Goal: Task Accomplishment & Management: Complete application form

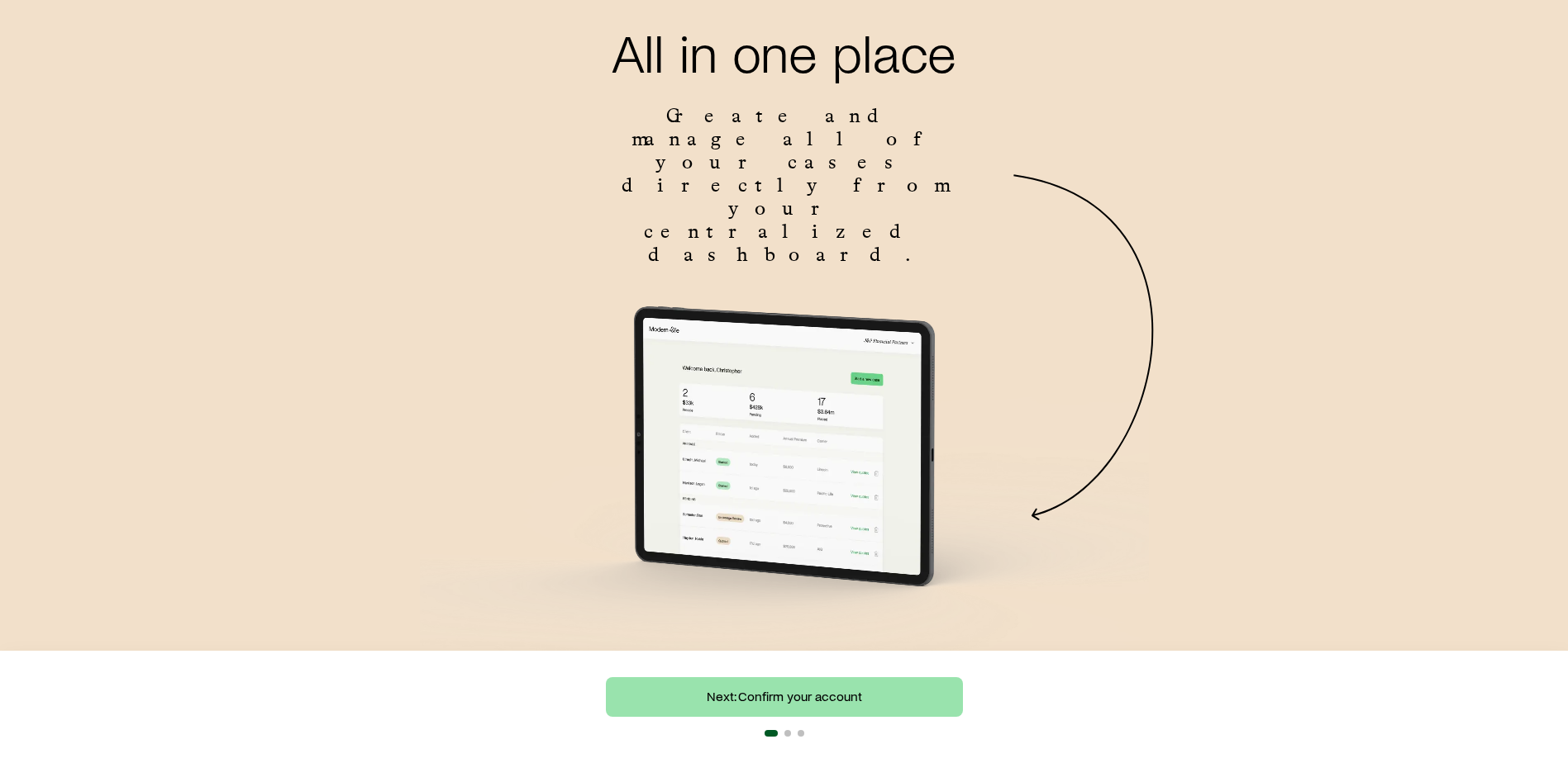
scroll to position [93, 0]
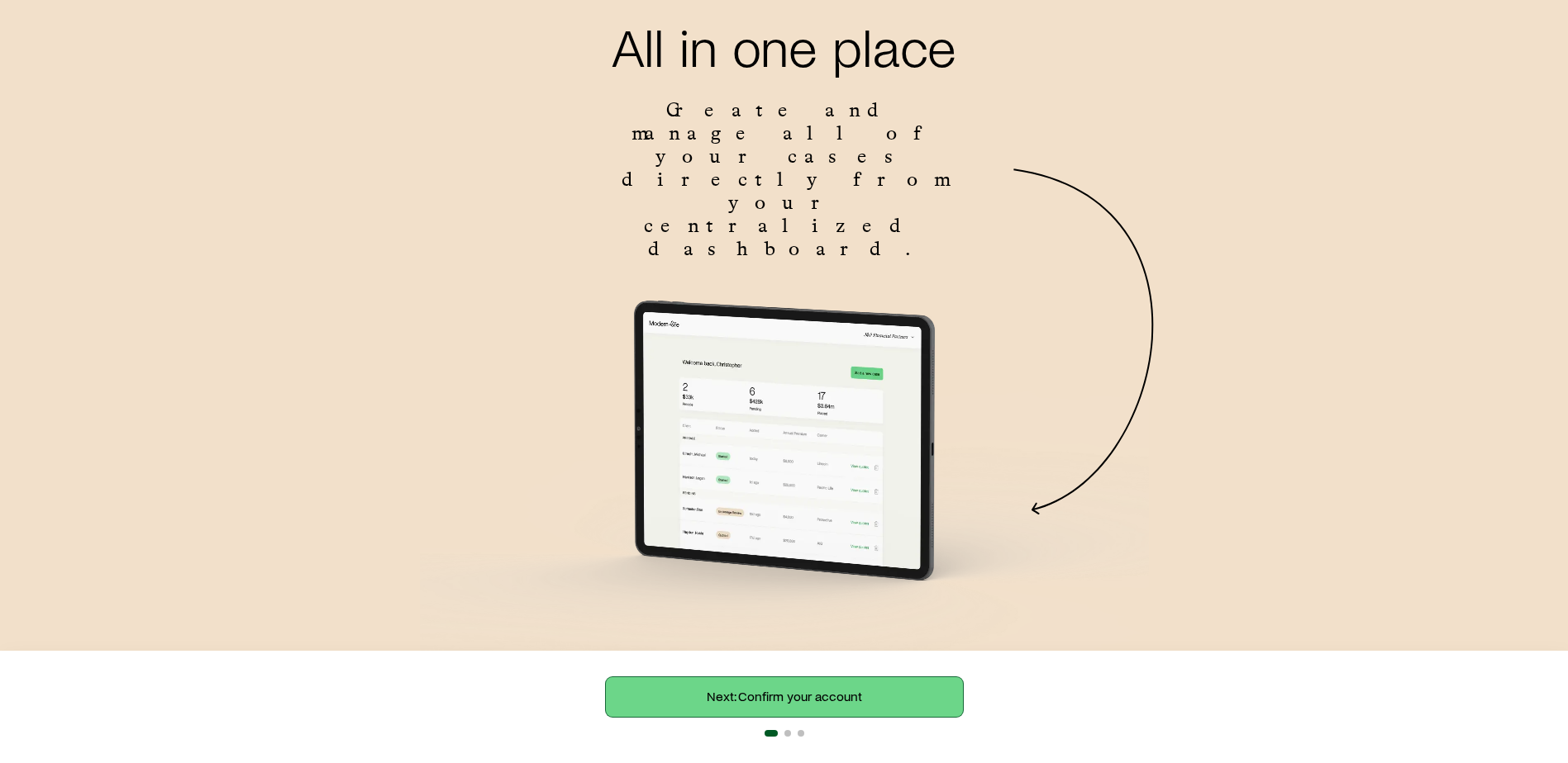
click at [842, 700] on link "Next: Confirm your account" at bounding box center [784, 697] width 357 height 39
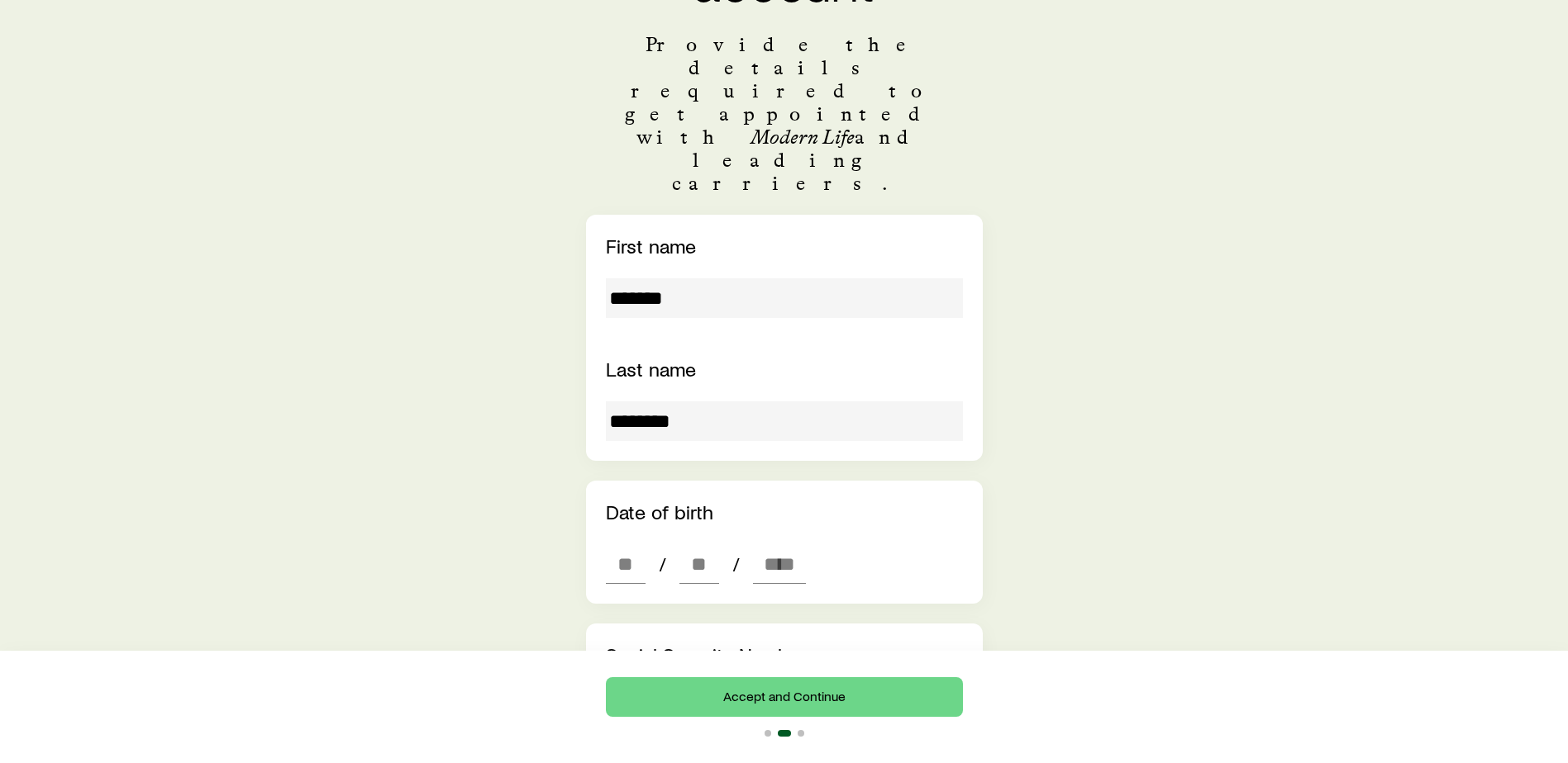
scroll to position [248, 0]
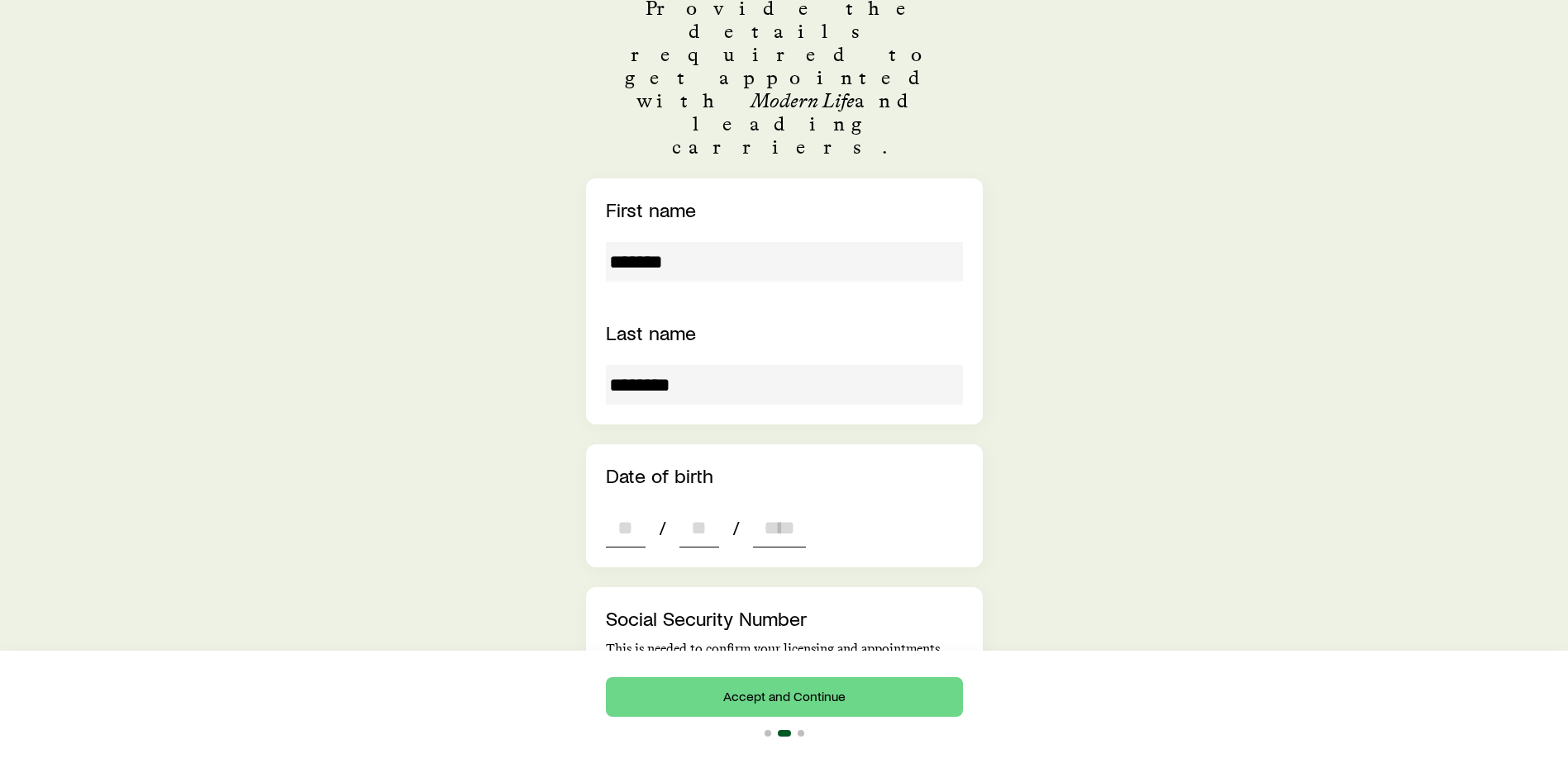
click at [629, 508] on input "dateOfBirth" at bounding box center [625, 528] width 39 height 39
type input "**"
type input "****"
type input "*"
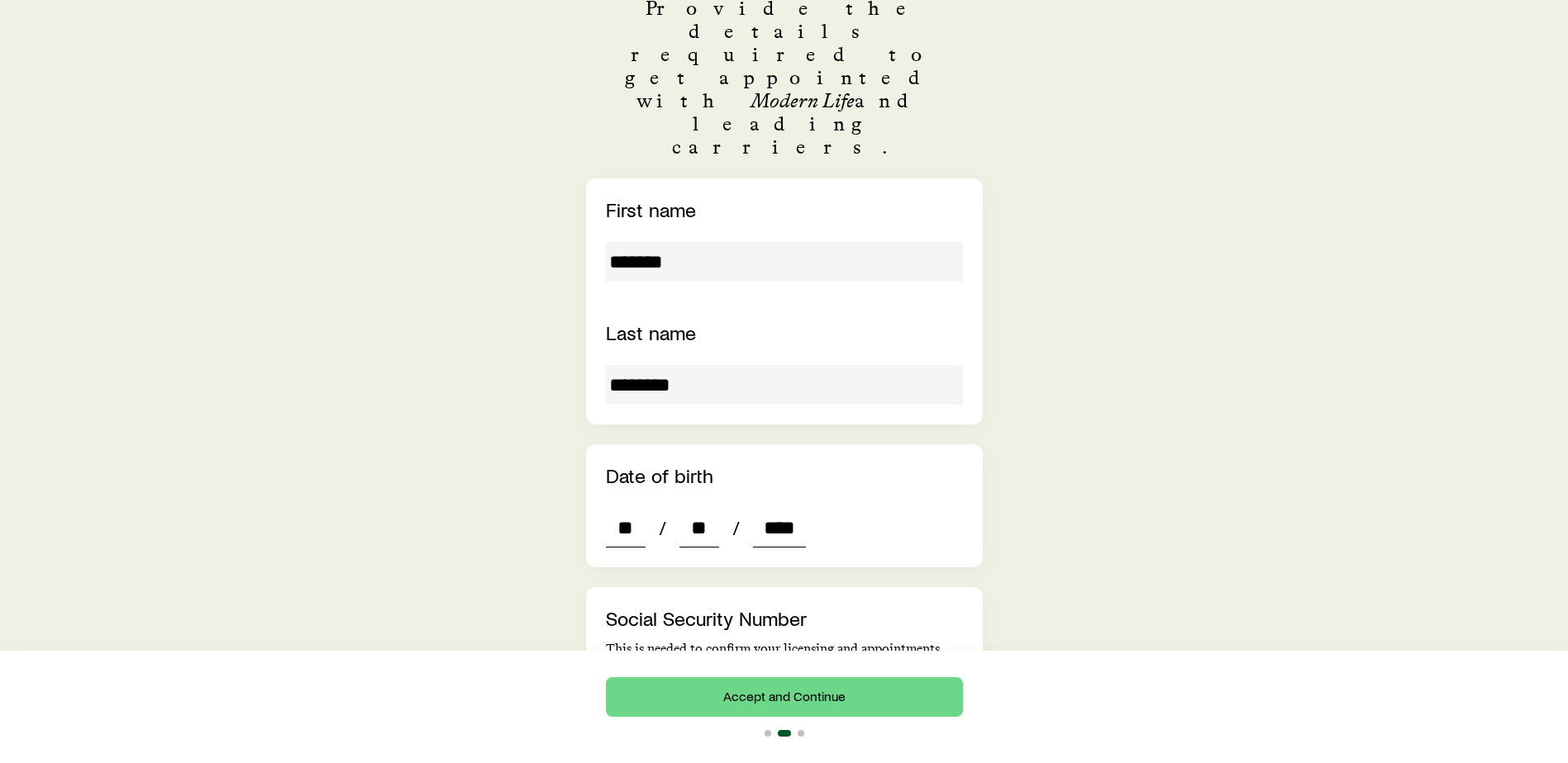
type input "*"
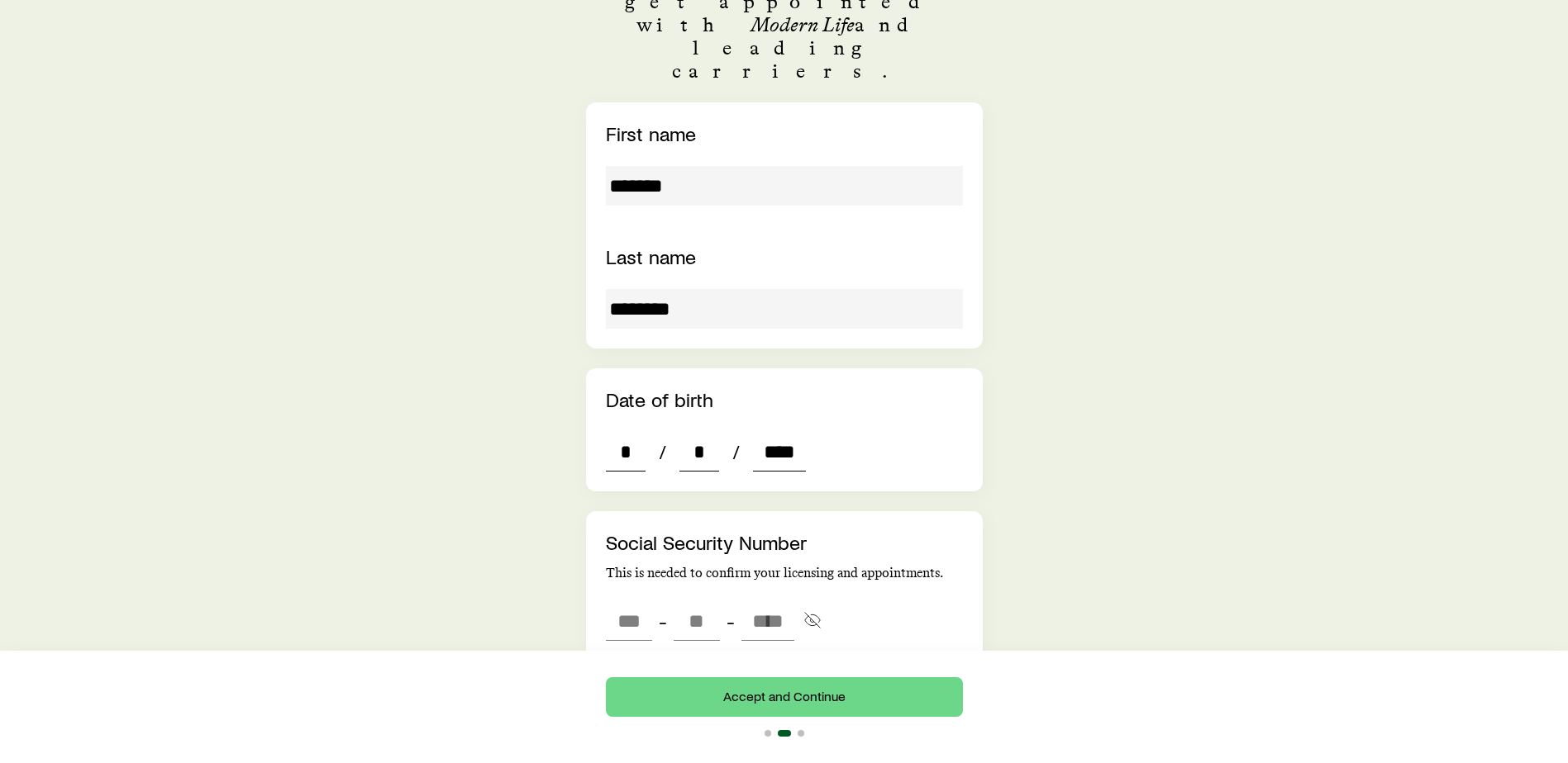
scroll to position [413, 0]
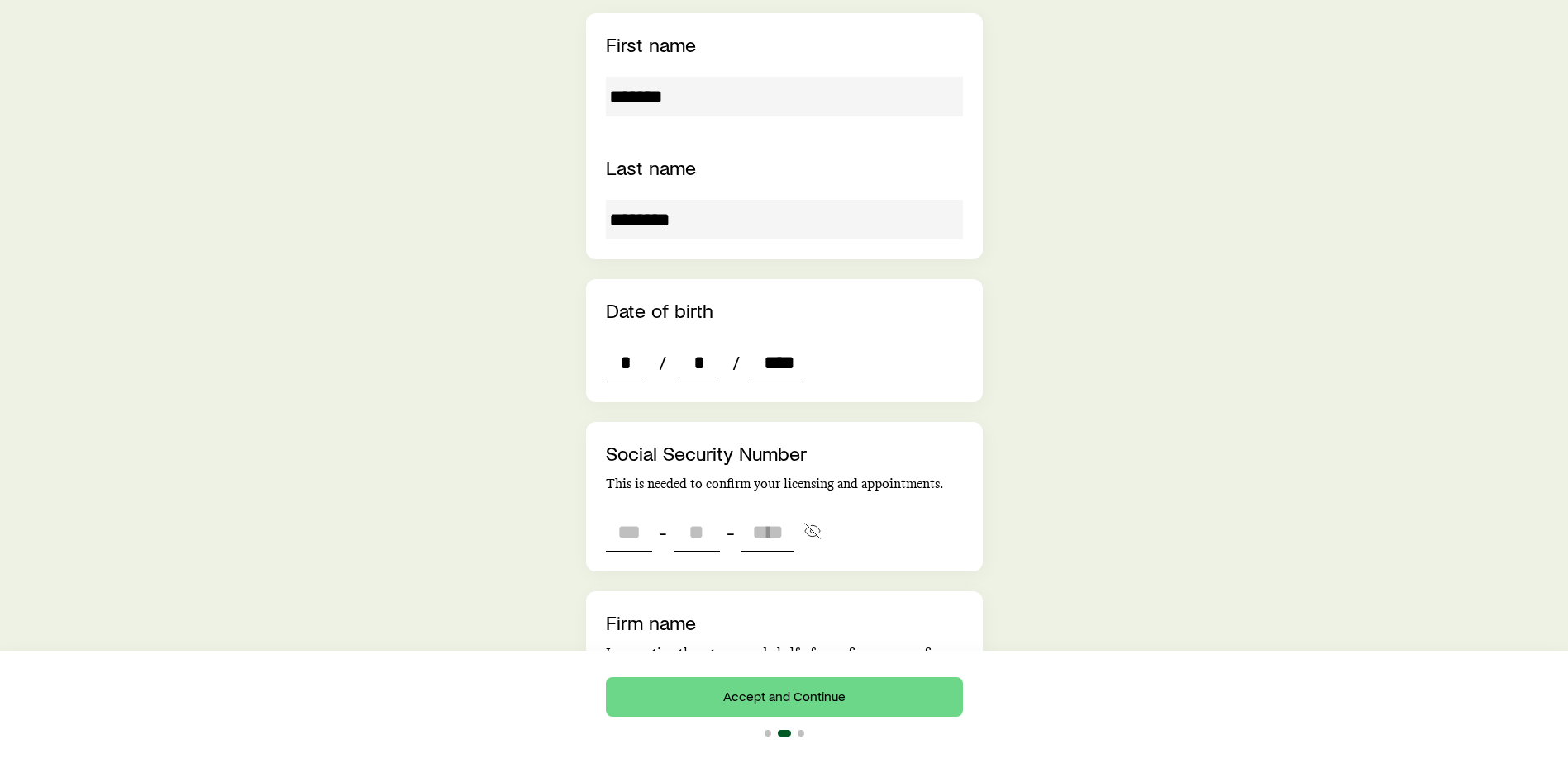
type input "****"
click at [618, 512] on input "tel" at bounding box center [628, 532] width 46 height 39
type input "***"
type input "**"
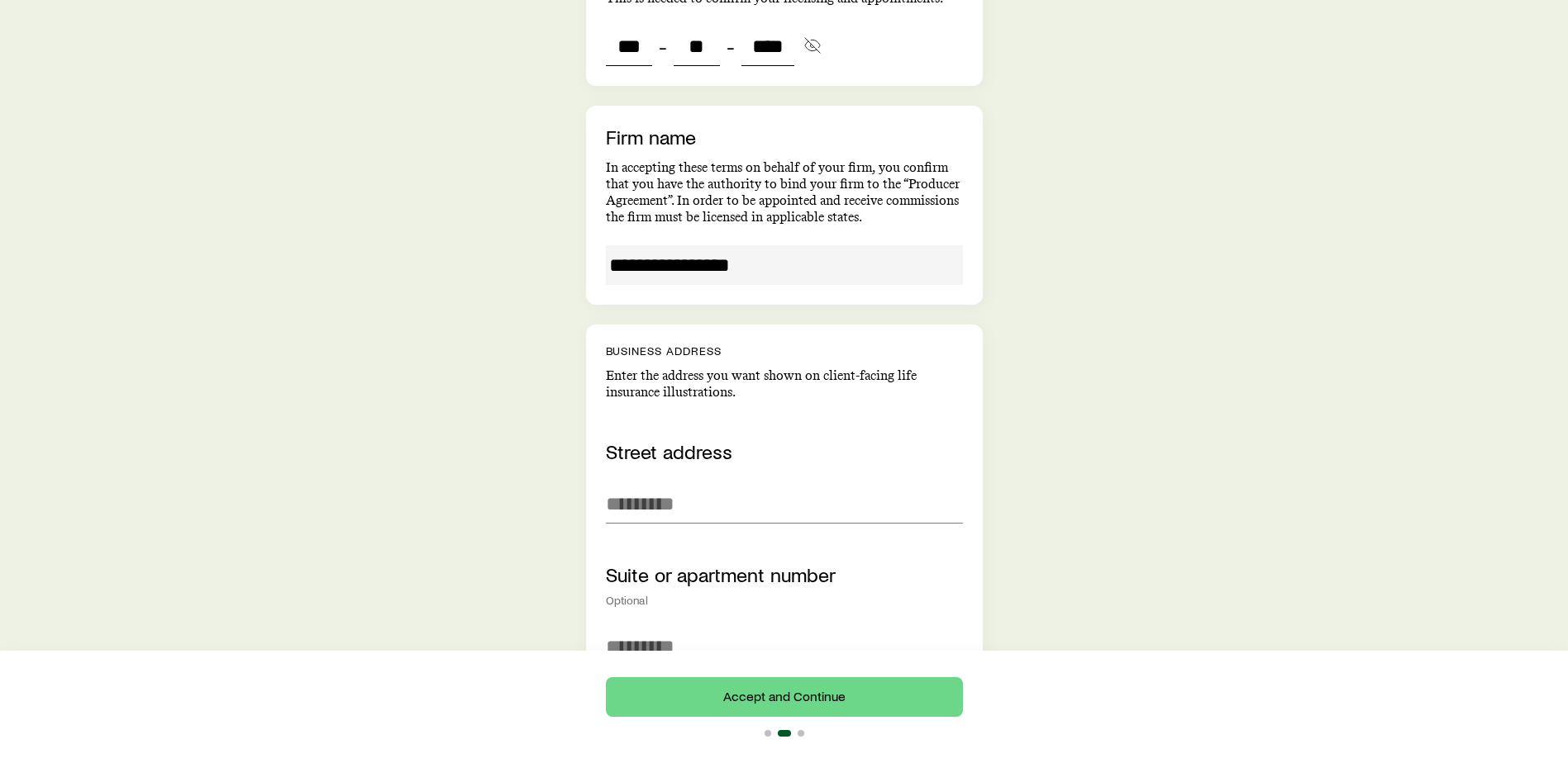
scroll to position [909, 0]
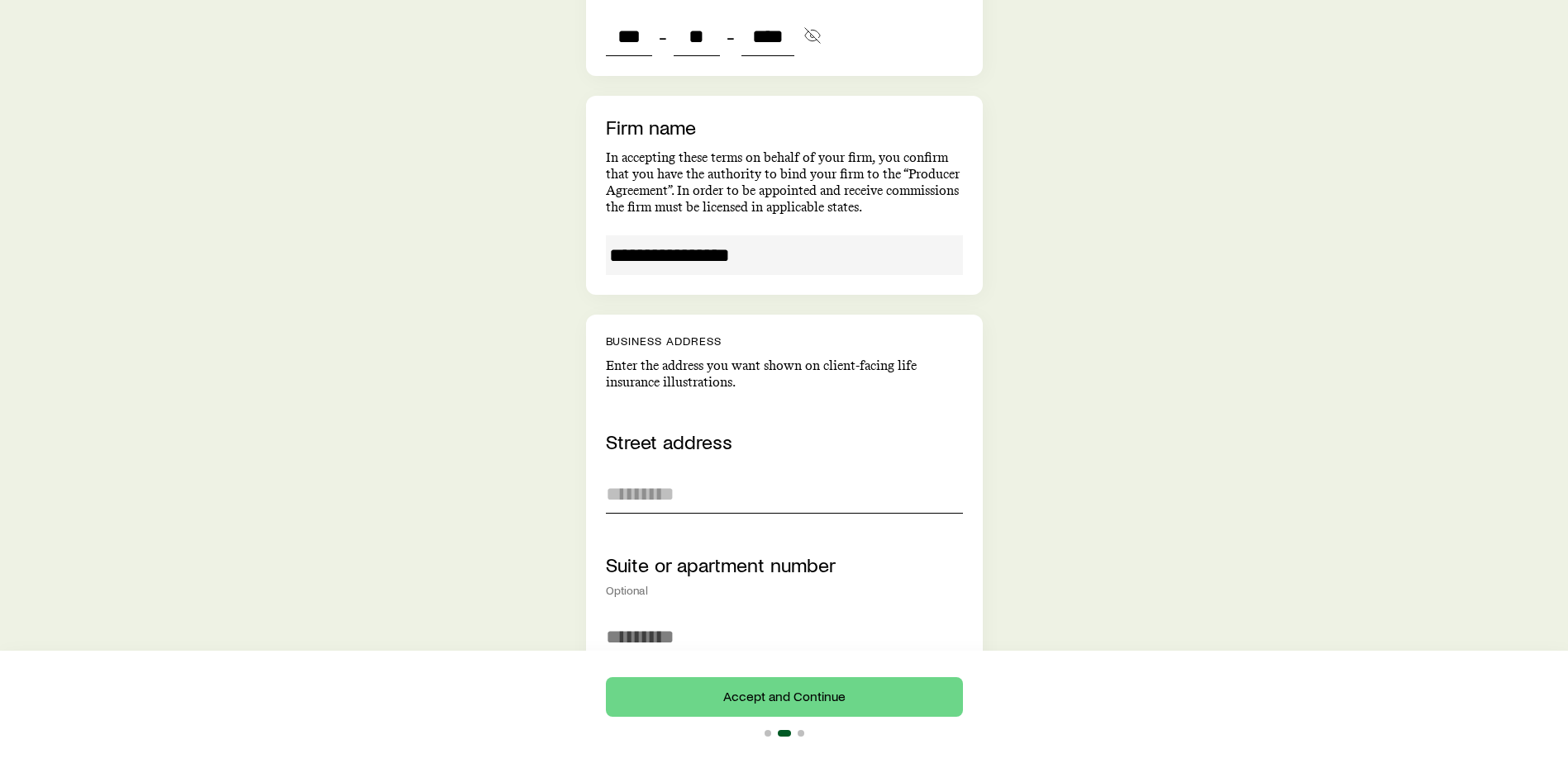
type input "****"
click at [824, 475] on input at bounding box center [784, 494] width 357 height 39
type input "***"
type input "**"
click at [820, 475] on input at bounding box center [784, 494] width 357 height 39
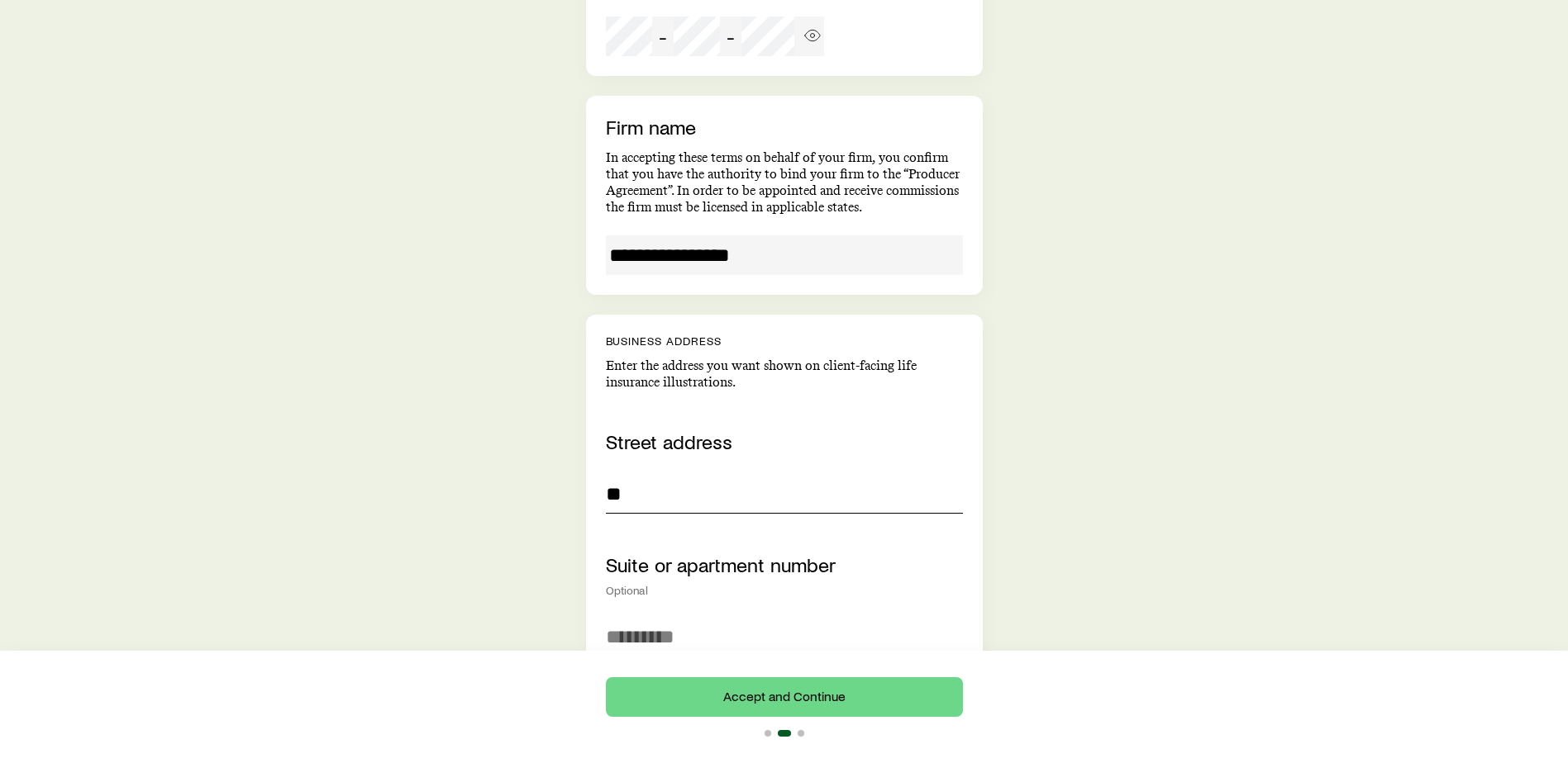
type input "**********"
type input "*******"
type input "**"
type input "**********"
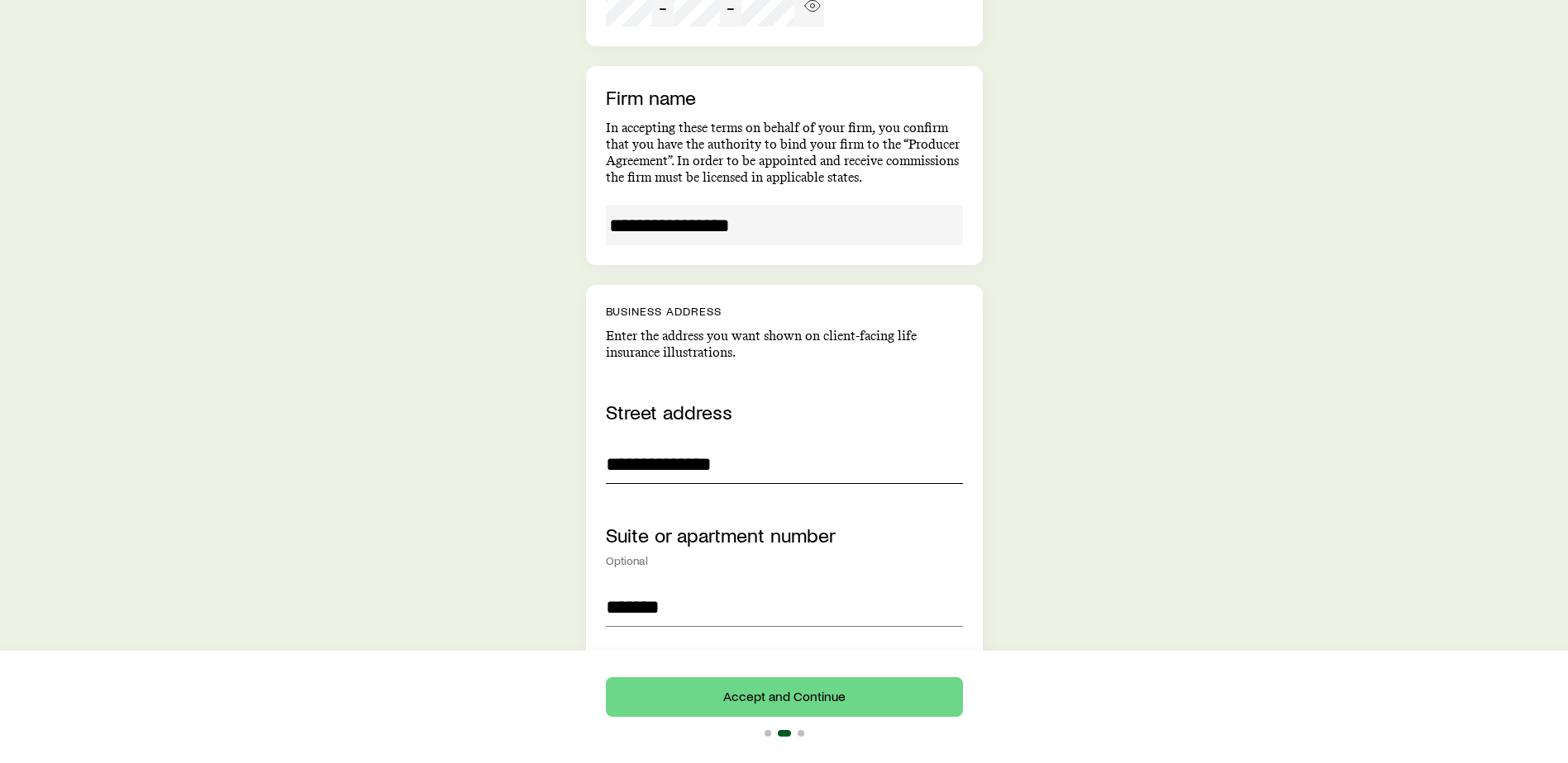
scroll to position [992, 0]
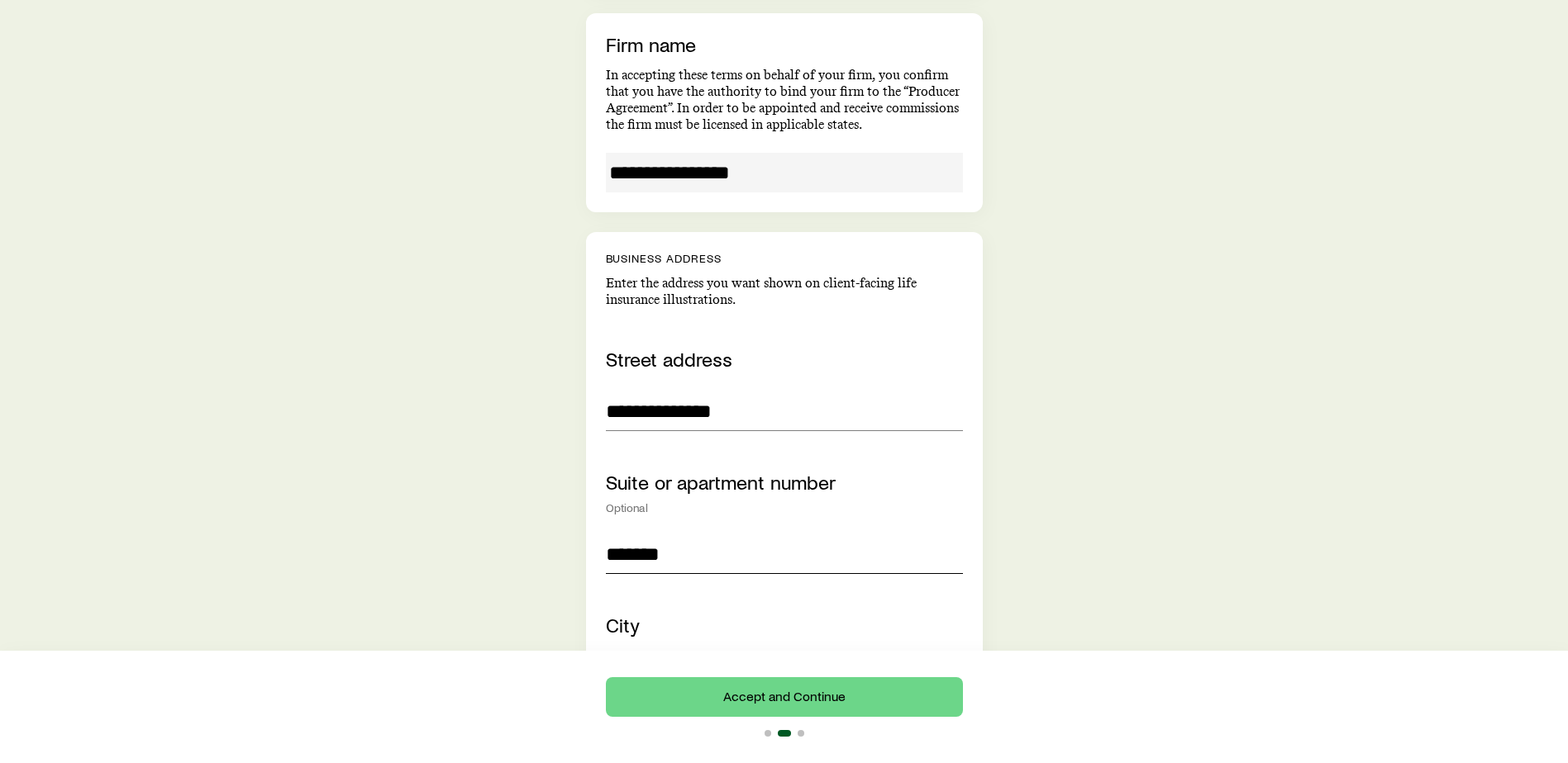
type input "**********"
click at [634, 534] on input "*******" at bounding box center [784, 554] width 357 height 39
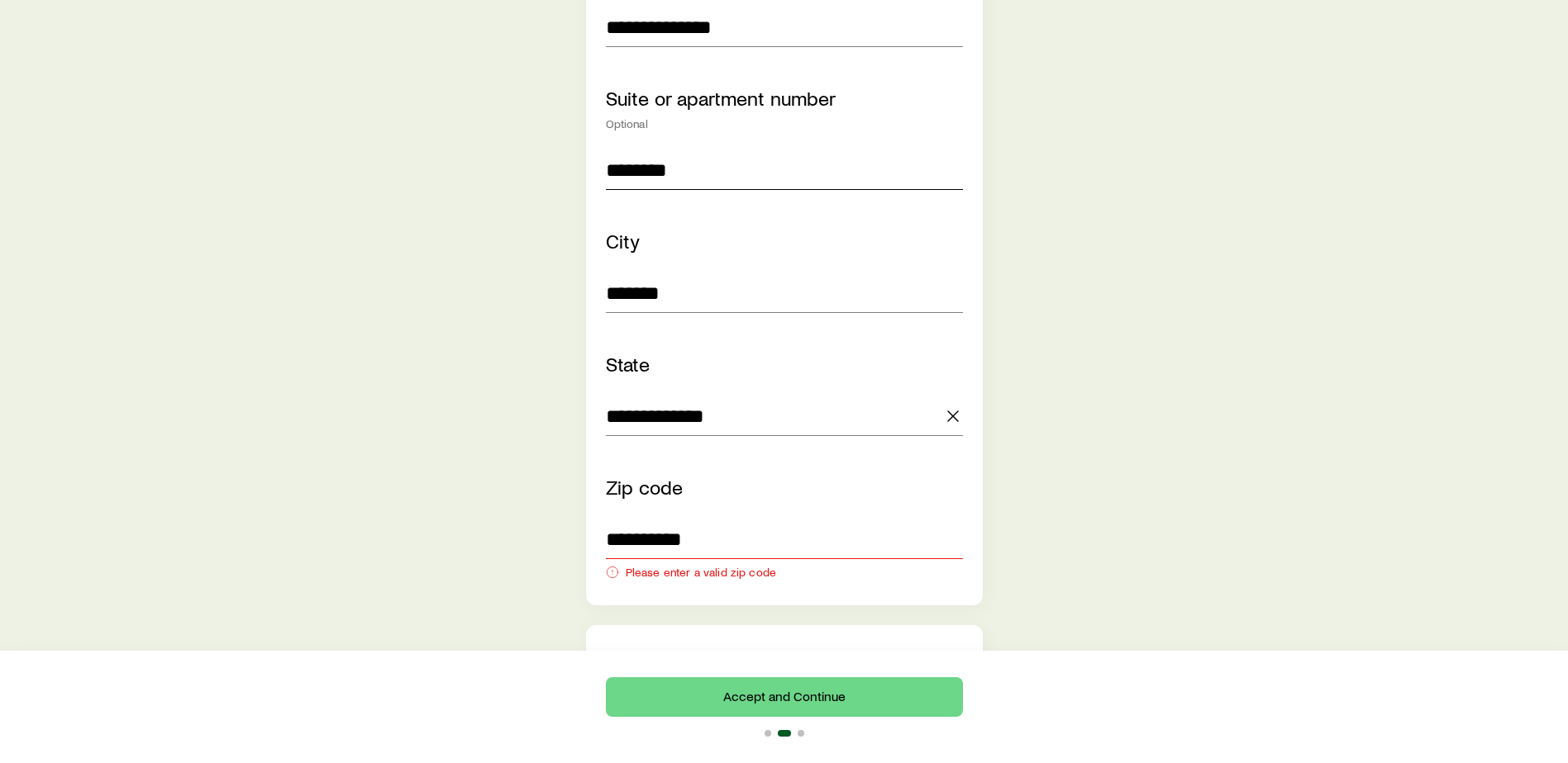
scroll to position [1404, 0]
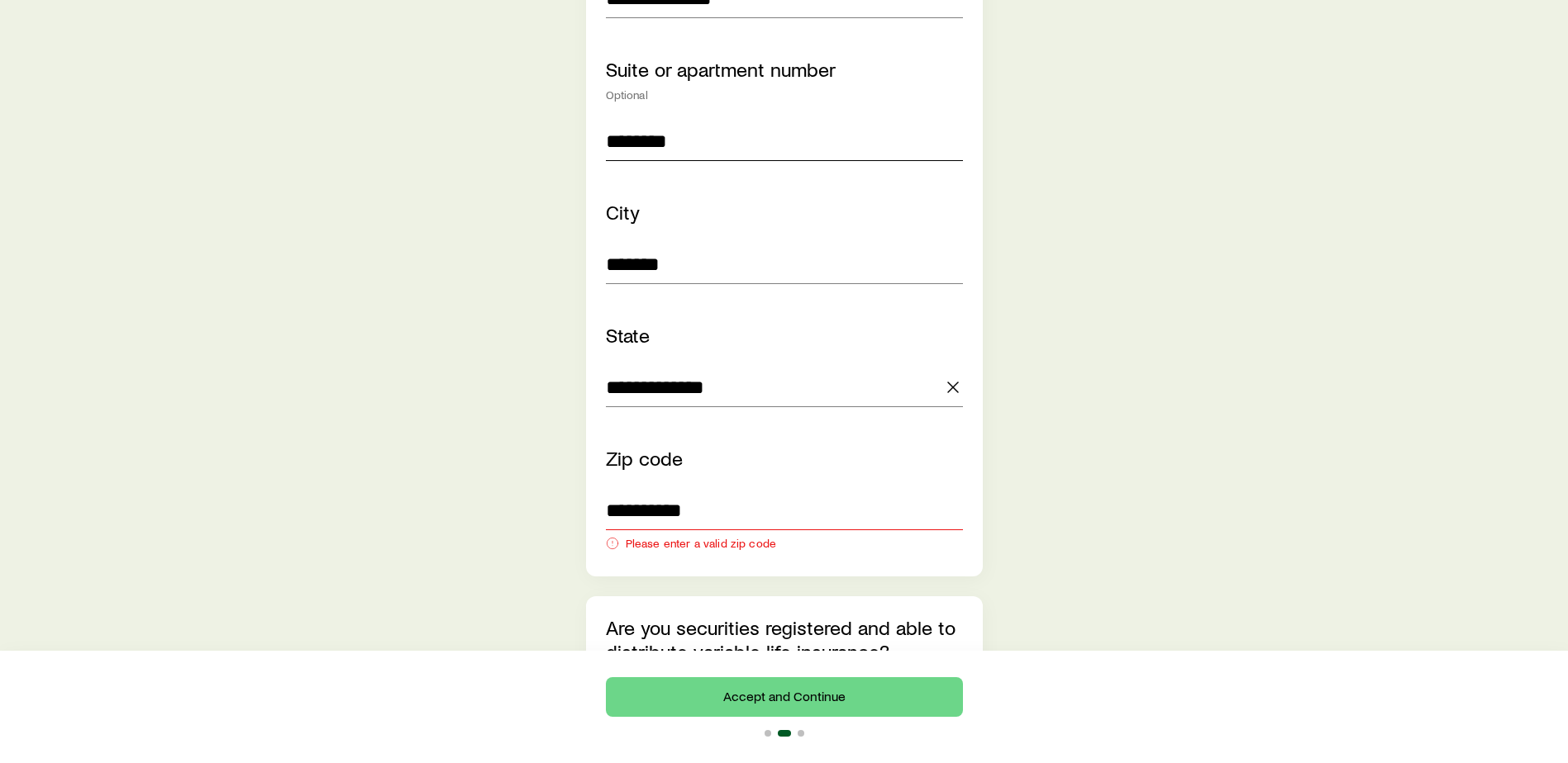
type input "********"
drag, startPoint x: 726, startPoint y: 422, endPoint x: 662, endPoint y: 426, distance: 64.1
click at [662, 490] on input "**********" at bounding box center [784, 510] width 357 height 39
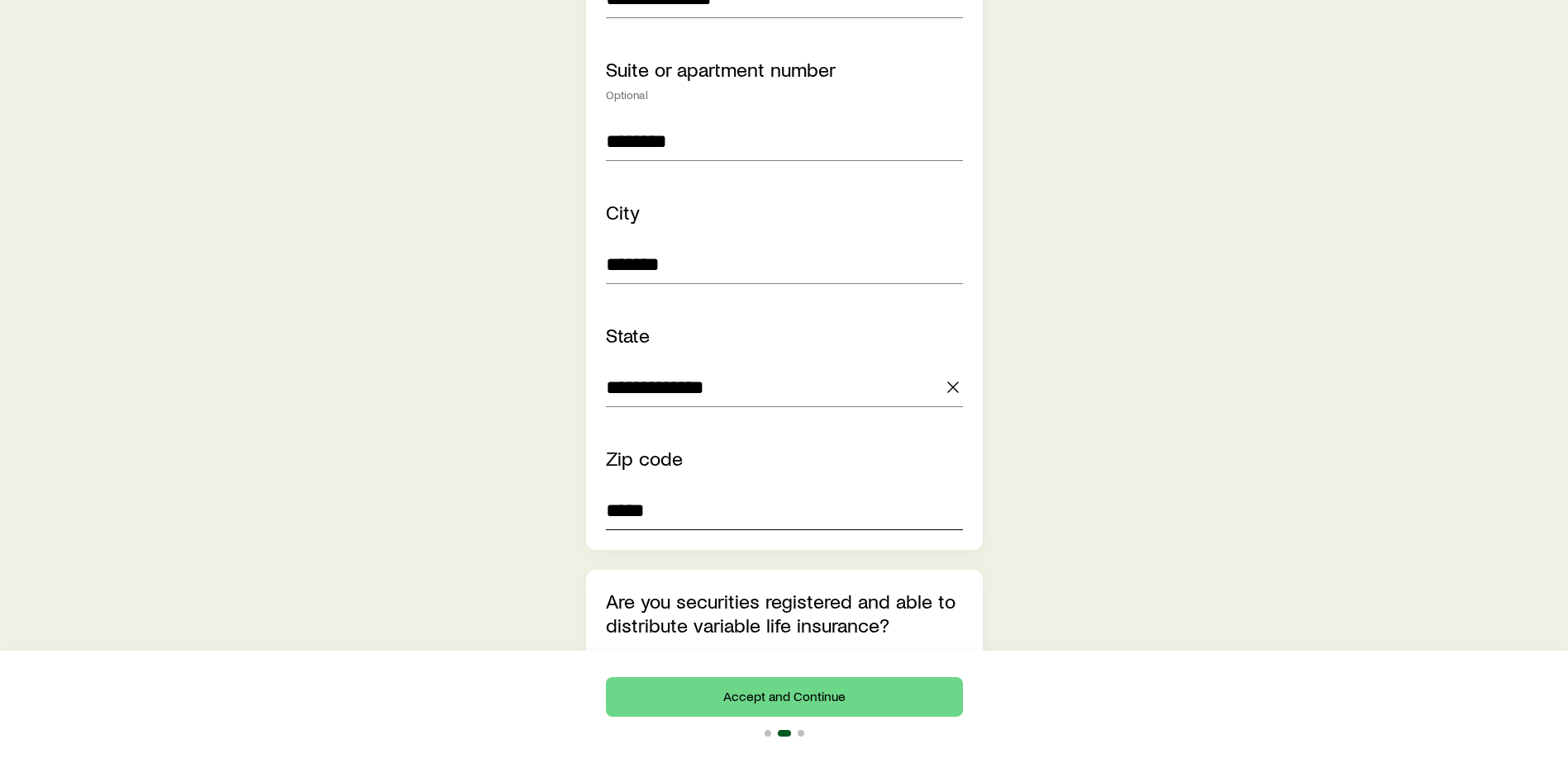
type input "*****"
click at [597, 465] on div "**********" at bounding box center [784, 109] width 396 height 2173
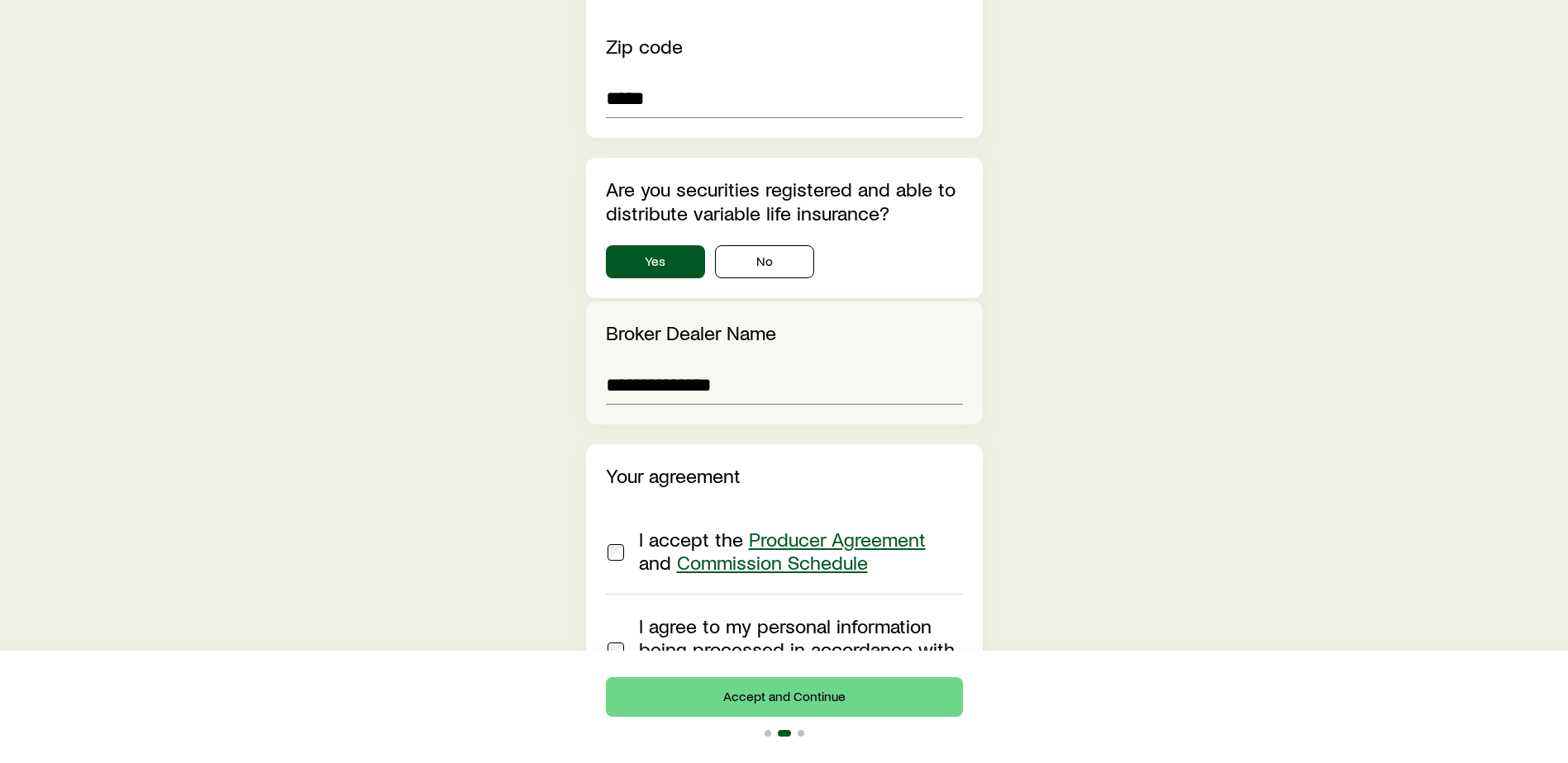
scroll to position [1817, 0]
click at [624, 527] on div at bounding box center [615, 549] width 20 height 46
click at [744, 689] on button "Accept and Continue" at bounding box center [784, 697] width 357 height 39
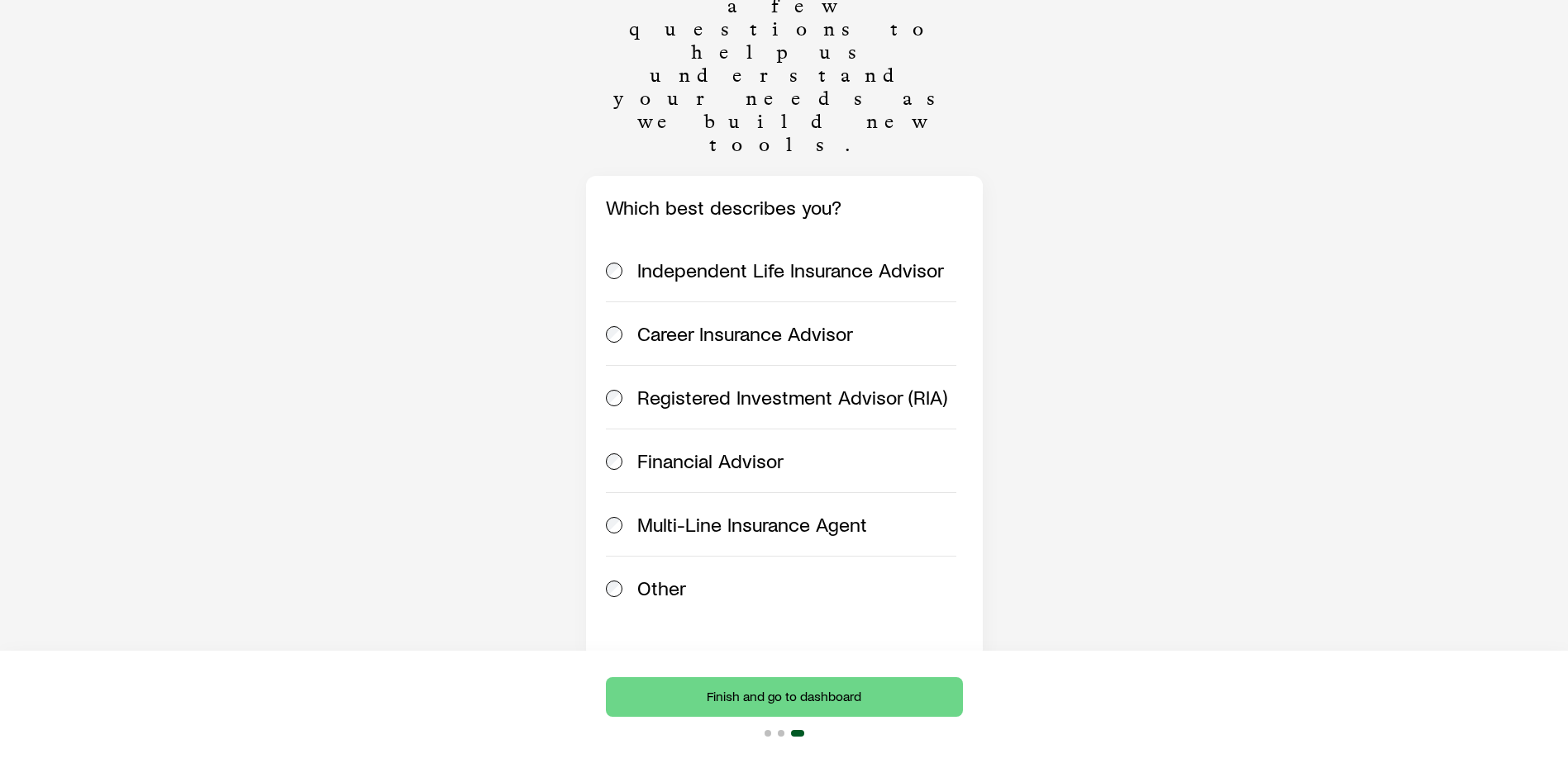
scroll to position [165, 0]
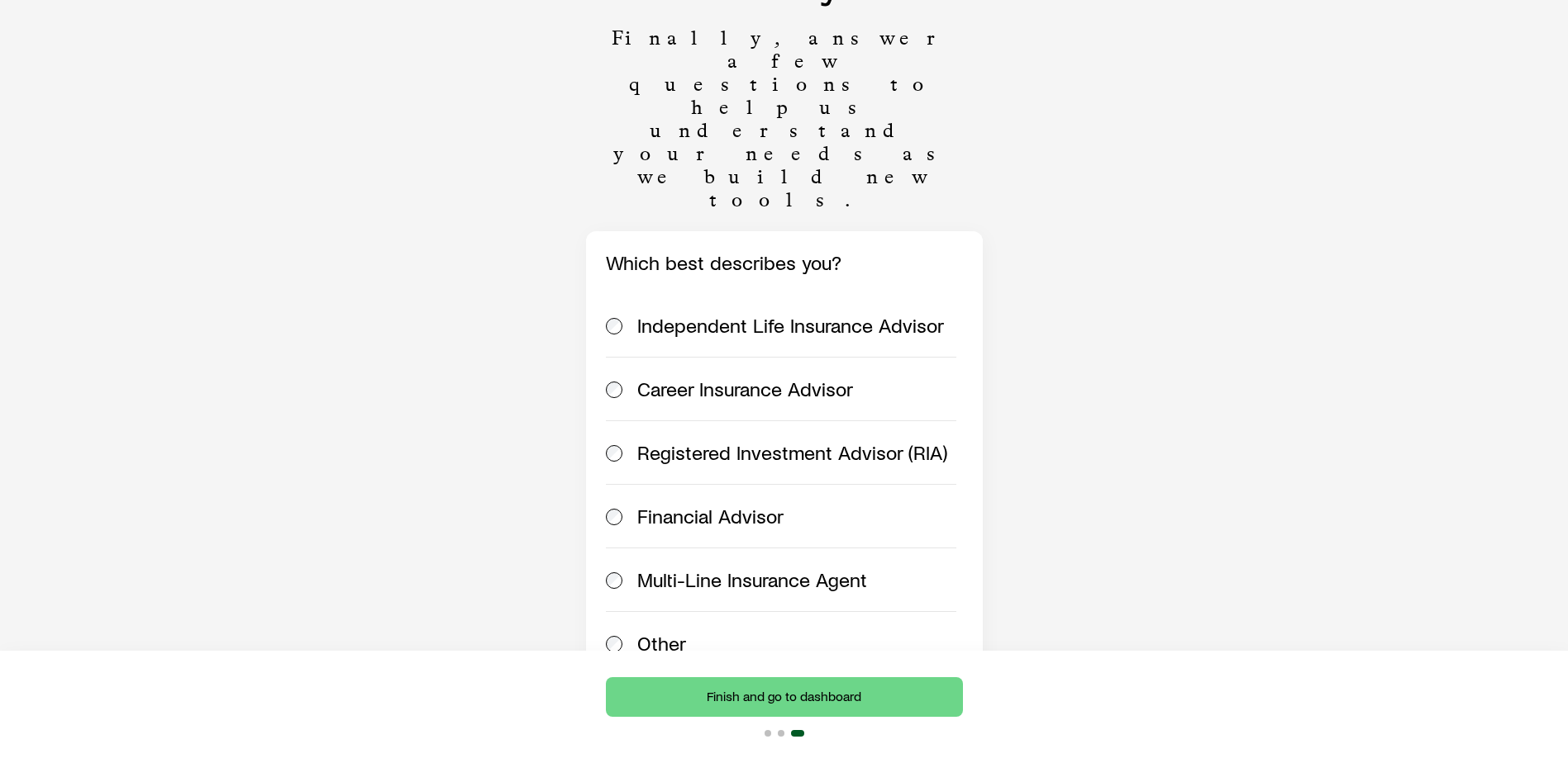
click at [816, 378] on span "Career Insurance Advisor" at bounding box center [745, 389] width 216 height 24
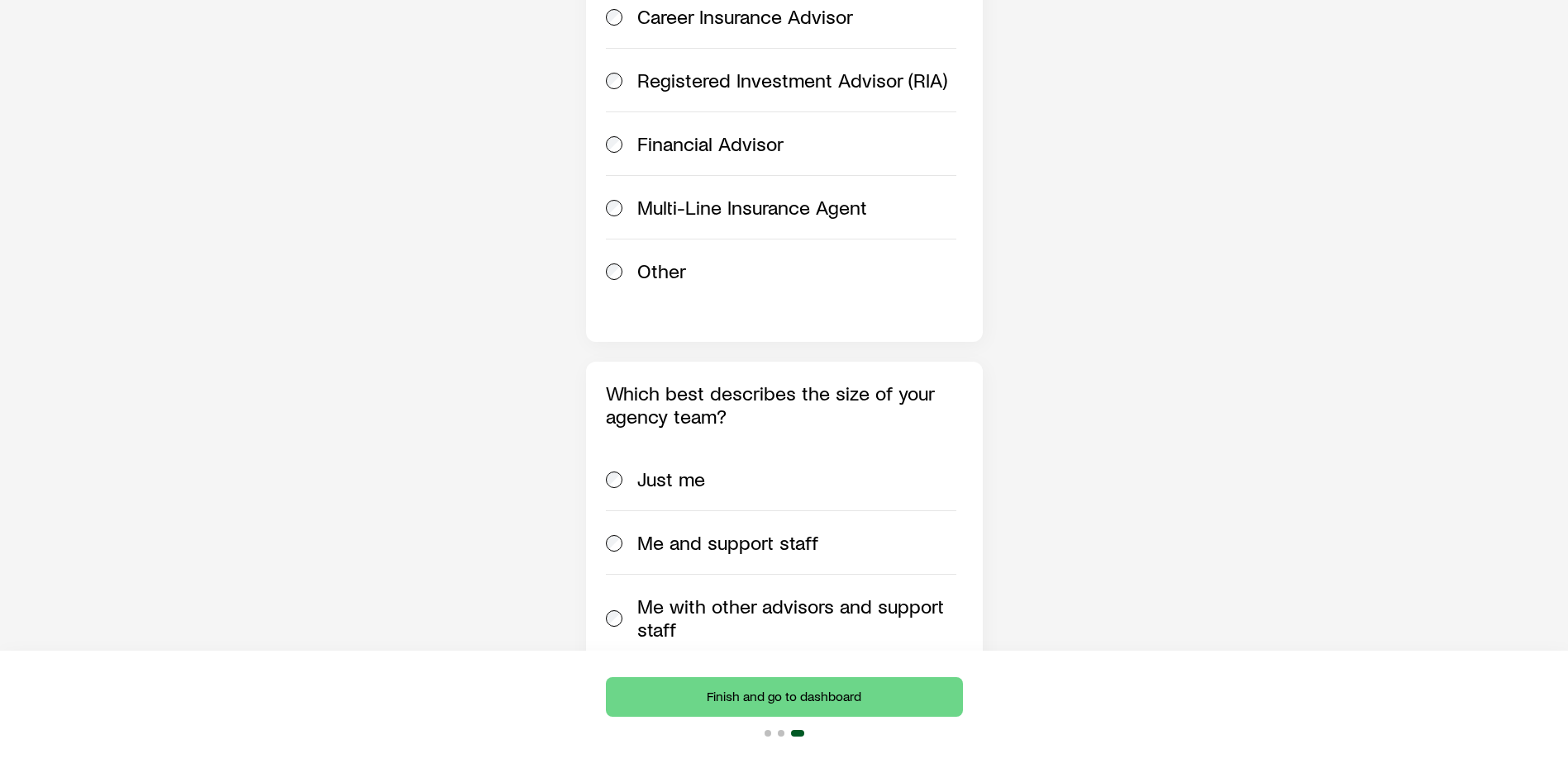
scroll to position [579, 0]
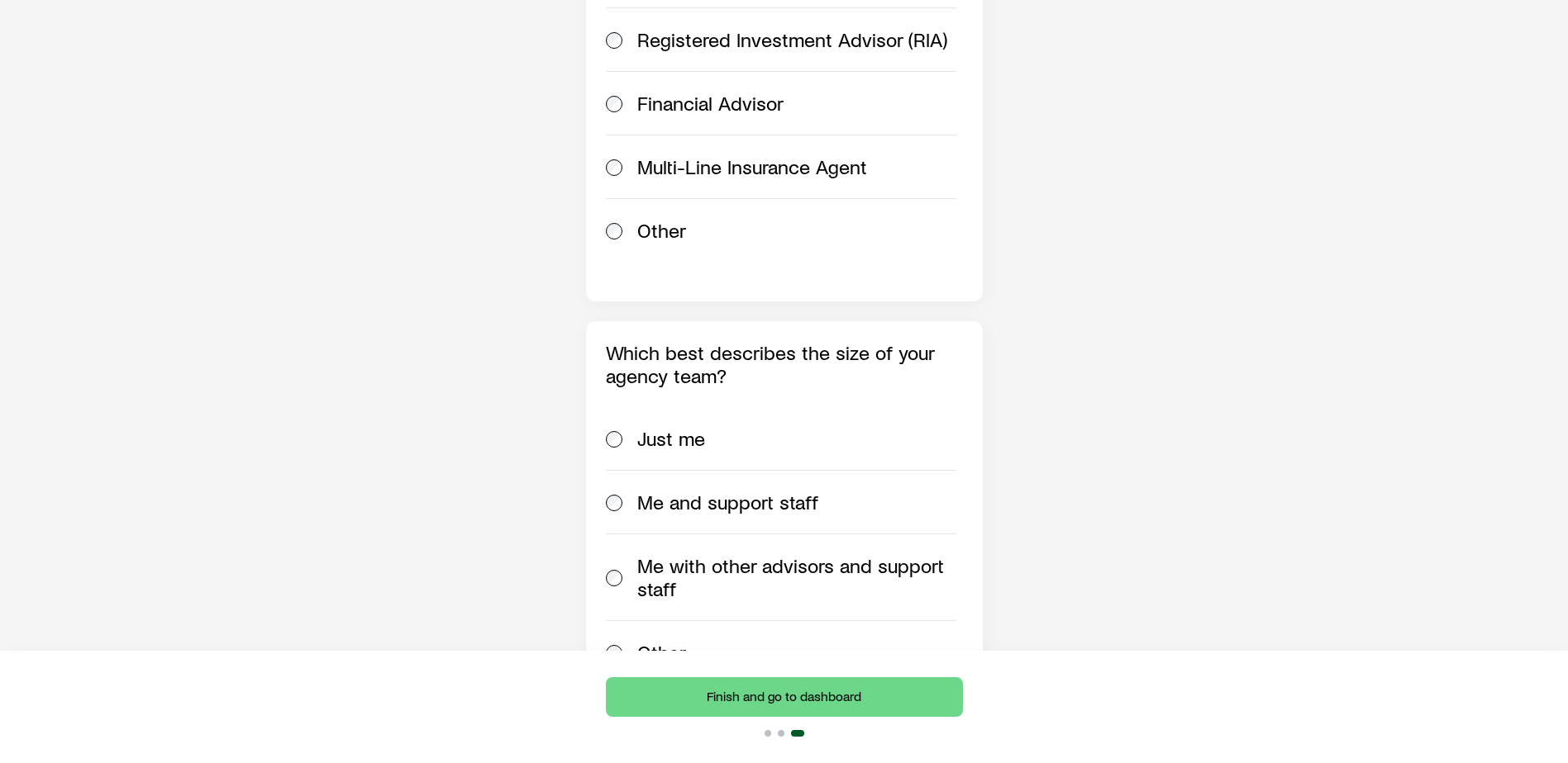
click at [704, 554] on span "Me with other advisors and support staff" at bounding box center [796, 577] width 319 height 46
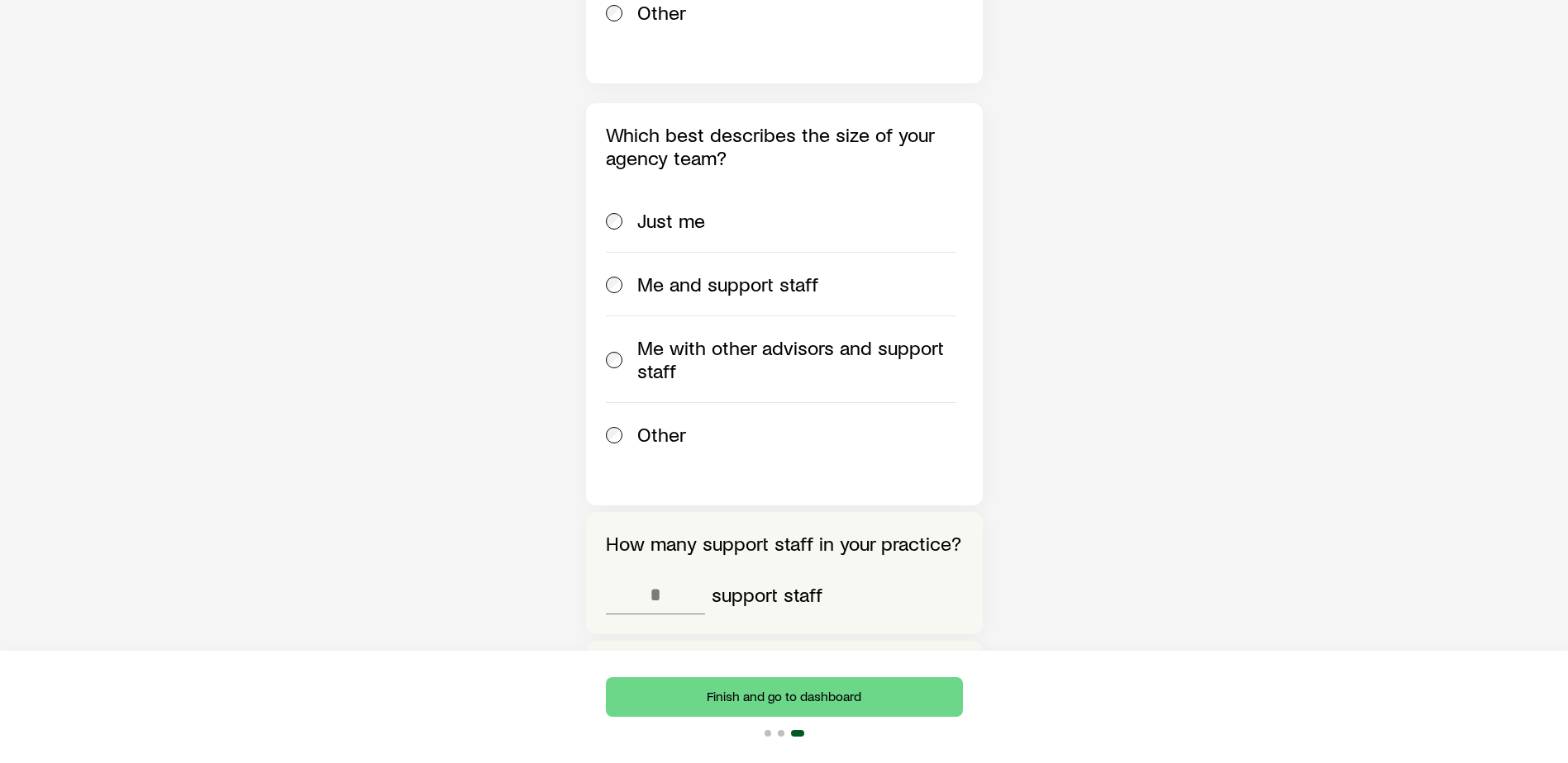
scroll to position [826, 0]
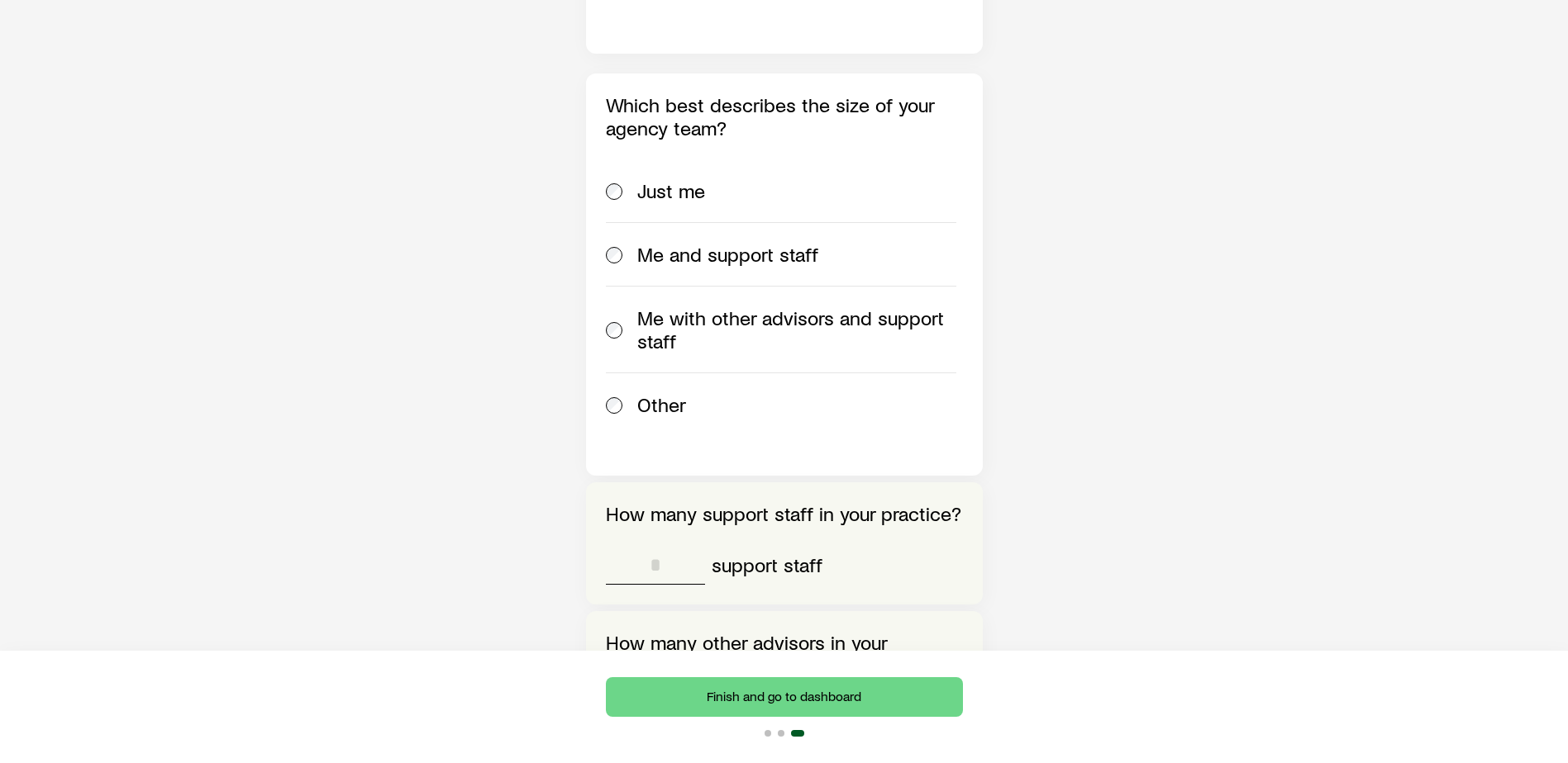
click at [660, 545] on input "tel" at bounding box center [654, 565] width 99 height 39
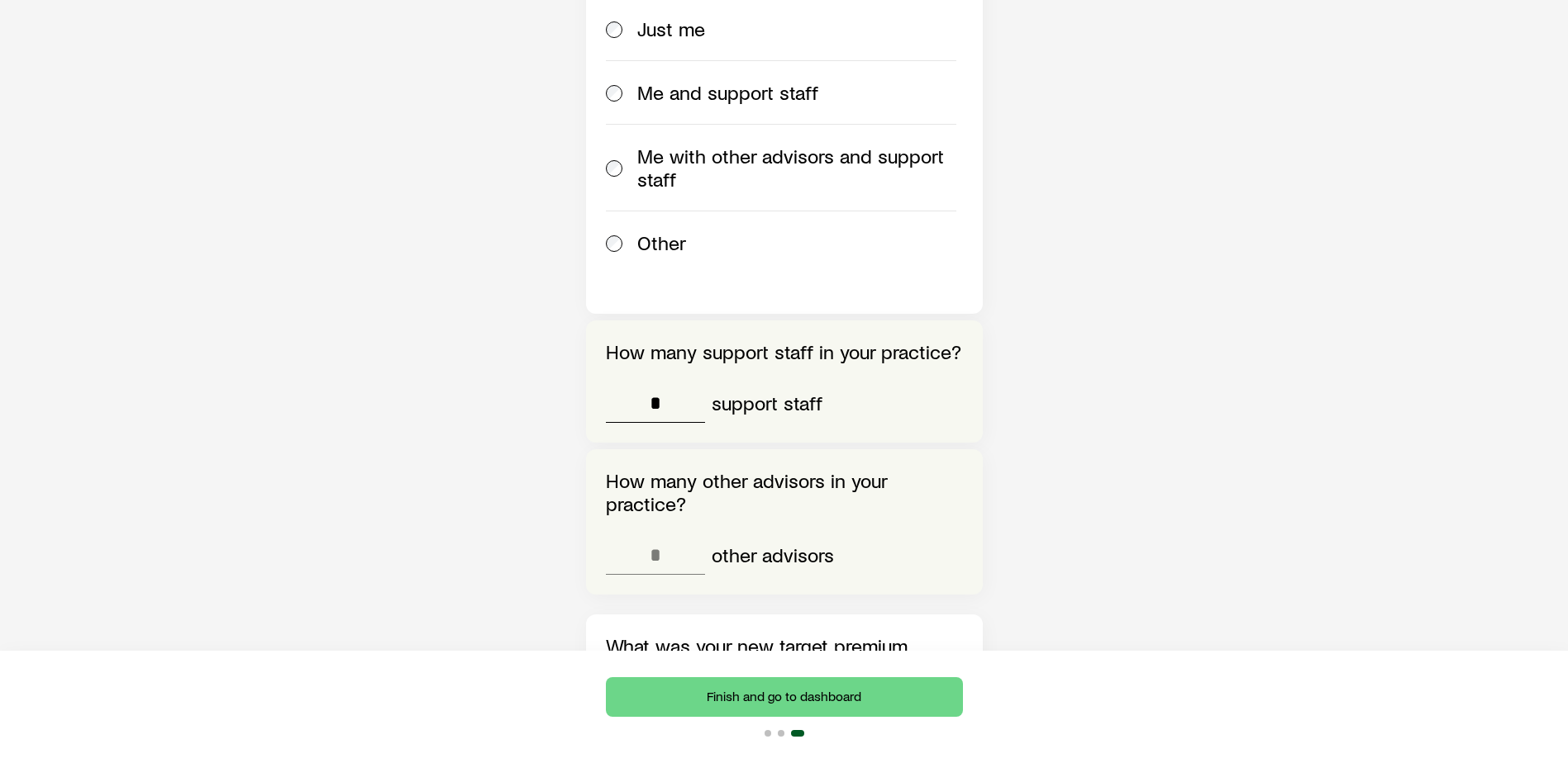
scroll to position [992, 0]
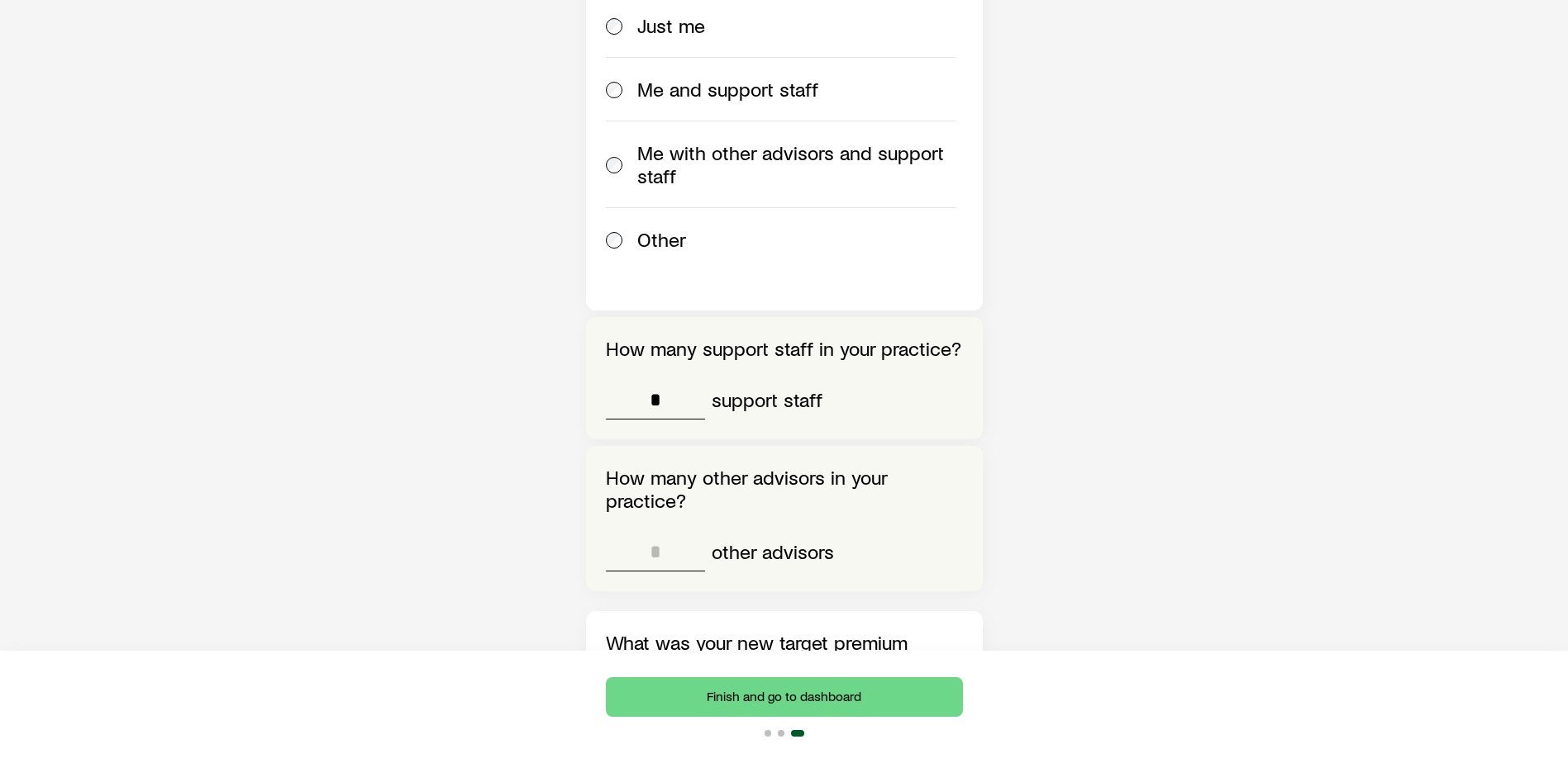
type input "*"
click at [652, 533] on input "tel" at bounding box center [654, 552] width 99 height 39
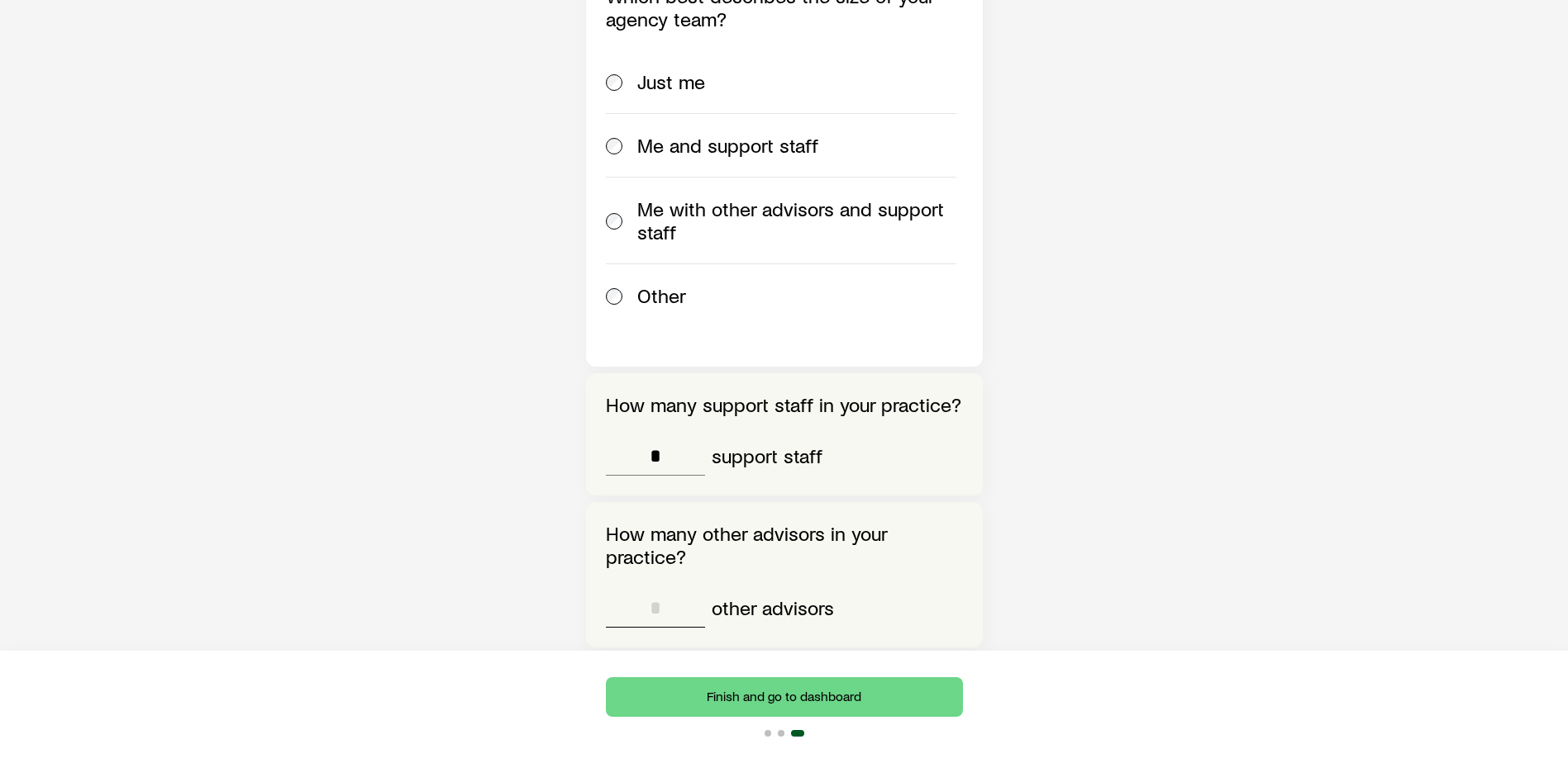
scroll to position [909, 0]
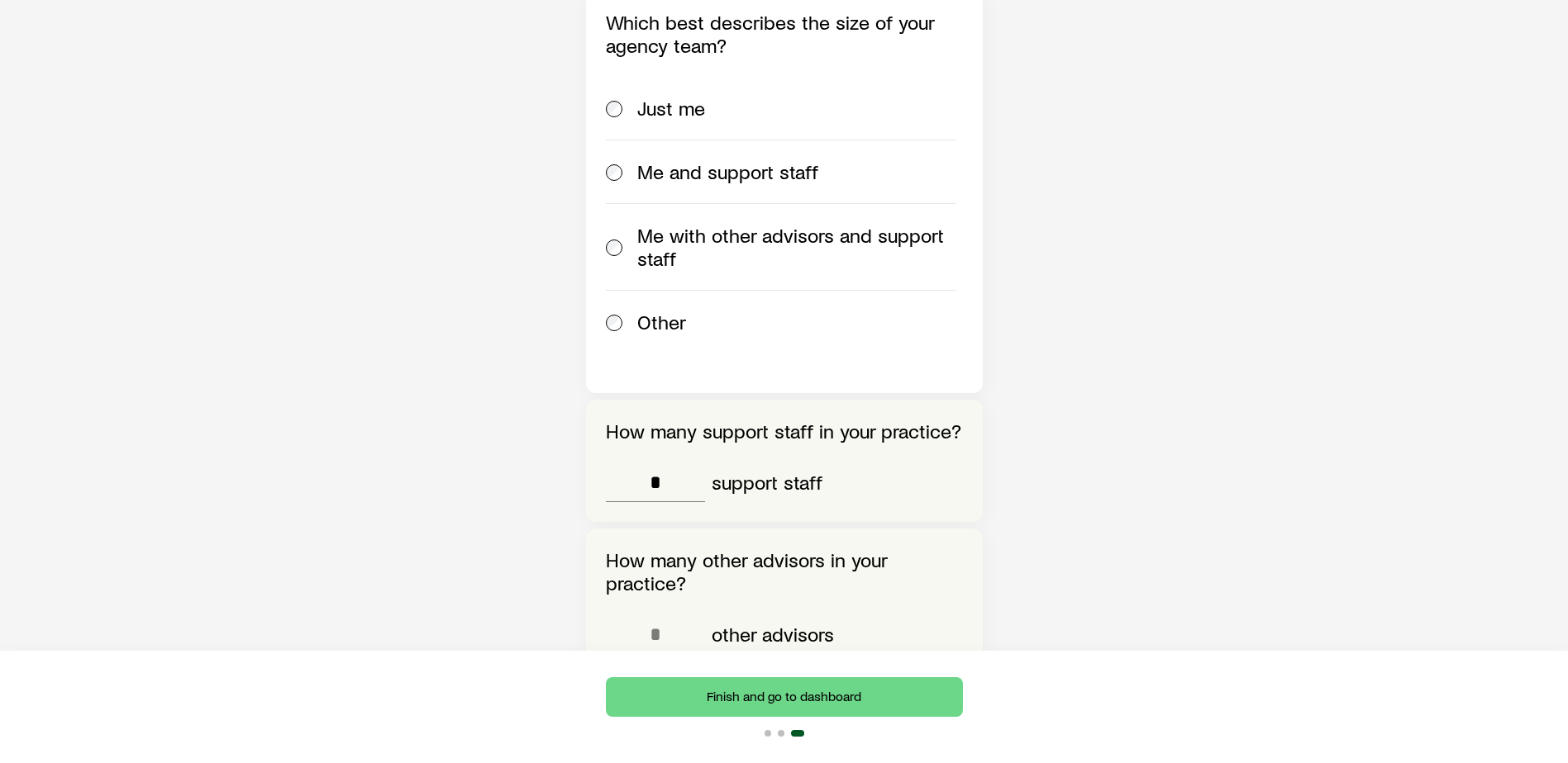
click at [569, 546] on div "About you Finally, answer a few questions to help us understand your needs as w…" at bounding box center [784, 190] width 1568 height 2012
click at [652, 615] on input "tel" at bounding box center [654, 635] width 99 height 39
type input "*"
click at [670, 541] on div "How many other advisors in your practice? * other advisors" at bounding box center [784, 601] width 396 height 145
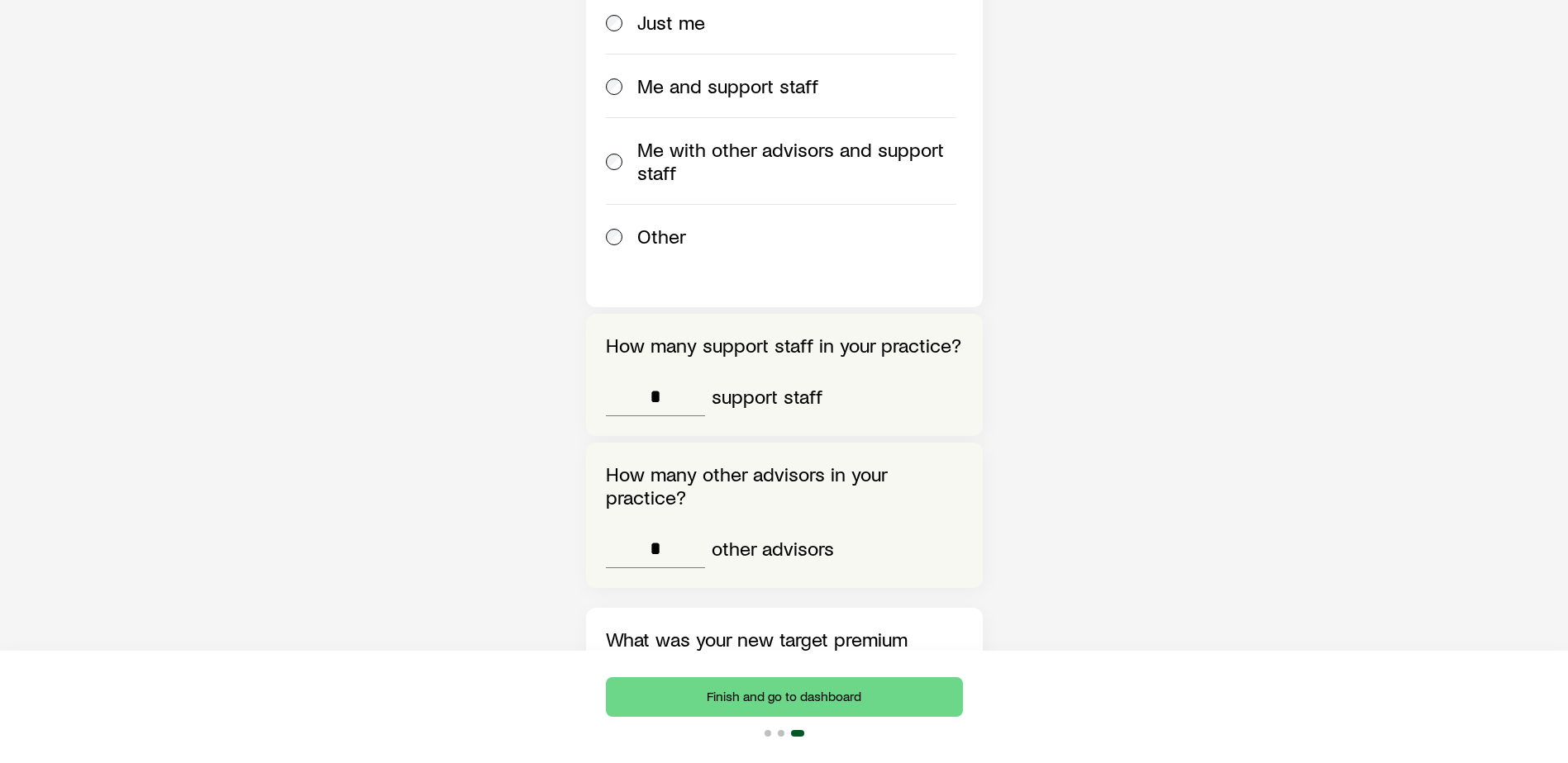
scroll to position [1074, 0]
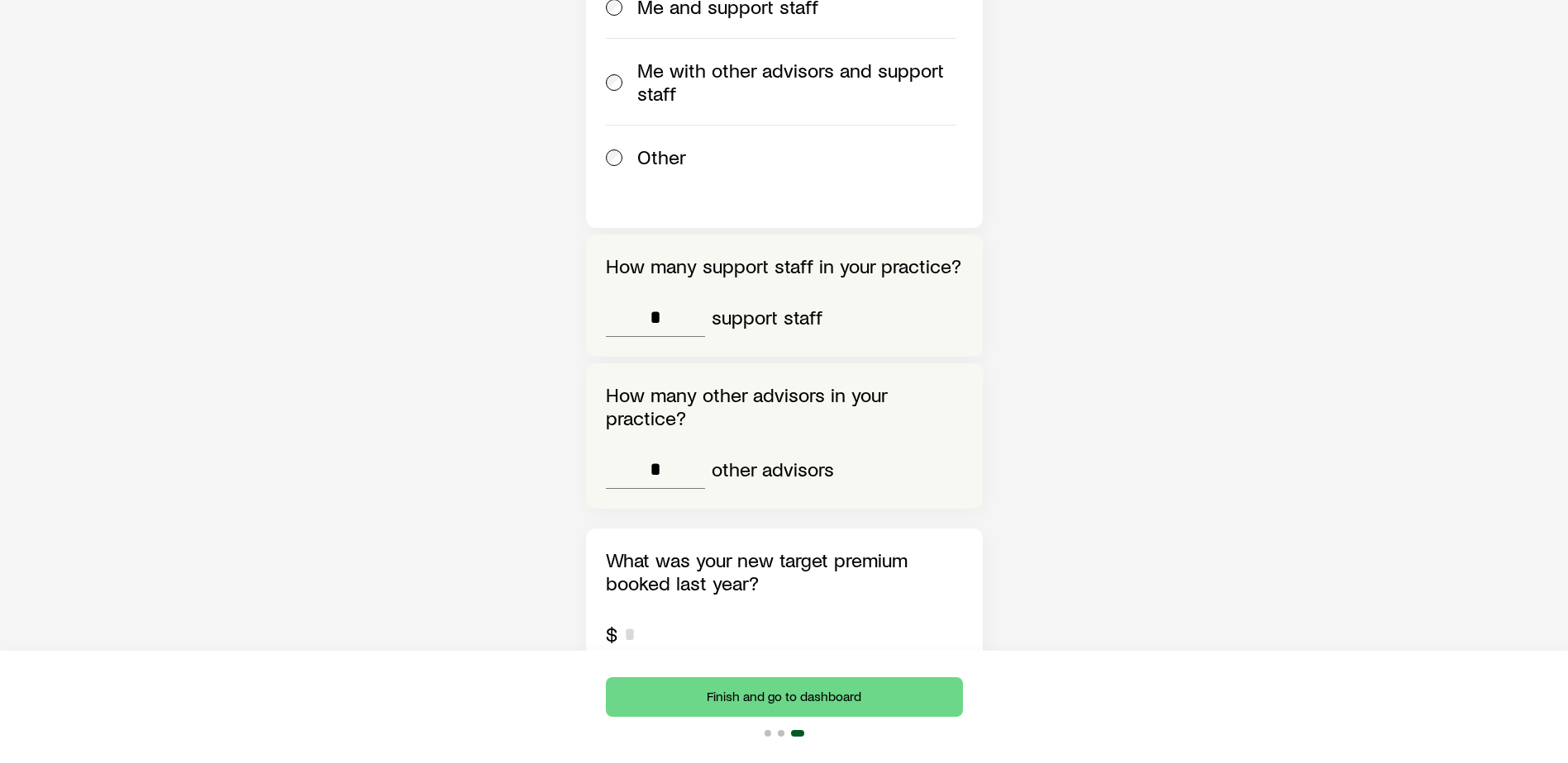
click at [695, 615] on input "tel" at bounding box center [793, 635] width 339 height 39
click at [690, 615] on input "tel" at bounding box center [793, 635] width 339 height 39
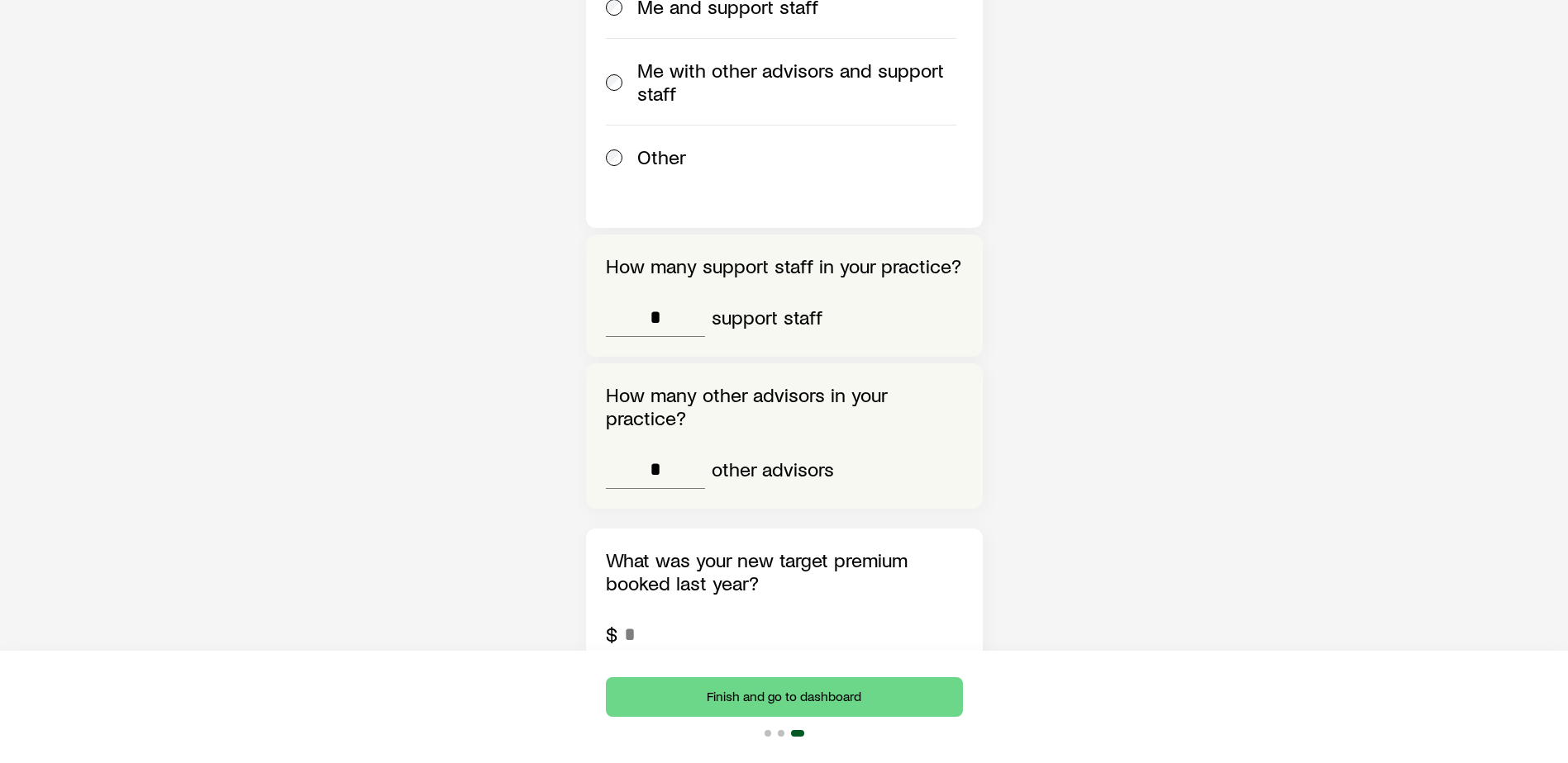
click at [756, 548] on p "What was your new target premium booked last year?" at bounding box center [784, 571] width 357 height 46
click at [809, 548] on p "What was your new target premium booked last year?" at bounding box center [784, 571] width 357 height 46
drag, startPoint x: 868, startPoint y: 452, endPoint x: 742, endPoint y: 477, distance: 128.5
click at [868, 548] on p "What was your new target premium booked last year?" at bounding box center [784, 571] width 357 height 46
click at [636, 548] on p "What was your new target premium booked last year?" at bounding box center [784, 571] width 357 height 46
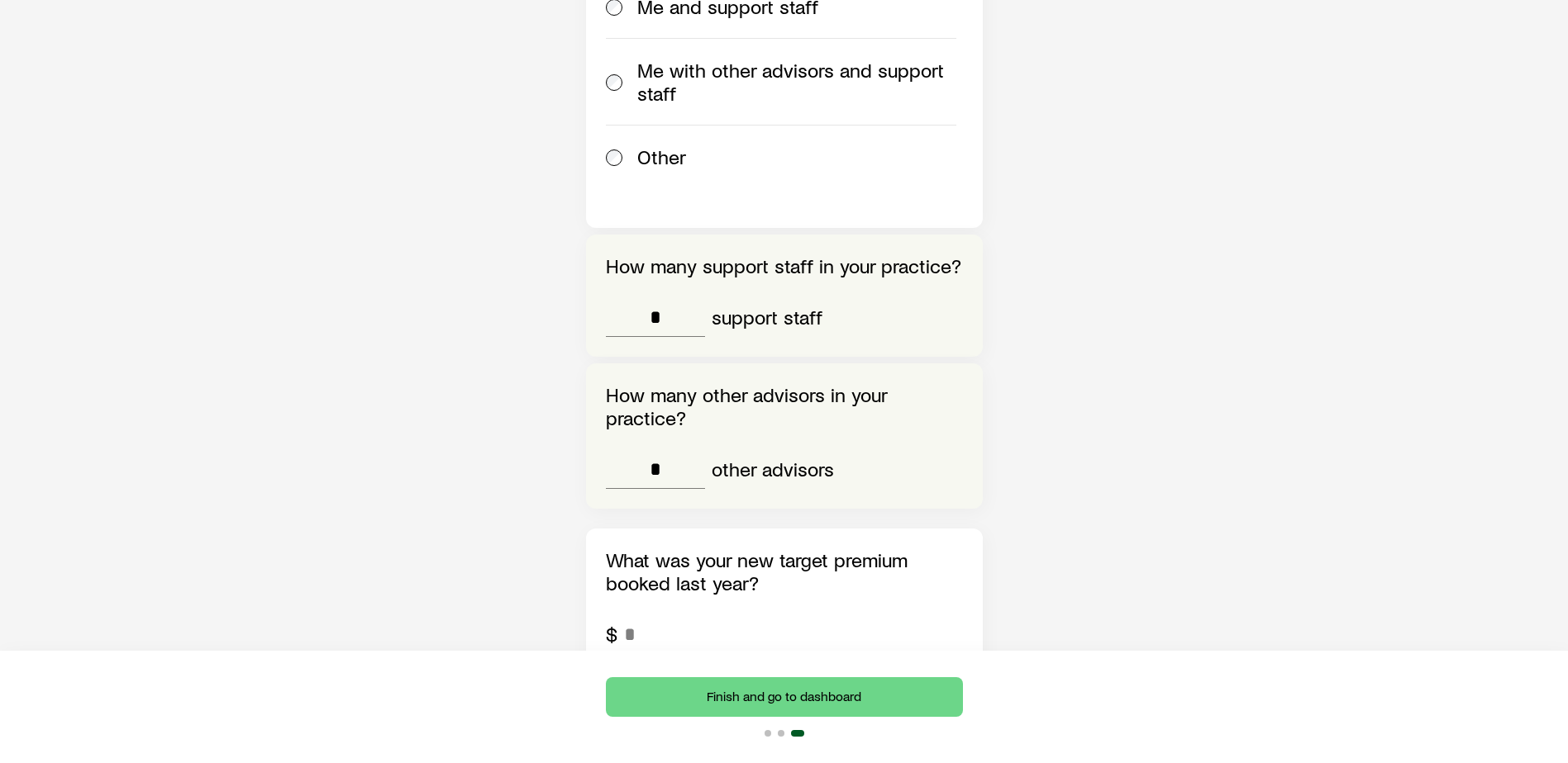
click at [680, 548] on p "What was your new target premium booked last year?" at bounding box center [784, 571] width 357 height 46
click at [706, 615] on input "tel" at bounding box center [793, 635] width 339 height 39
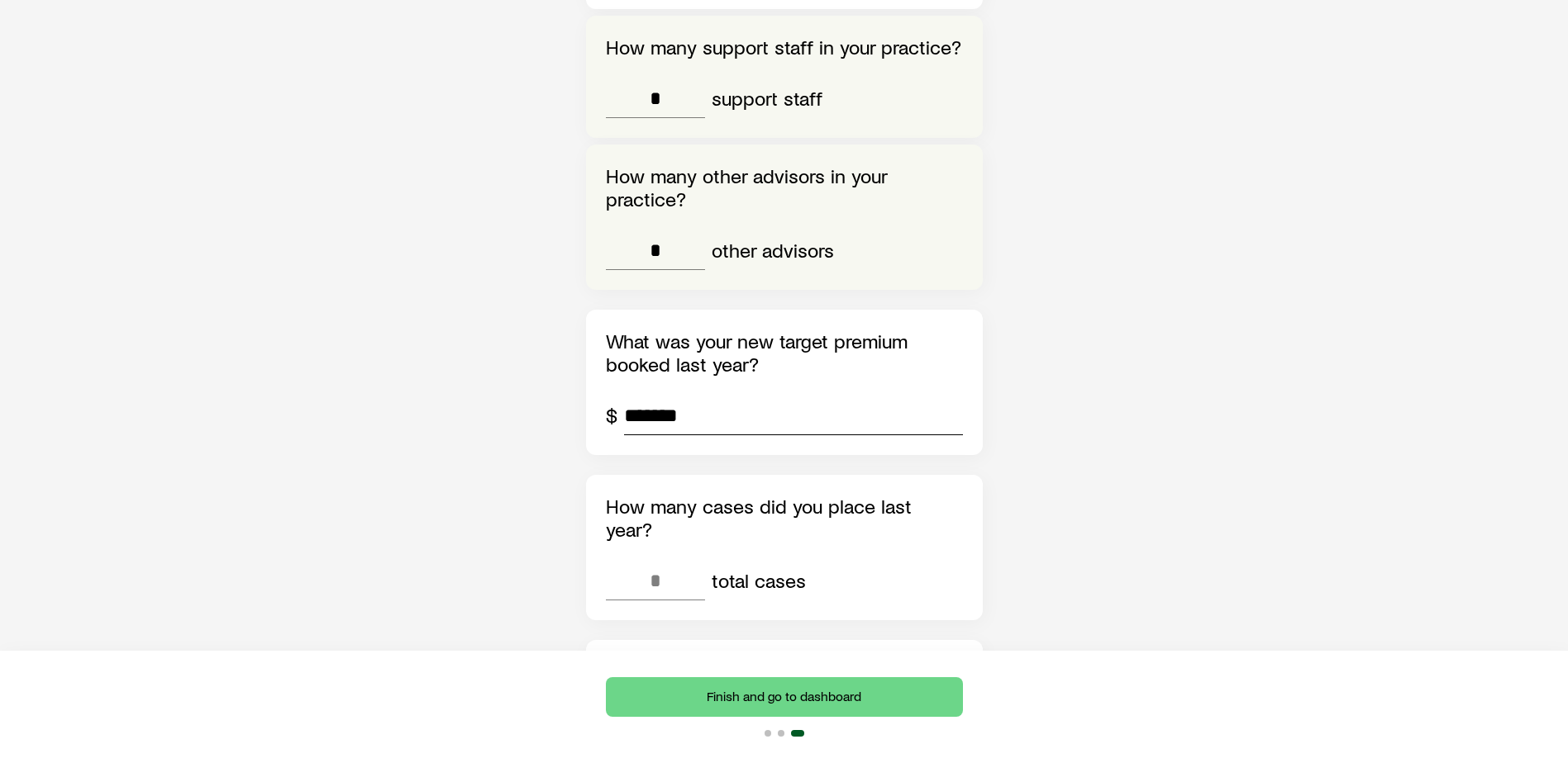
scroll to position [1322, 0]
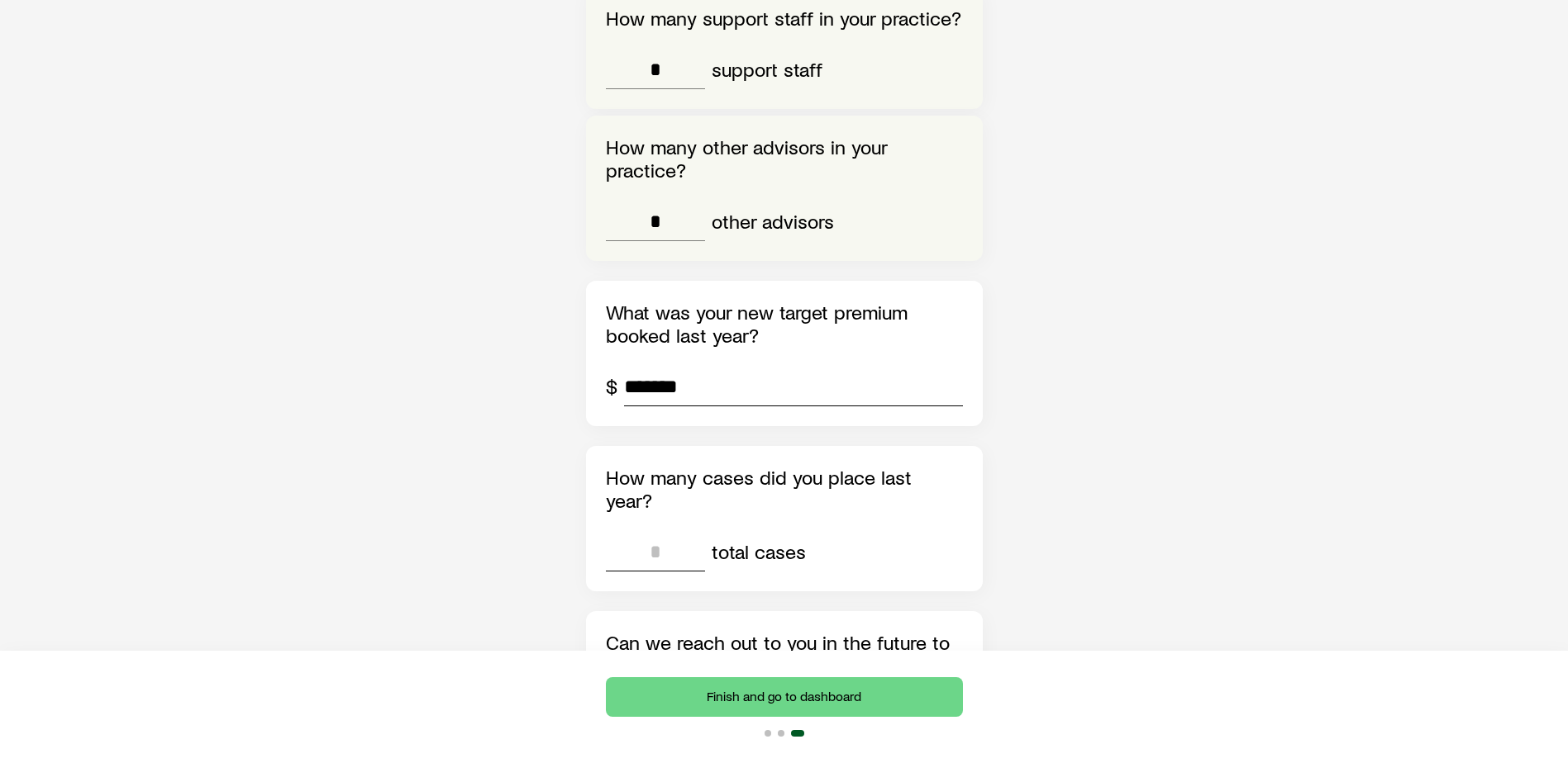
type input "*******"
click at [689, 533] on input "tel" at bounding box center [654, 552] width 99 height 39
type input "**"
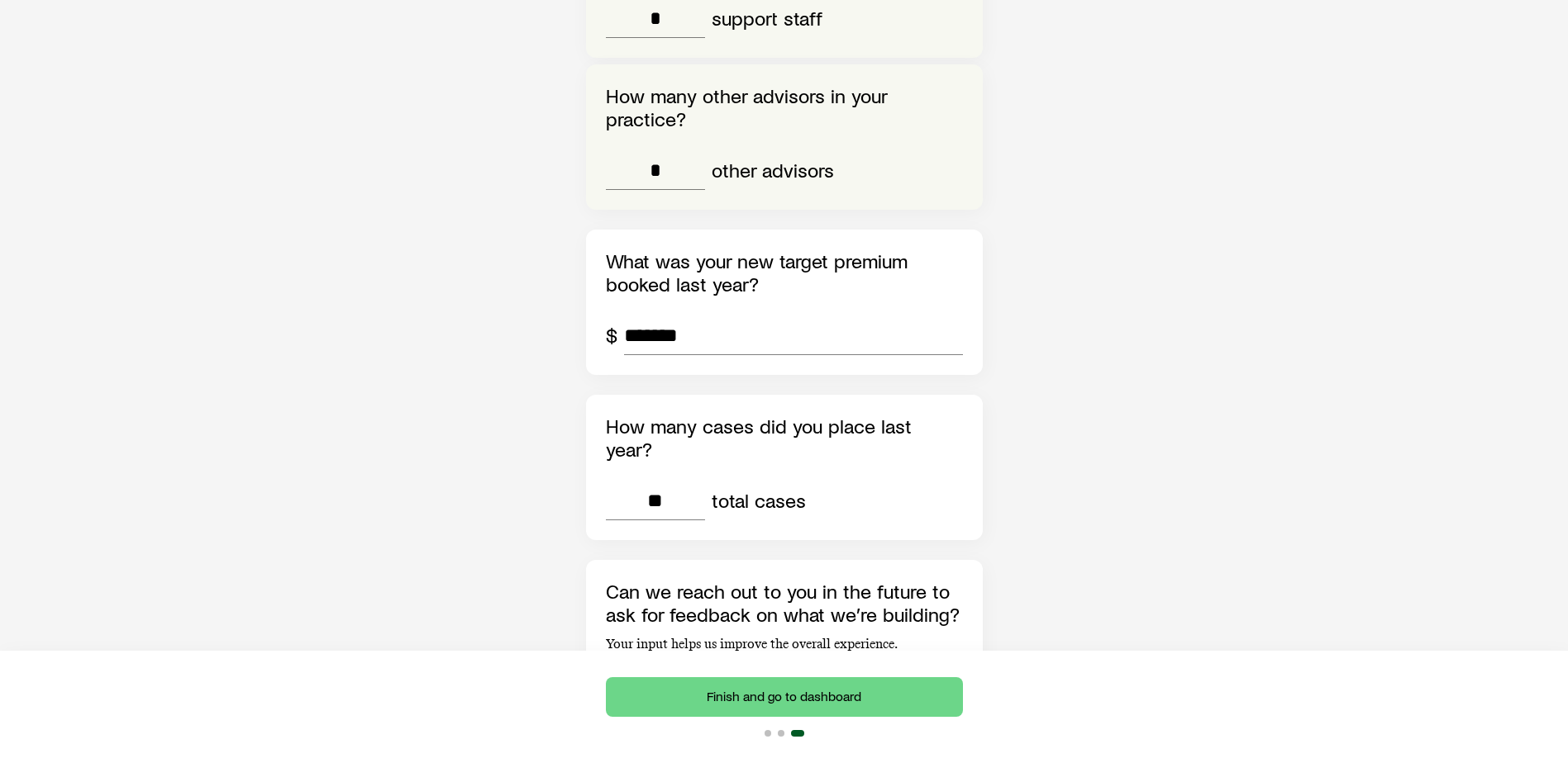
scroll to position [1401, 0]
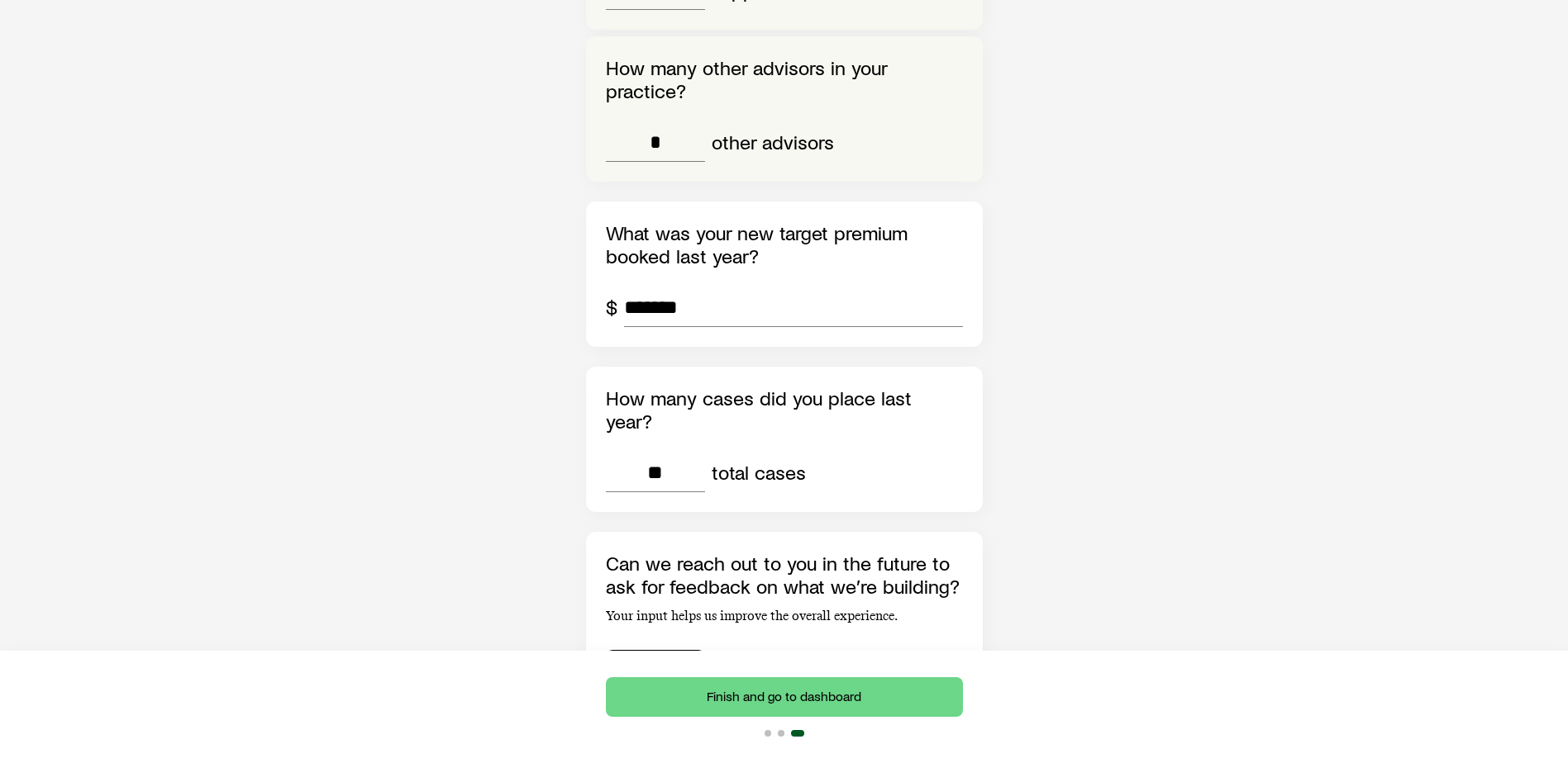
click at [630, 651] on button "Yes" at bounding box center [654, 668] width 99 height 33
click at [774, 703] on button "Finish and go to dashboard" at bounding box center [784, 697] width 357 height 39
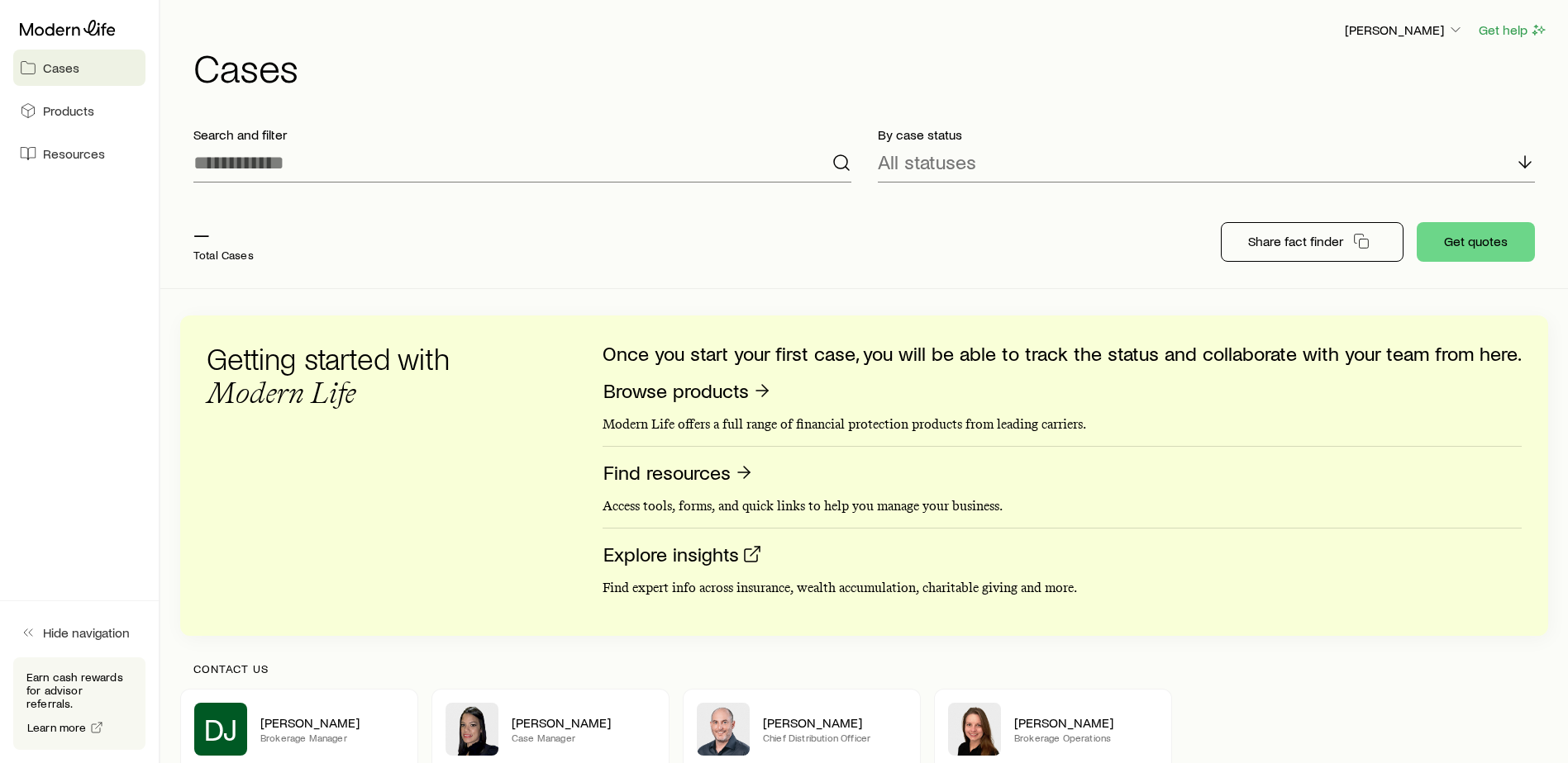
click at [415, 296] on div "Search and filter By case status All statuses — Total Cases Share fact finder G…" at bounding box center [864, 498] width 1368 height 771
click at [417, 311] on div "Search and filter By case status All statuses — Total Cases Share fact finder G…" at bounding box center [864, 498] width 1368 height 771
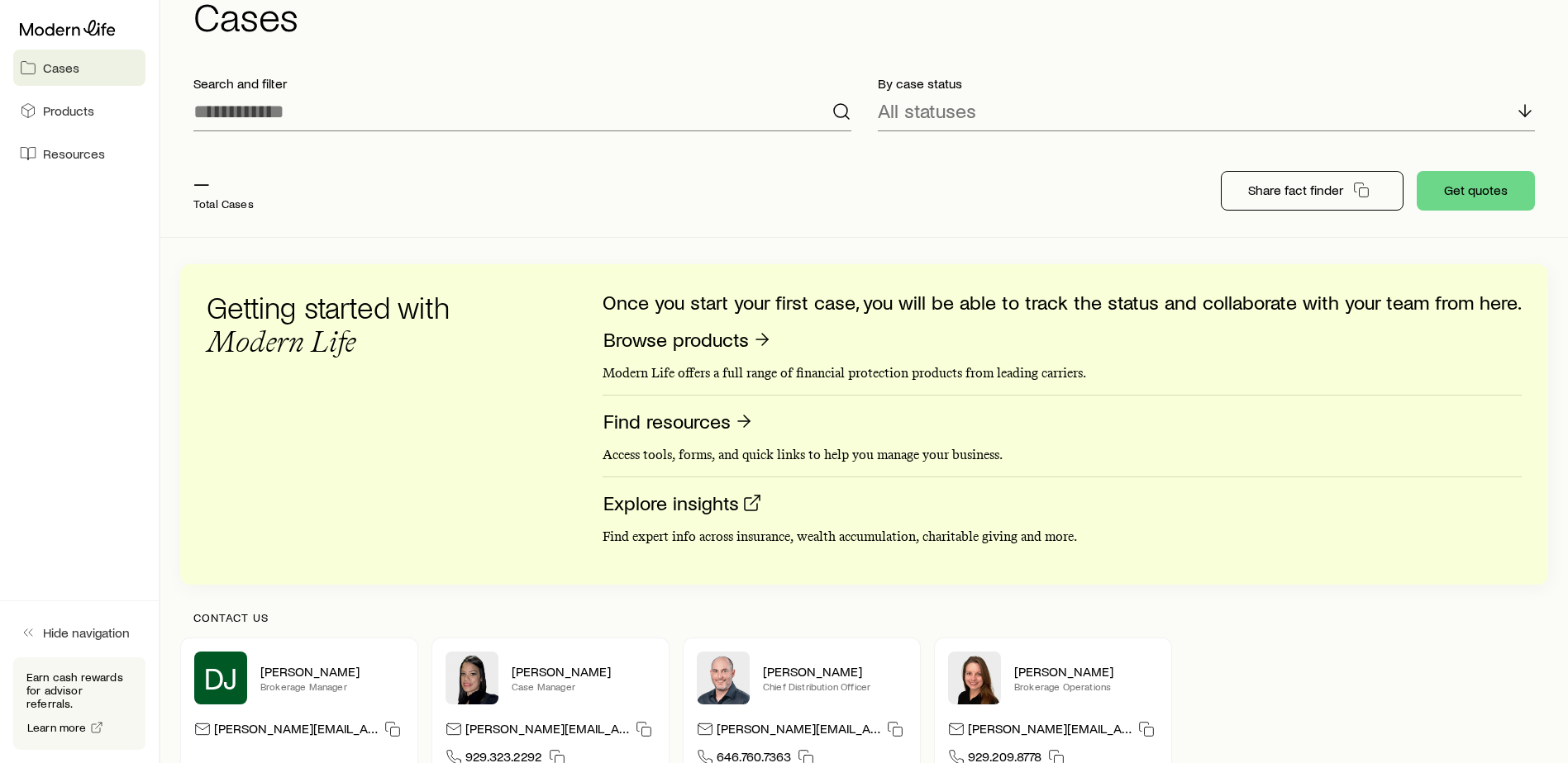
scroll to position [214, 0]
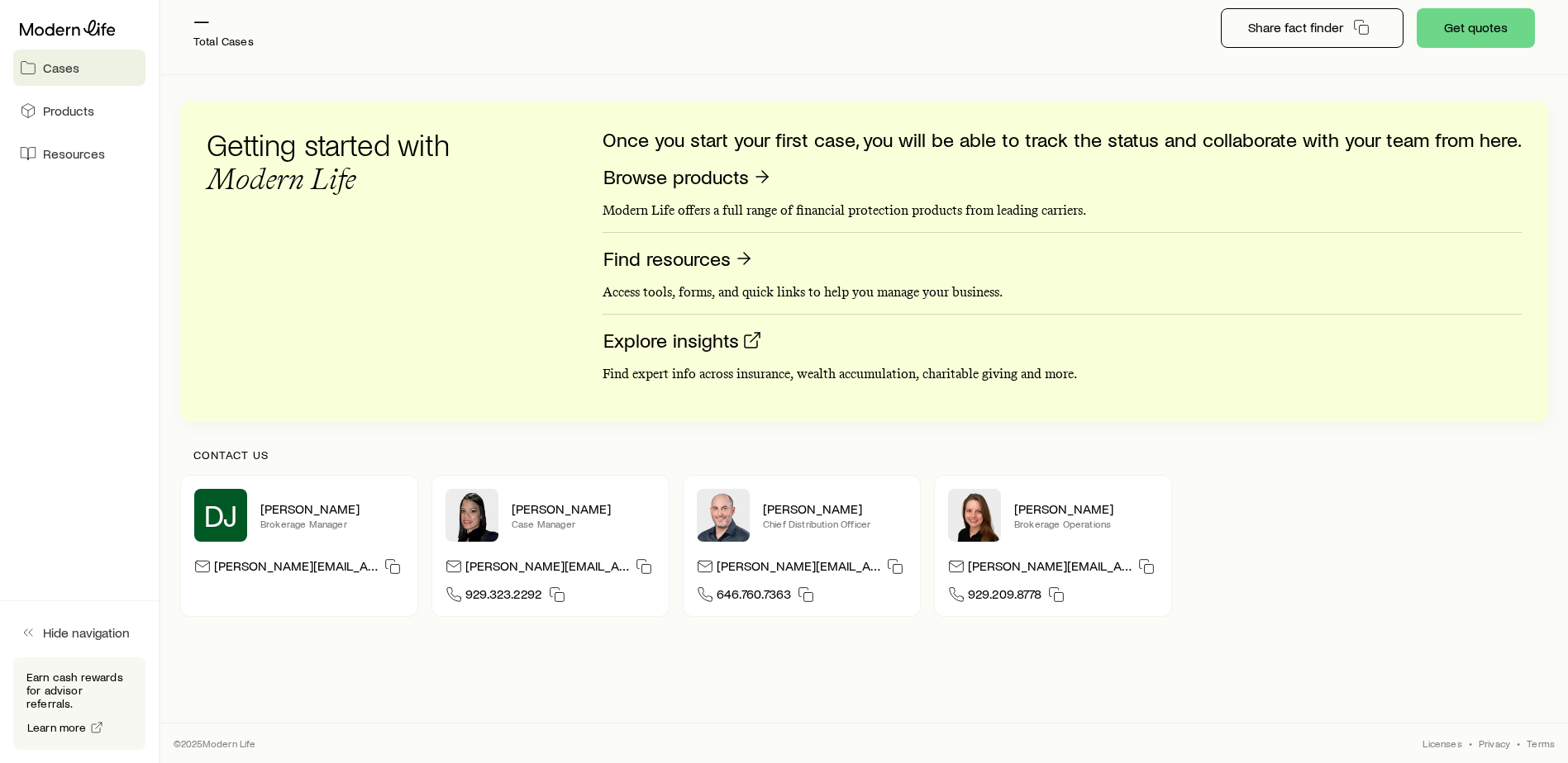
click at [418, 443] on div "Contact us [PERSON_NAME] [PERSON_NAME] Brokerage Manager [PERSON_NAME][EMAIL_AD…" at bounding box center [864, 533] width 1368 height 222
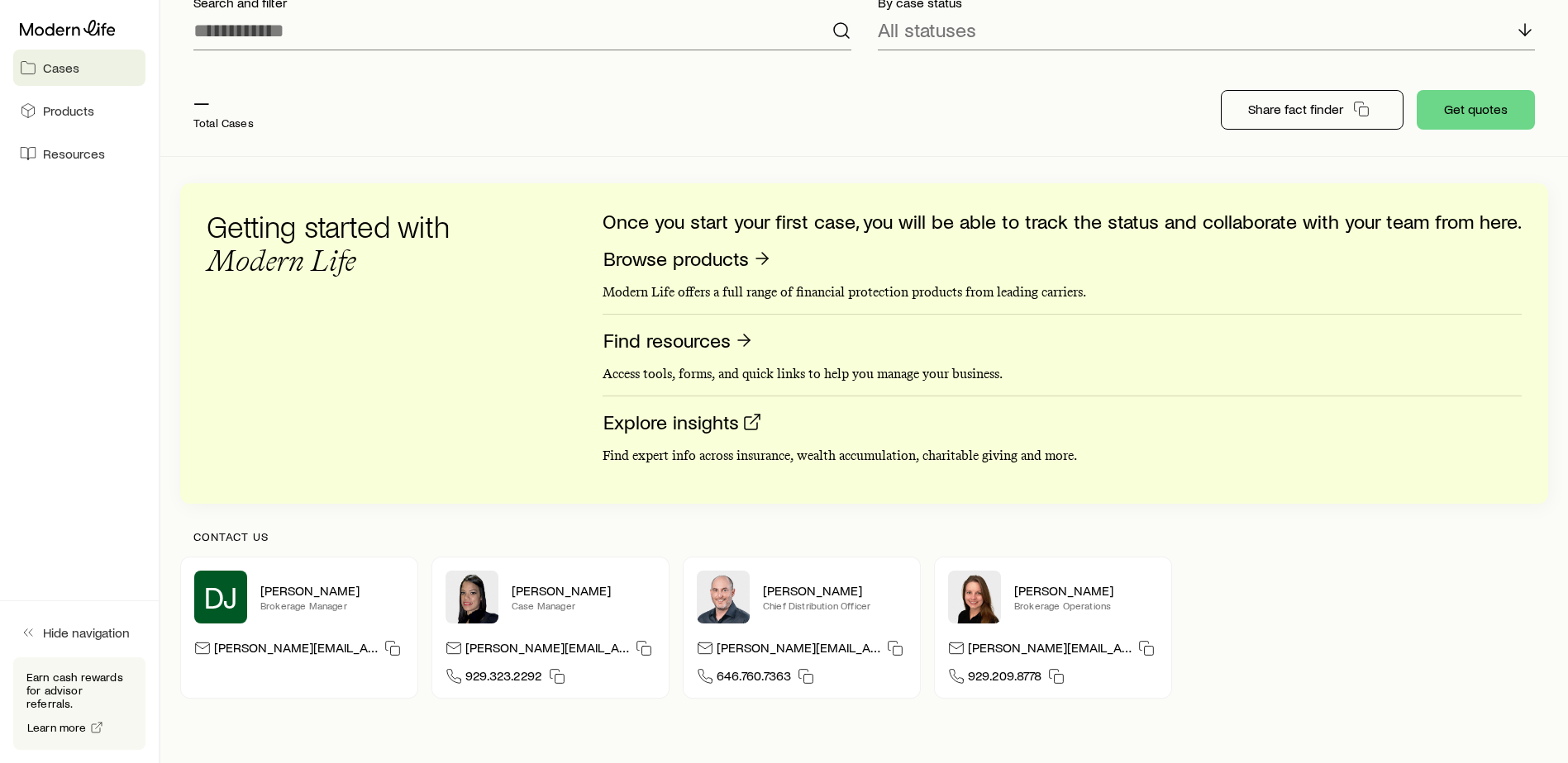
scroll to position [49, 0]
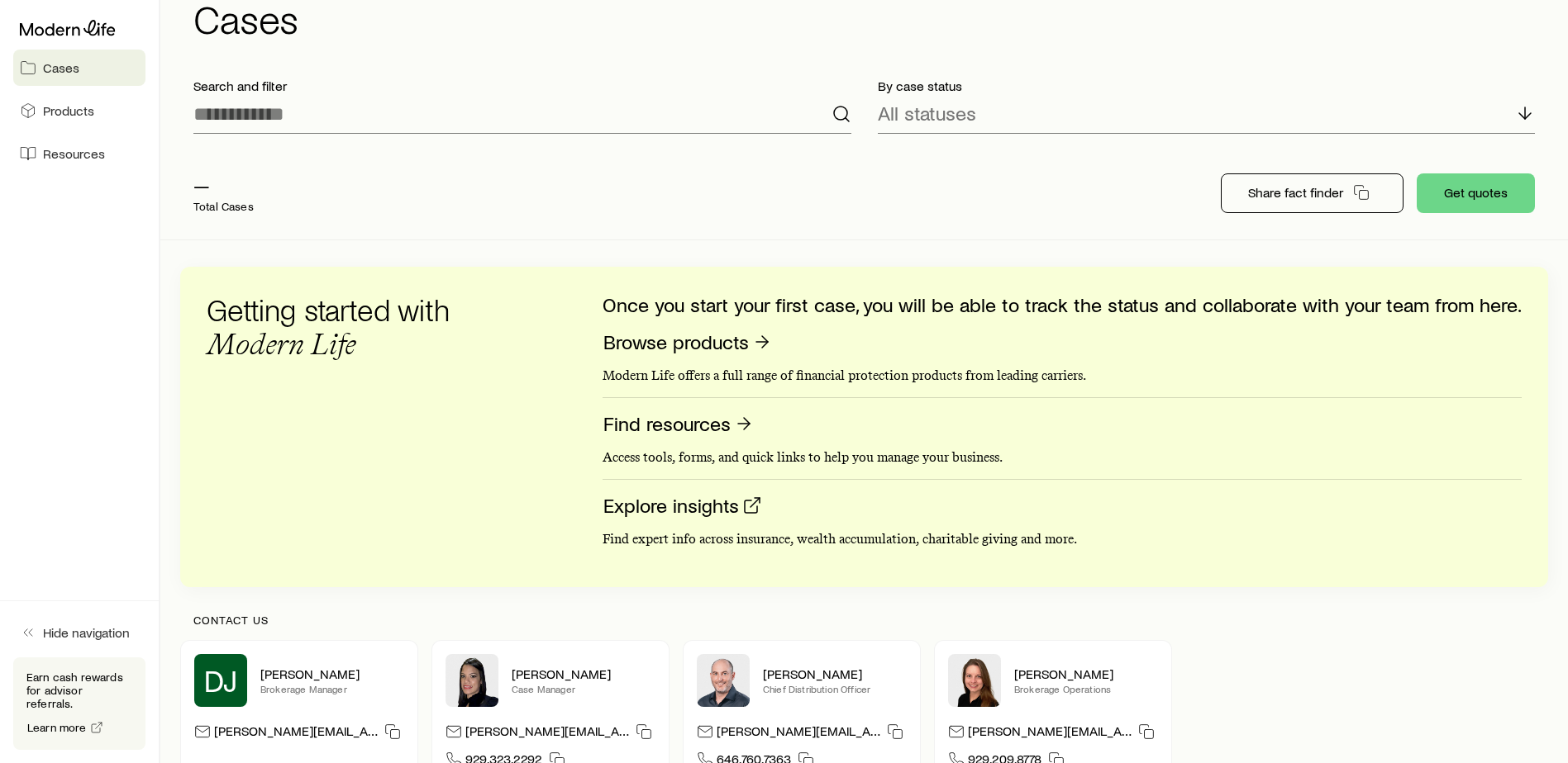
click at [172, 599] on div "[PERSON_NAME] Get help Cases Search and filter By case status All statuses — To…" at bounding box center [863, 392] width 1408 height 884
click at [180, 607] on div "[PERSON_NAME] Get help Cases Search and filter By case status All statuses — To…" at bounding box center [863, 392] width 1408 height 884
click at [182, 609] on div "Contact us [PERSON_NAME] [PERSON_NAME] Brokerage Manager [PERSON_NAME][EMAIL_AD…" at bounding box center [864, 698] width 1368 height 222
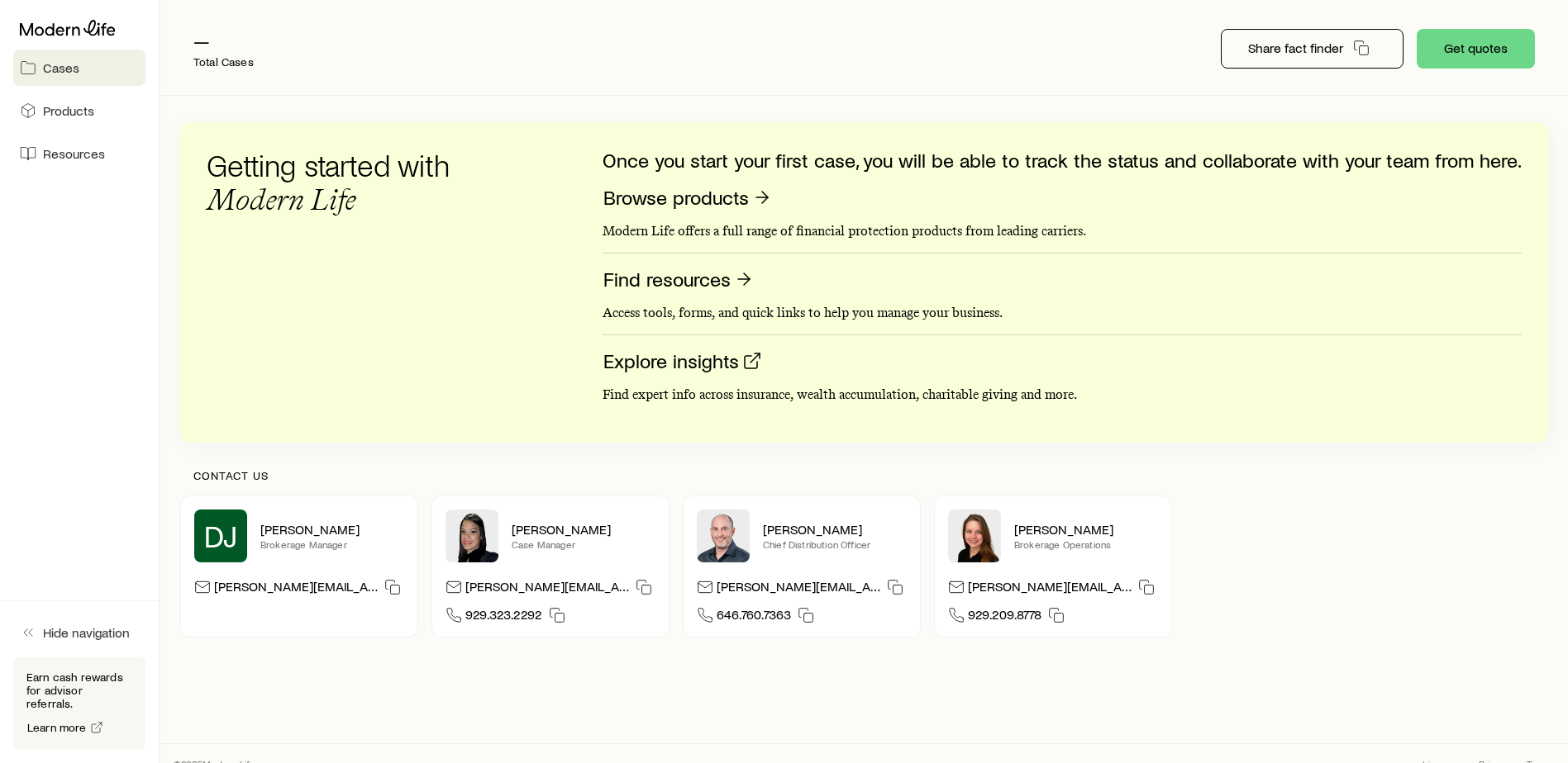
scroll to position [214, 0]
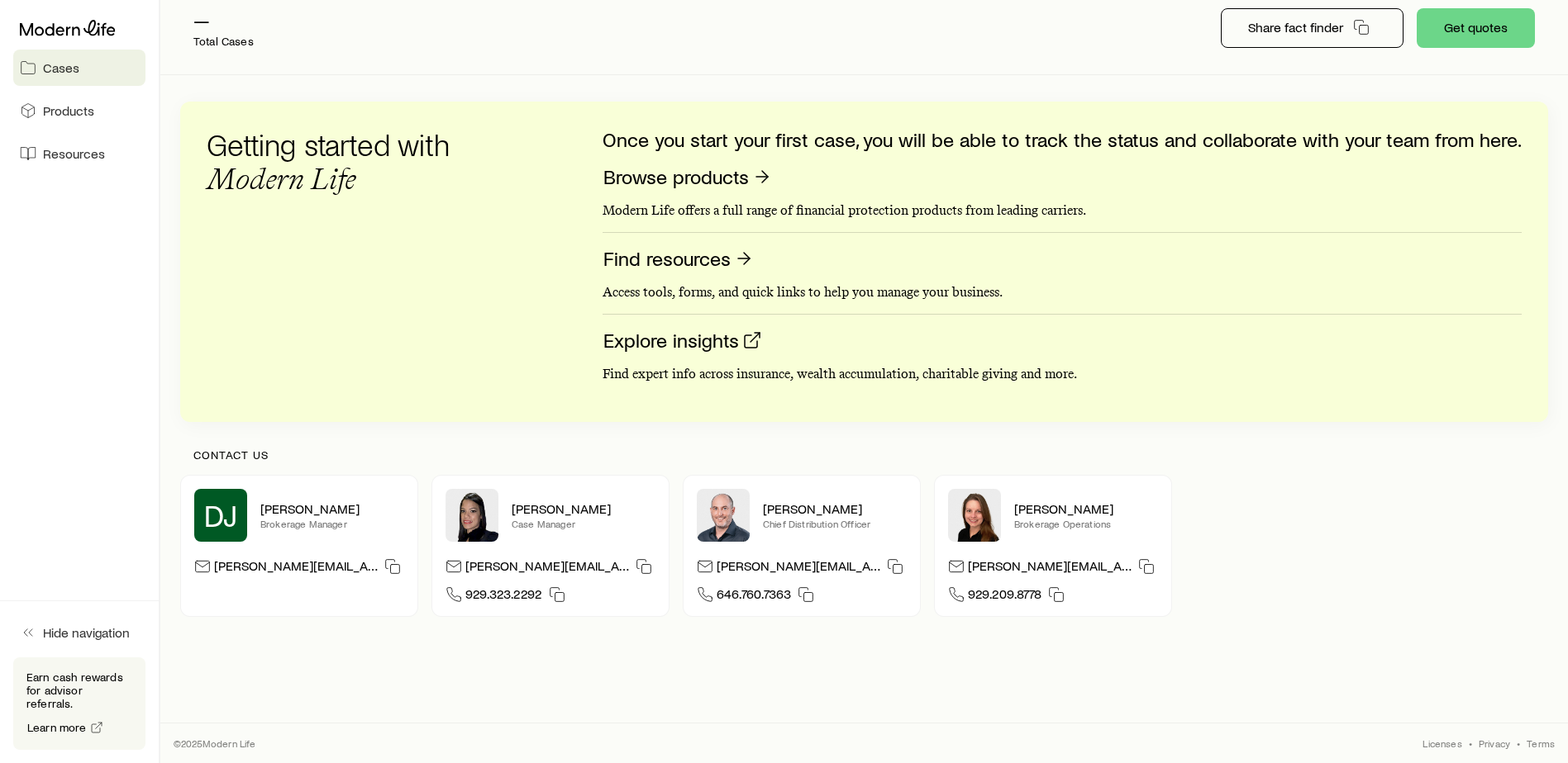
click at [325, 716] on div "[PERSON_NAME] Get help Cases Search and filter By case status All statuses — To…" at bounding box center [784, 275] width 1568 height 978
click at [324, 699] on div "[PERSON_NAME] Get help Cases Search and filter By case status All statuses — To…" at bounding box center [784, 275] width 1568 height 978
click at [186, 678] on div "[PERSON_NAME] Get help Cases Search and filter By case status All statuses — To…" at bounding box center [784, 275] width 1568 height 978
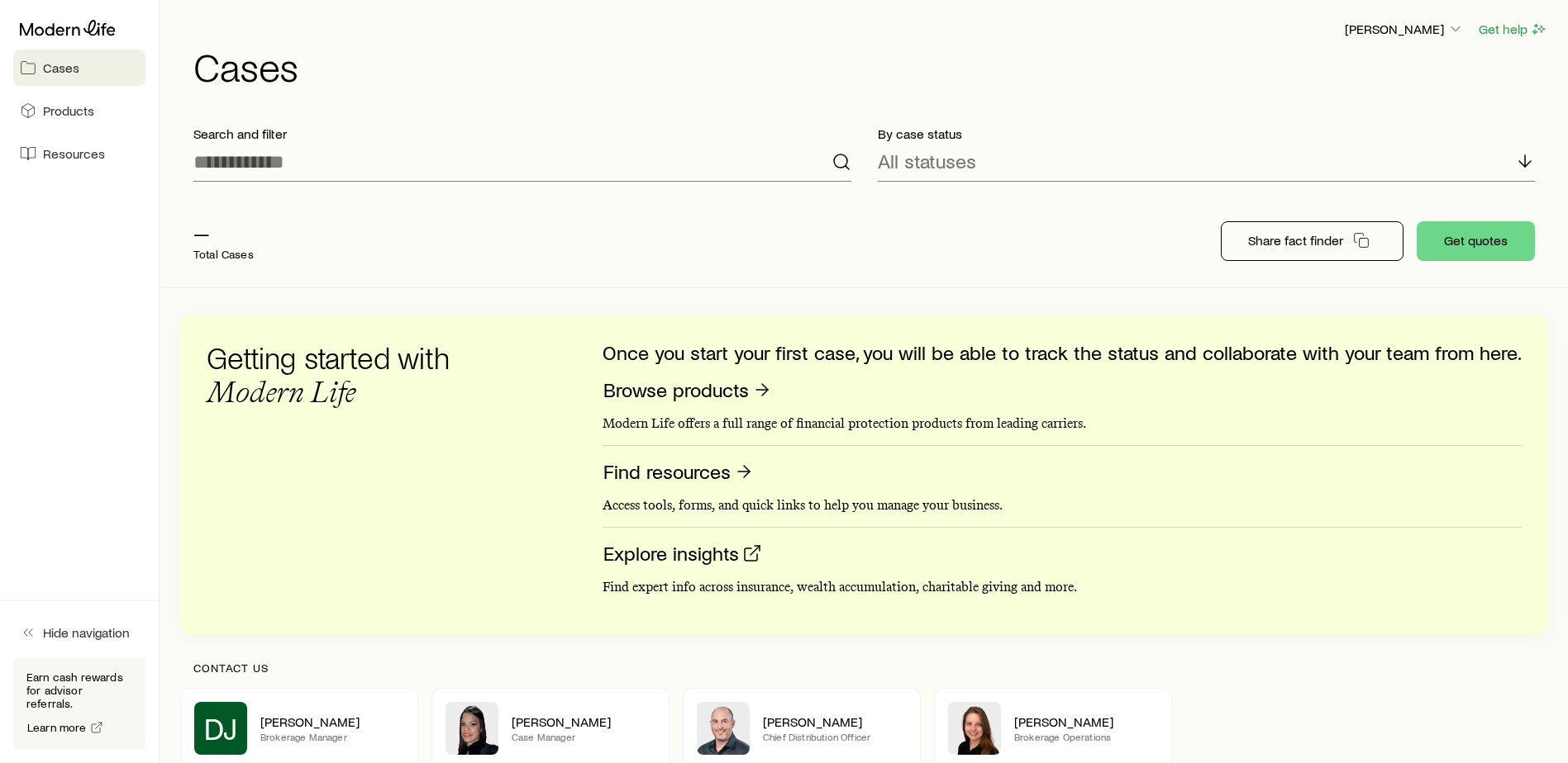
scroll to position [0, 0]
click at [1001, 239] on div "— Total Cases Share fact finder Get quotes" at bounding box center [864, 242] width 1368 height 92
click at [990, 259] on div "— Total Cases Share fact finder Get quotes" at bounding box center [864, 242] width 1368 height 92
click at [89, 96] on link "Products" at bounding box center [78, 110] width 132 height 36
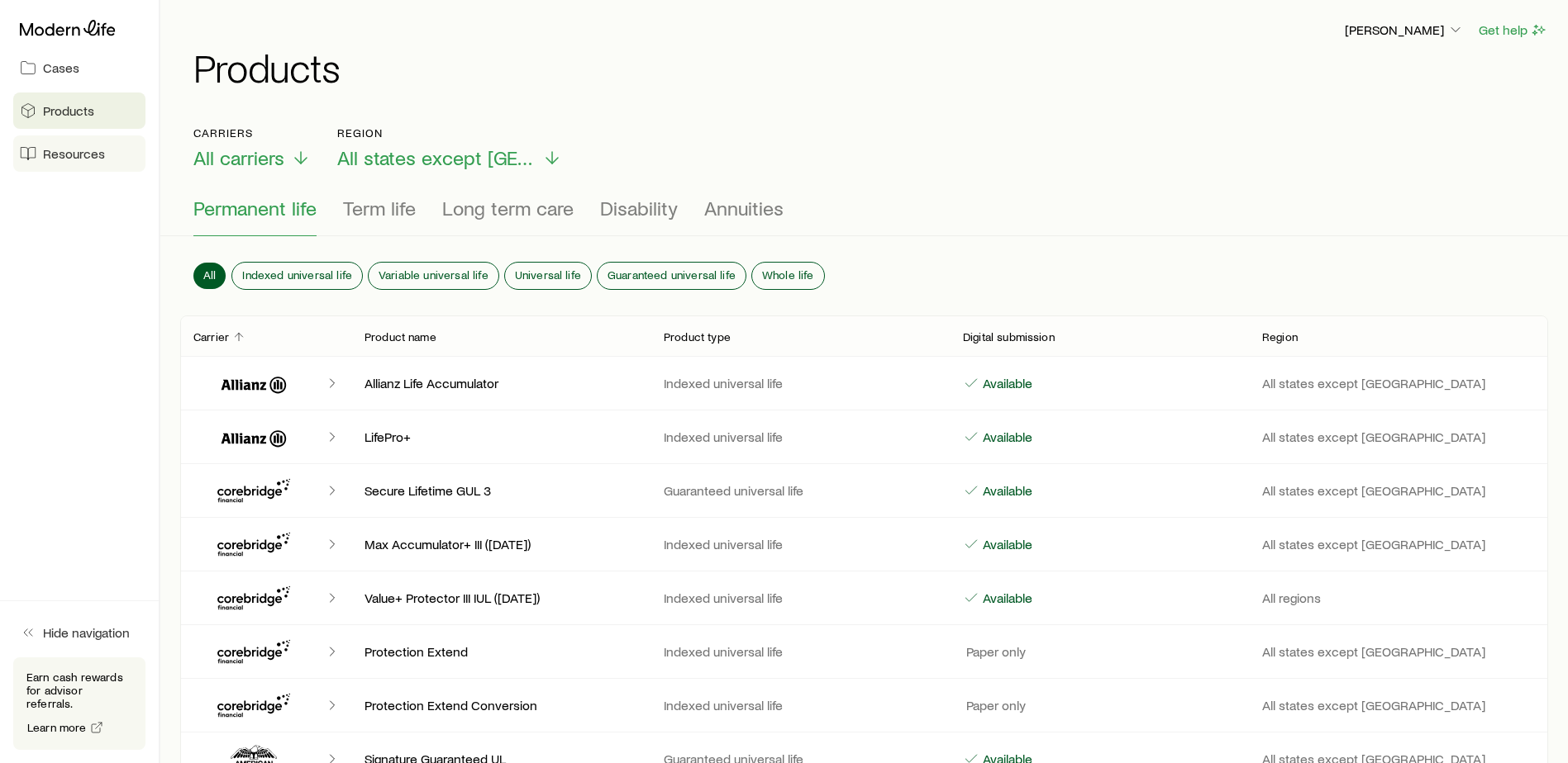
click at [109, 165] on link "Resources" at bounding box center [78, 153] width 132 height 36
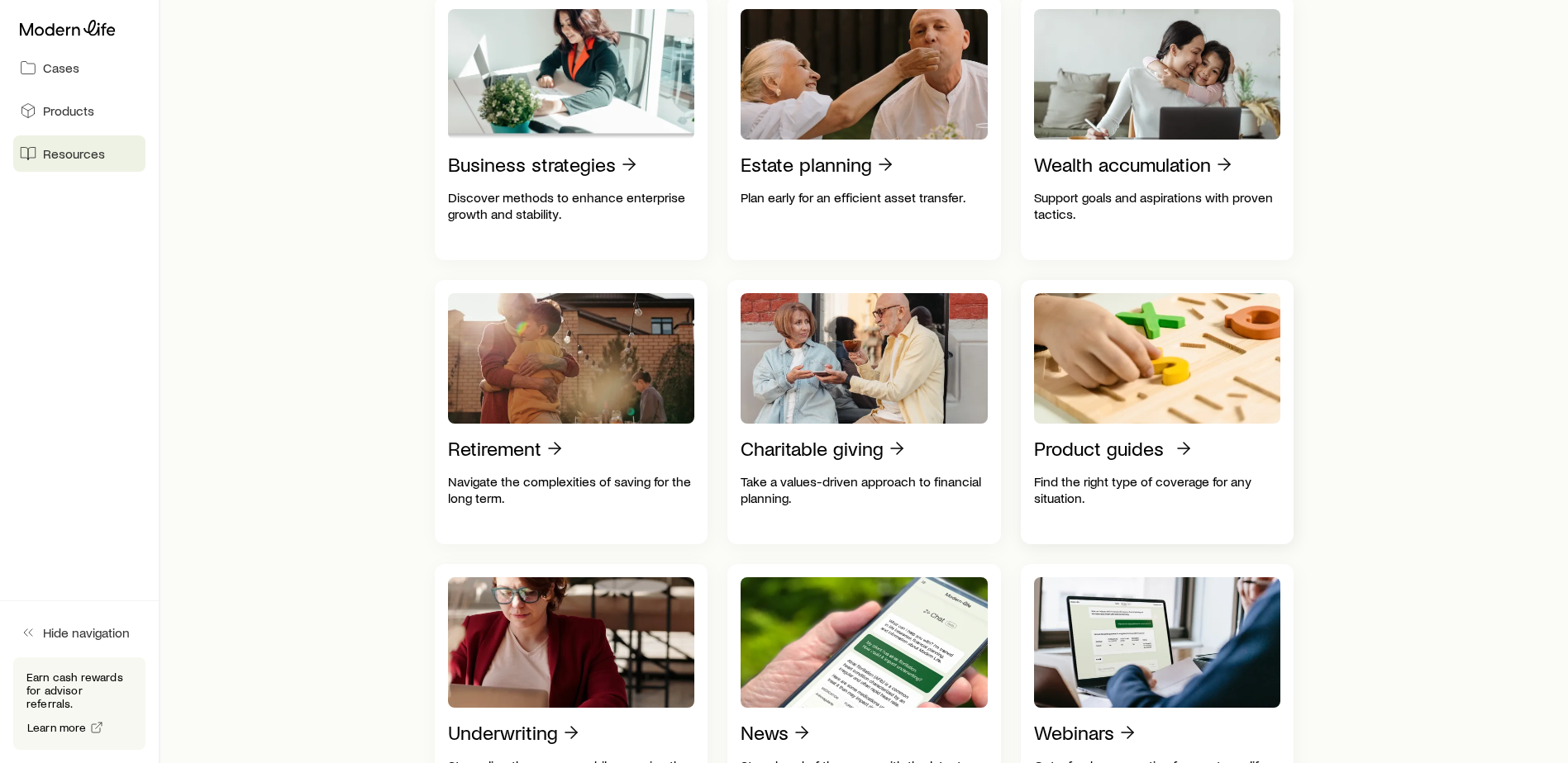
scroll to position [413, 0]
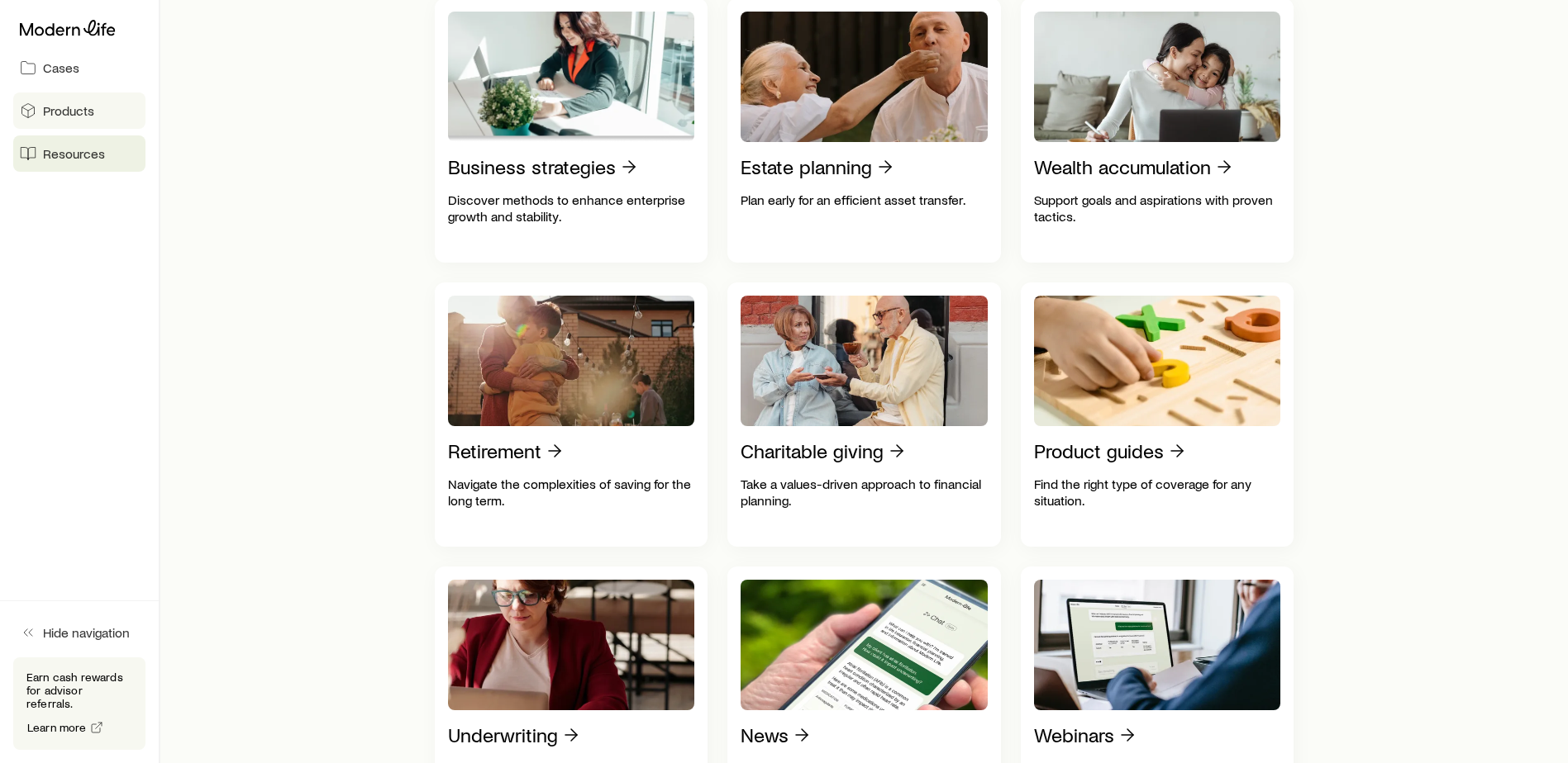
click at [84, 112] on span "Products" at bounding box center [69, 110] width 51 height 17
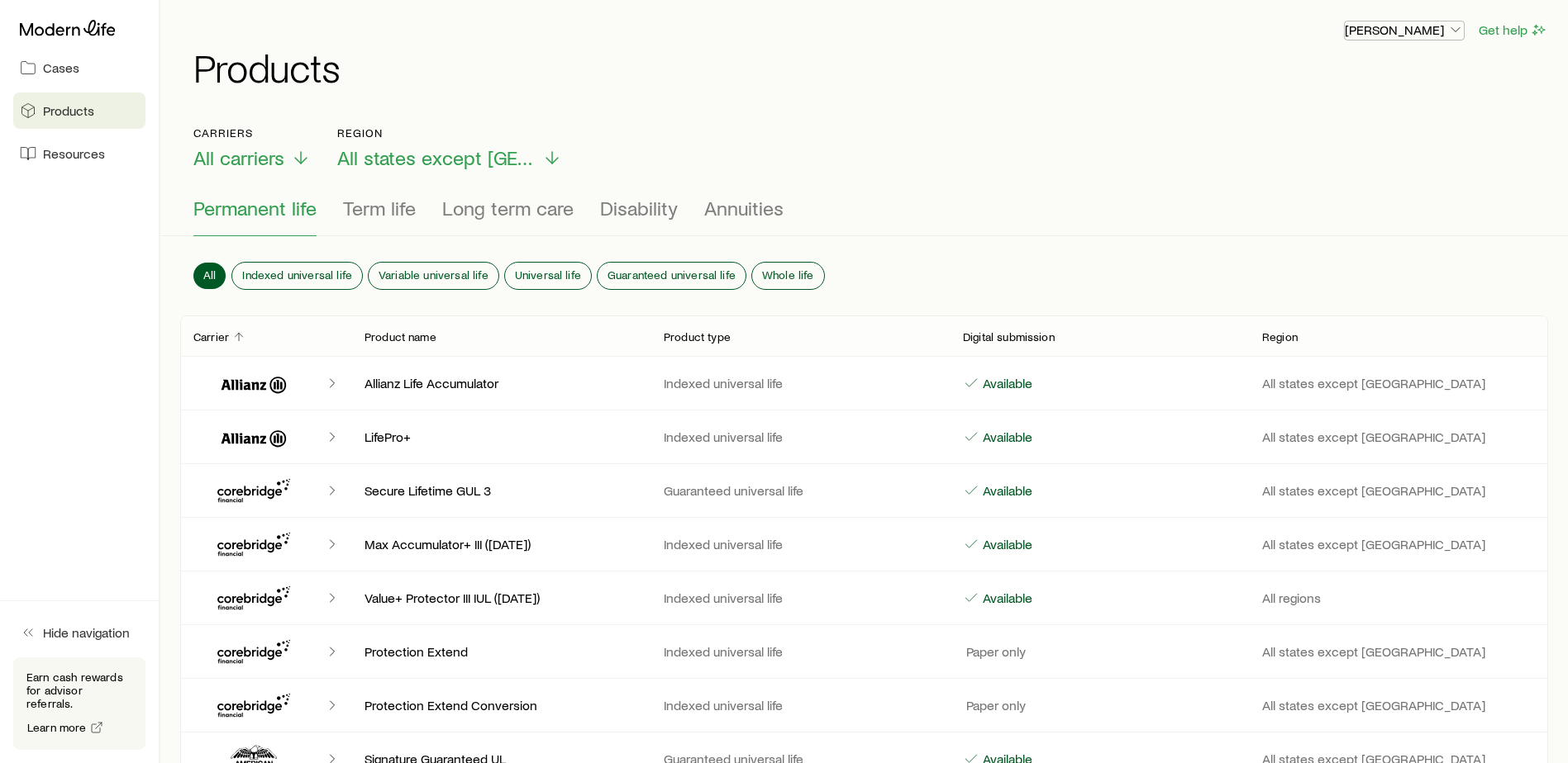
click at [1450, 23] on icon "button" at bounding box center [1455, 29] width 17 height 17
click at [1395, 118] on span "Commission schedule" at bounding box center [1367, 111] width 128 height 17
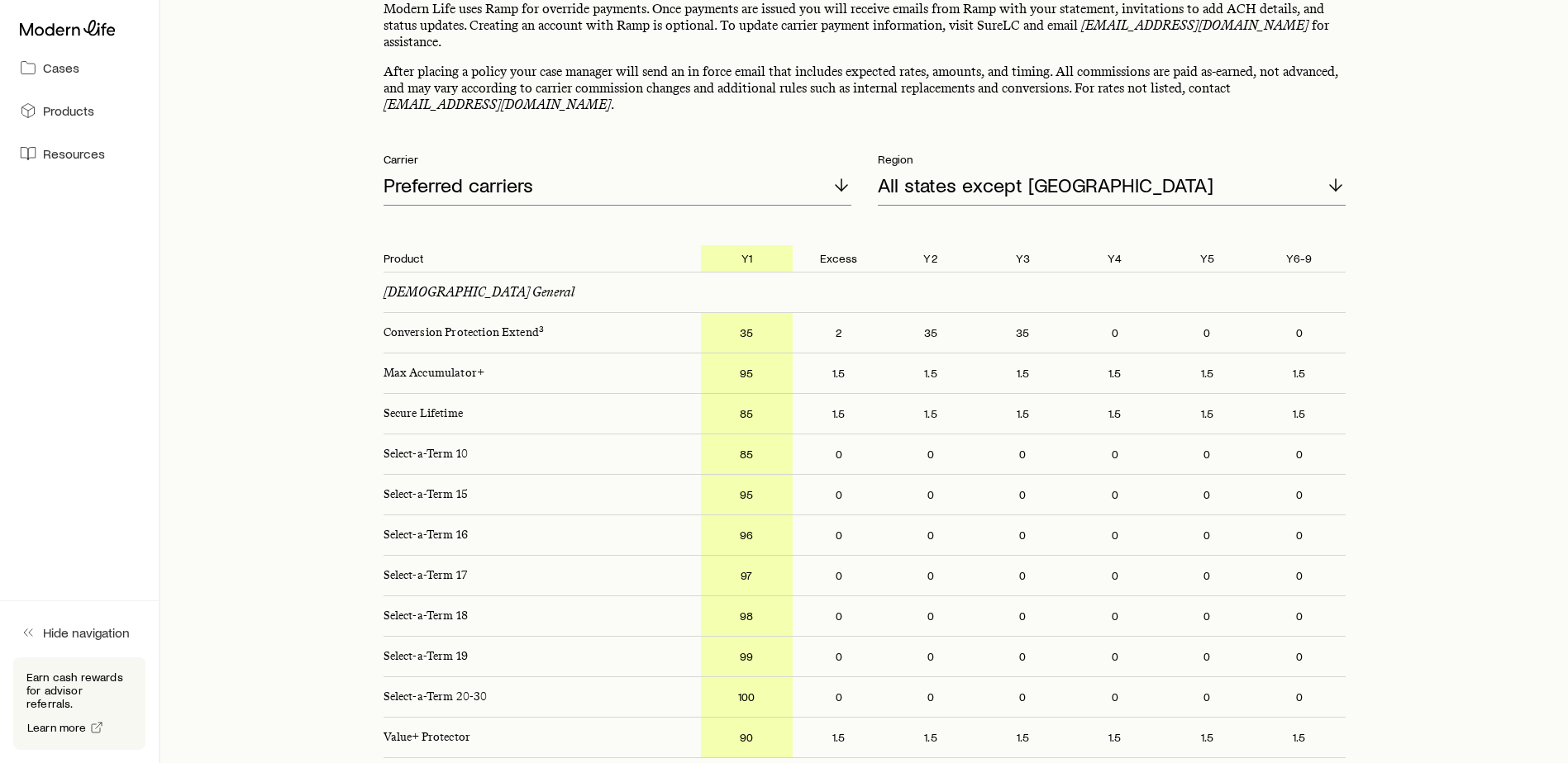
scroll to position [165, 0]
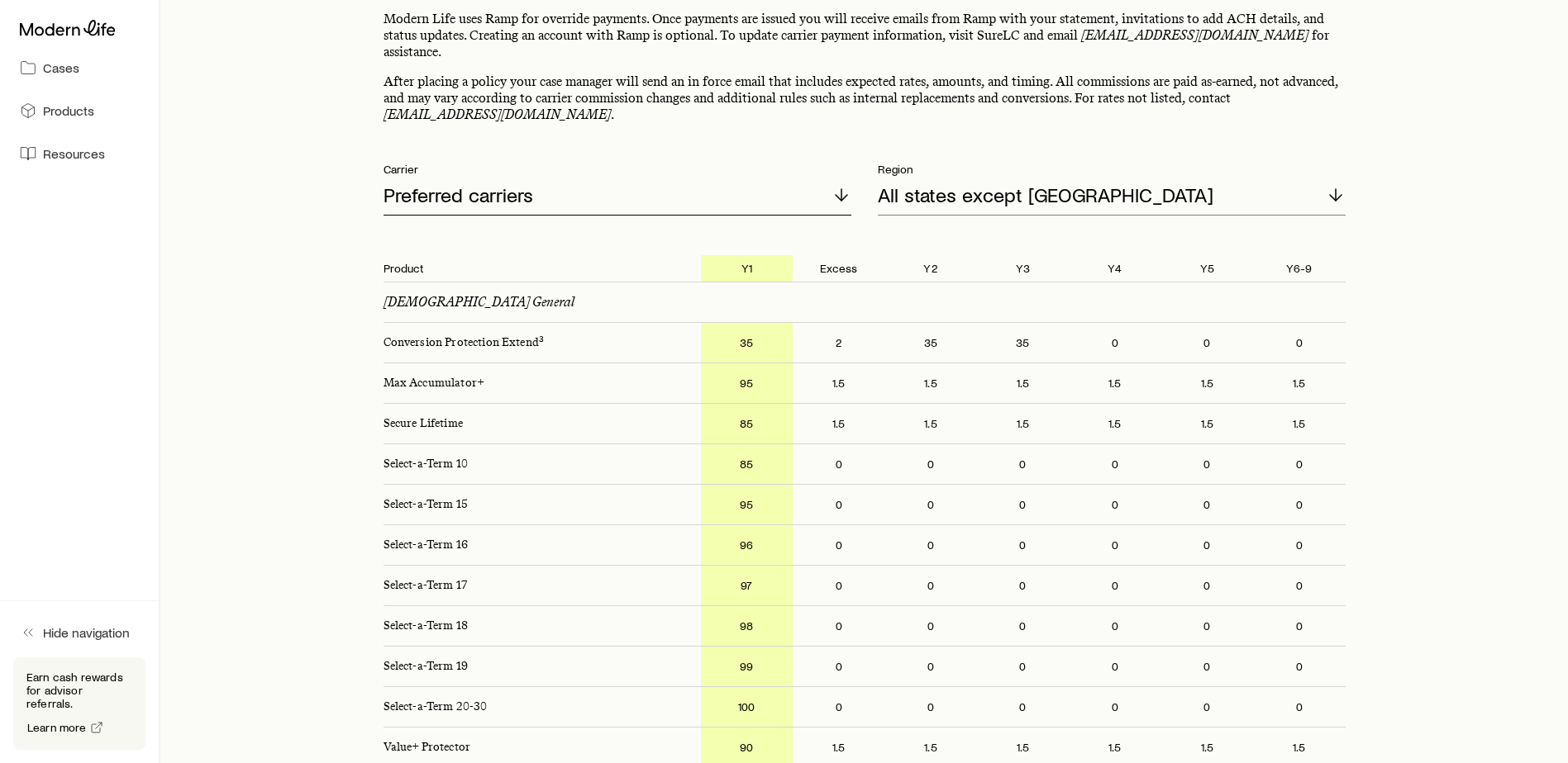
click at [624, 180] on div "Preferred carriers" at bounding box center [617, 195] width 468 height 39
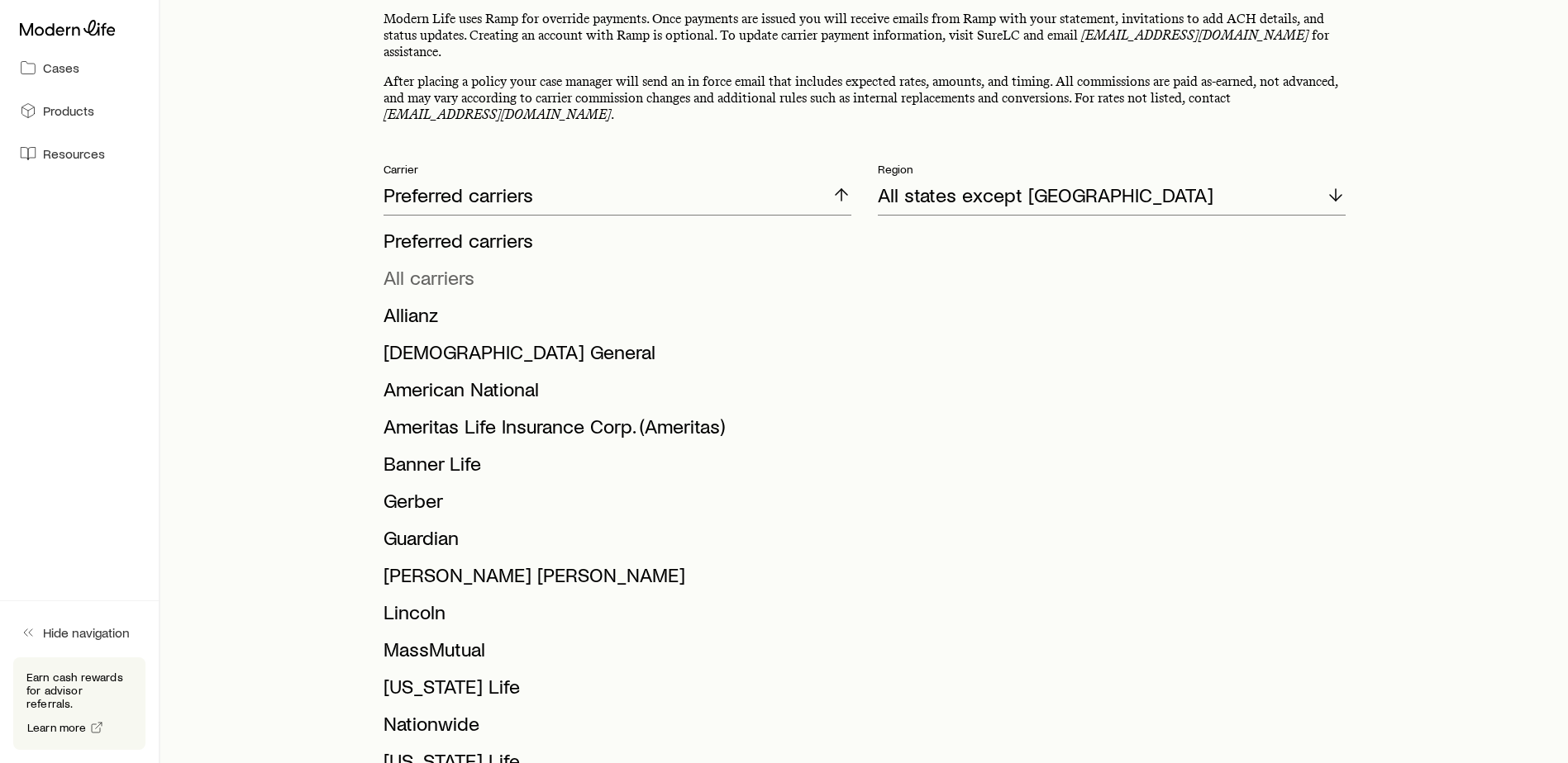
click at [480, 267] on li "All carriers" at bounding box center [612, 279] width 458 height 37
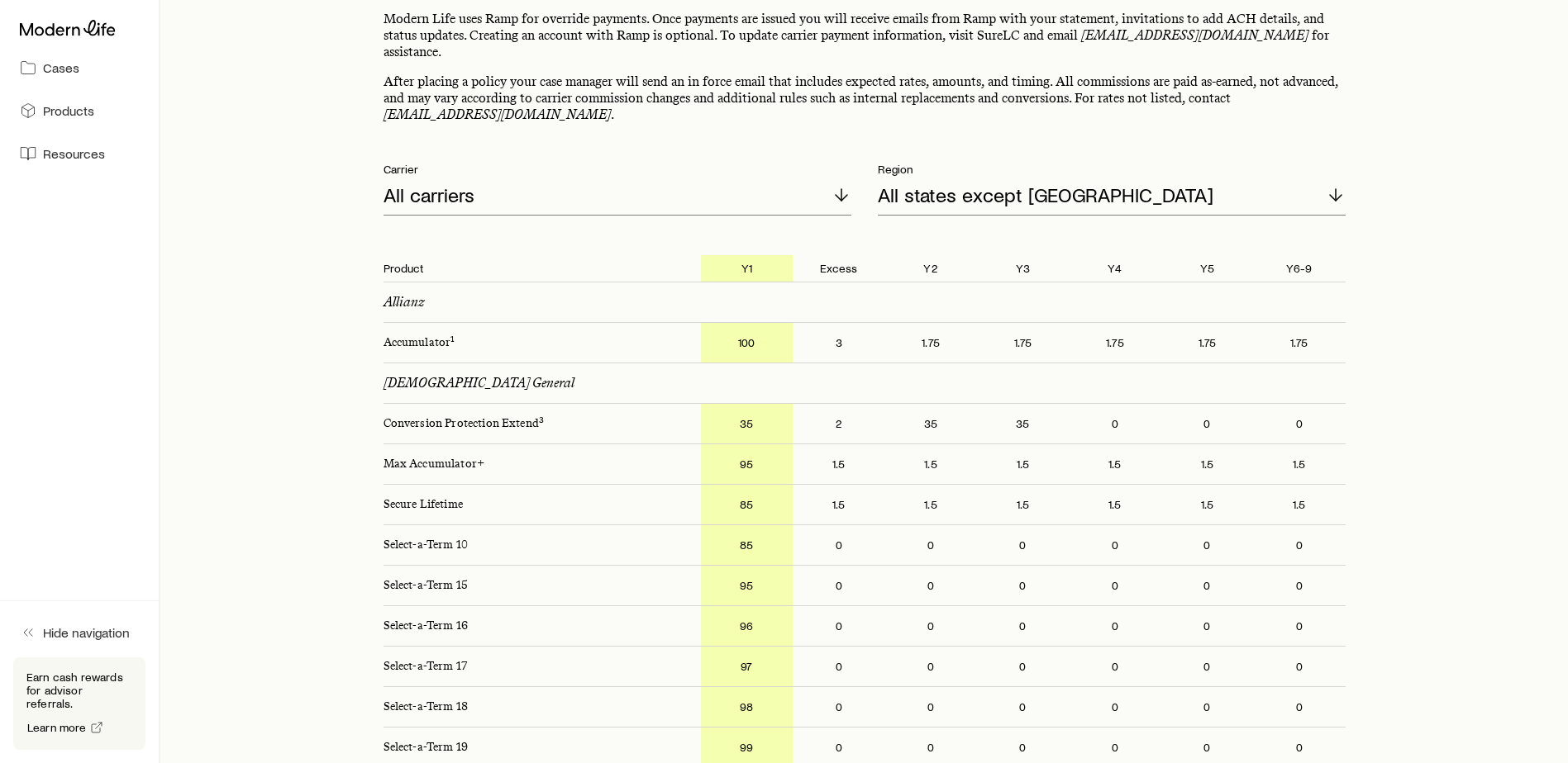
click at [1057, 176] on div "All states except [GEOGRAPHIC_DATA]" at bounding box center [1112, 195] width 468 height 39
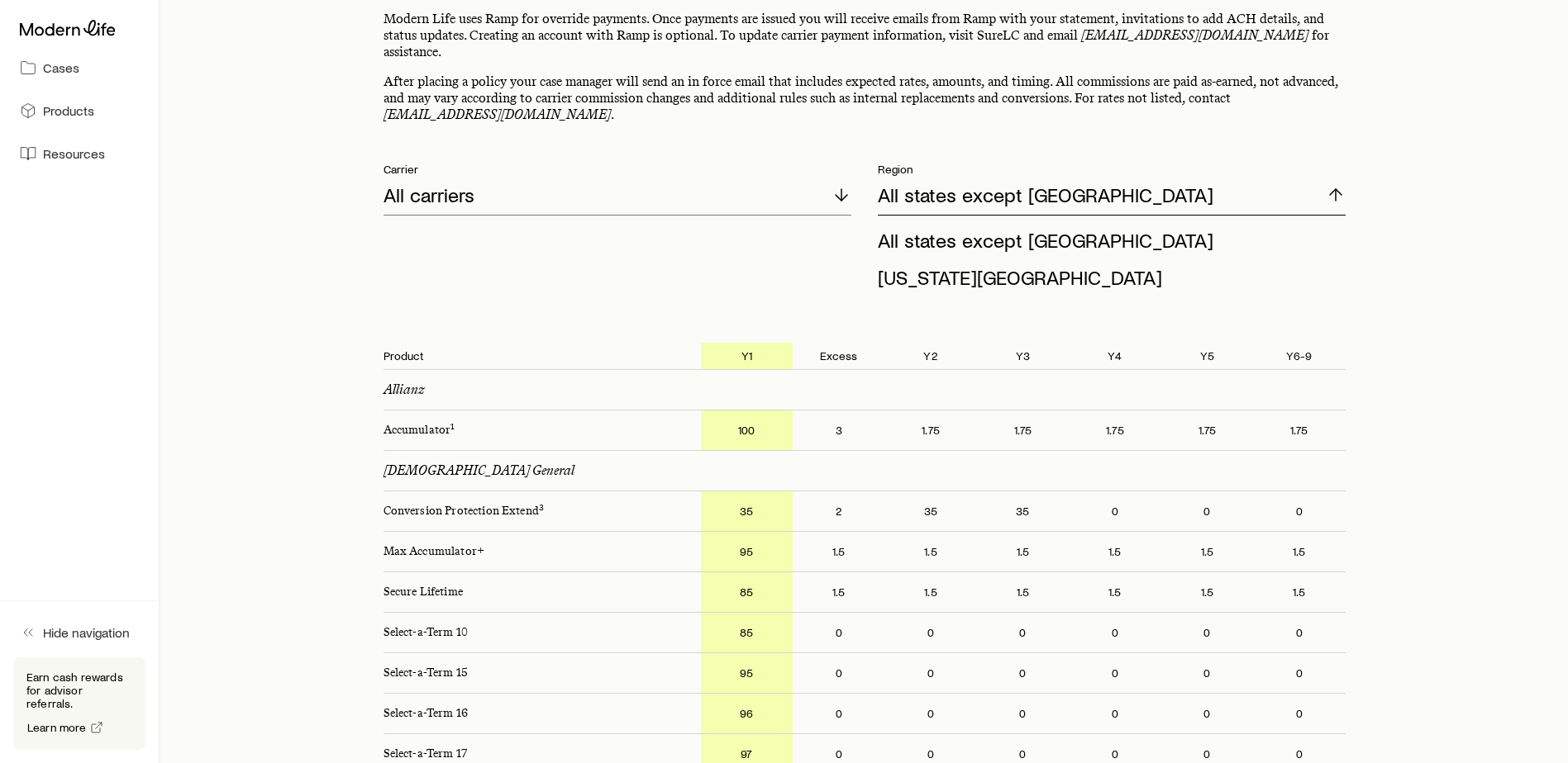
click at [1057, 176] on div "All states except [GEOGRAPHIC_DATA]" at bounding box center [1112, 195] width 468 height 39
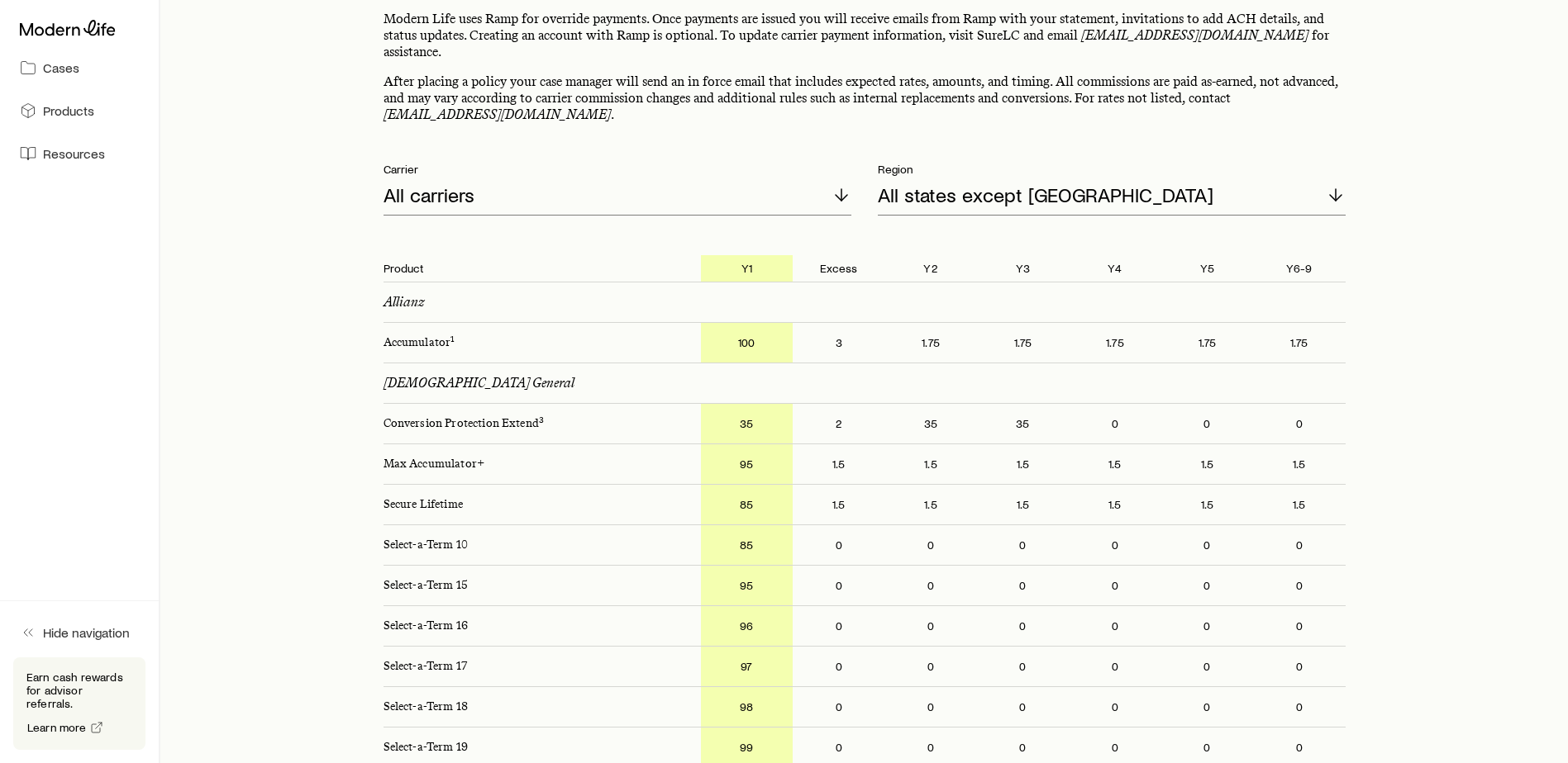
click at [412, 323] on p "Accumulator 1" at bounding box center [535, 342] width 331 height 39
click at [446, 323] on p "Accumulator 1" at bounding box center [535, 342] width 331 height 39
click at [436, 325] on p "Accumulator 1" at bounding box center [535, 342] width 331 height 39
click at [451, 333] on sup "1" at bounding box center [451, 338] width 3 height 11
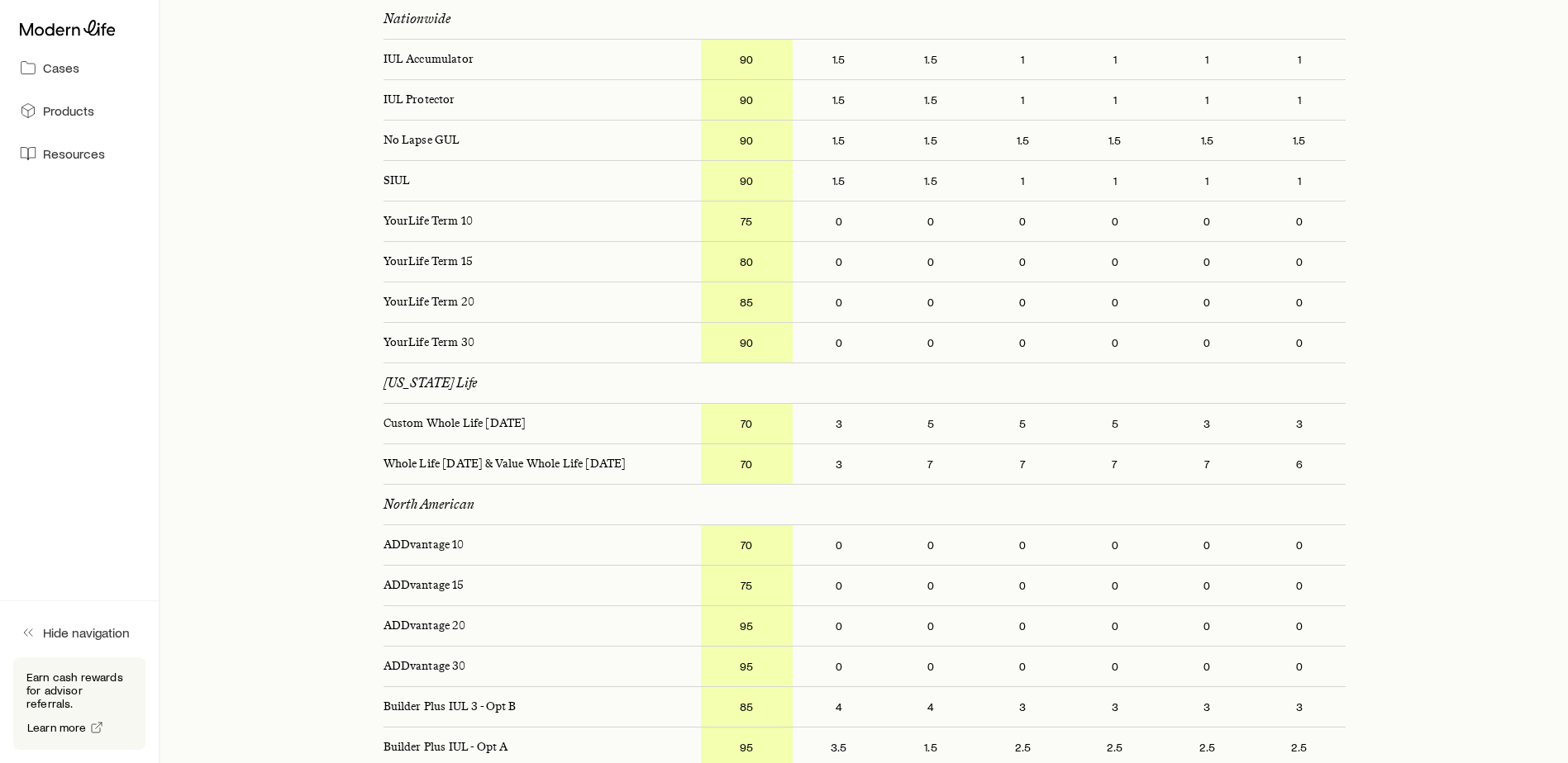
scroll to position [3808, 0]
click at [656, 484] on div "North American" at bounding box center [864, 504] width 963 height 39
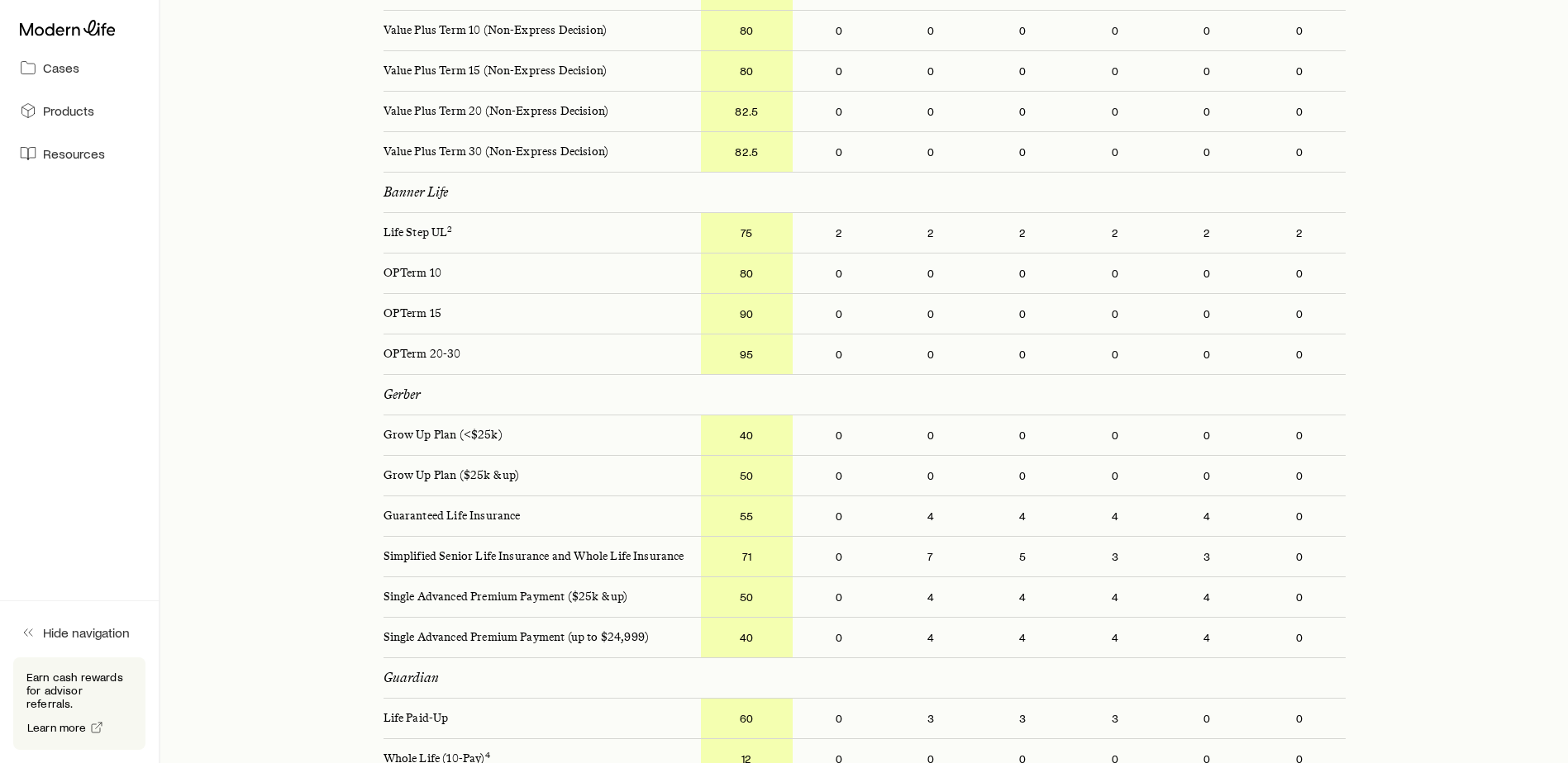
scroll to position [1330, 0]
click at [448, 502] on p "Guaranteed Life Insurance" at bounding box center [535, 514] width 331 height 39
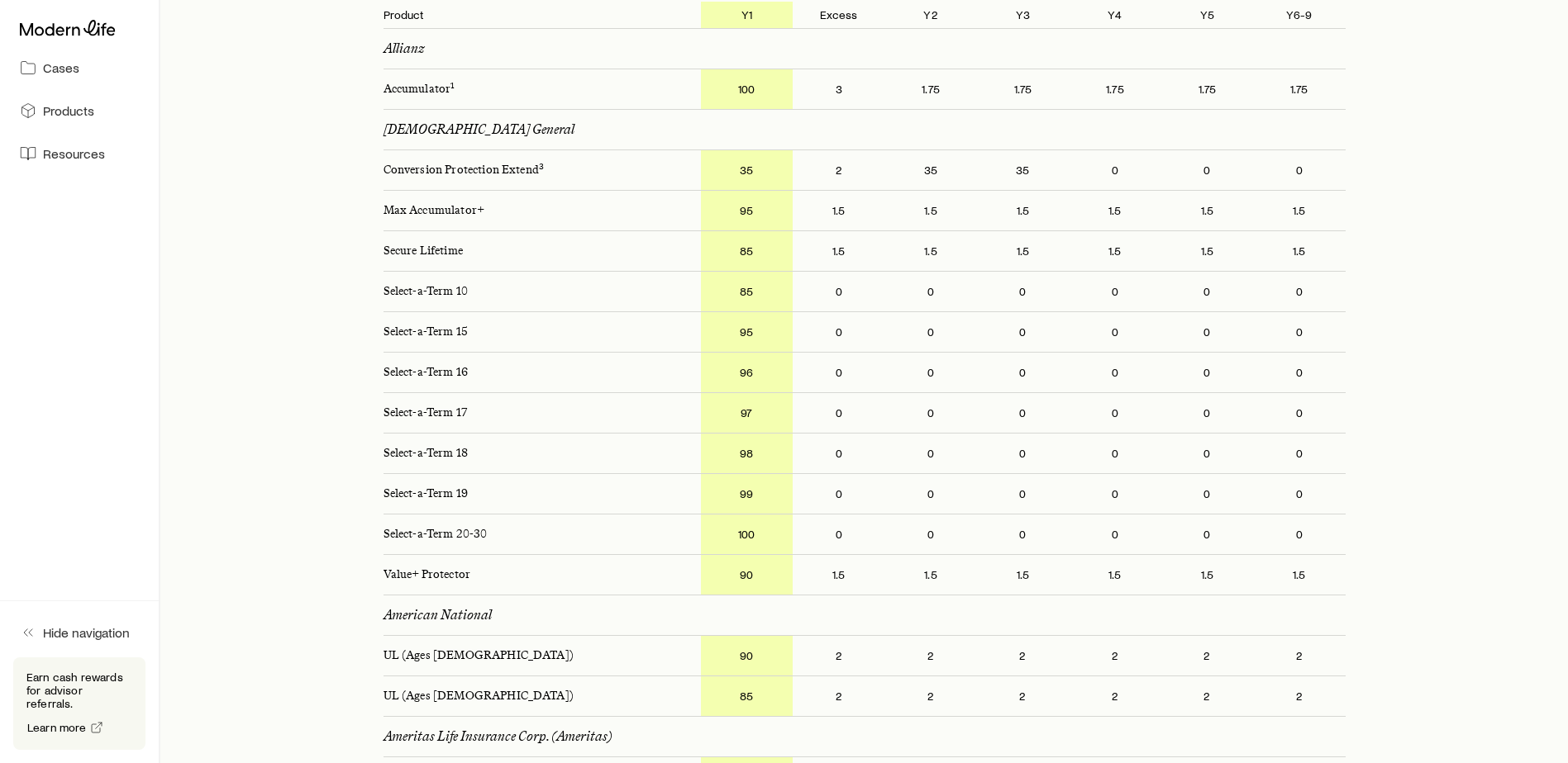
scroll to position [0, 0]
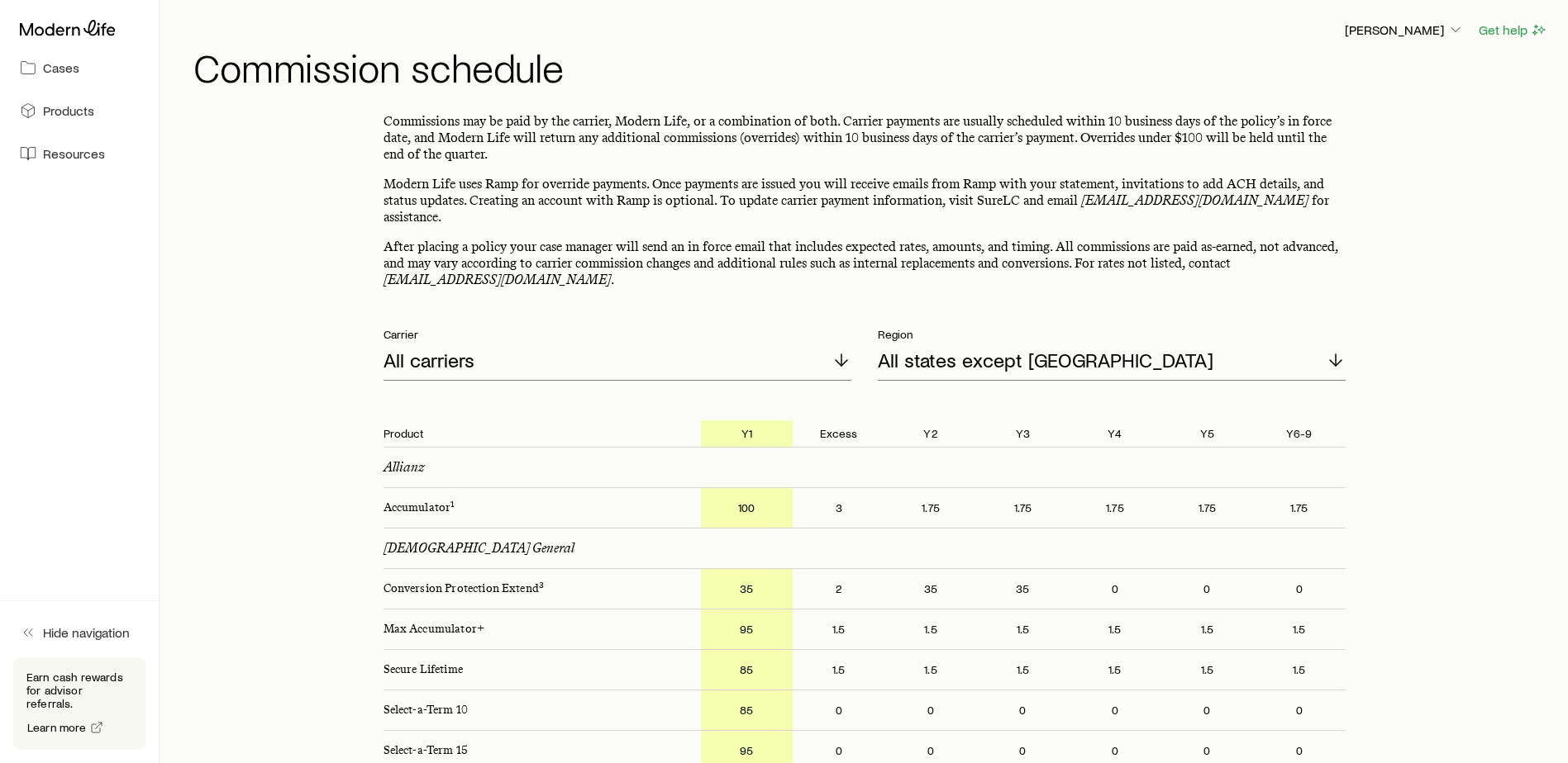
click at [68, 34] on icon at bounding box center [68, 27] width 96 height 16
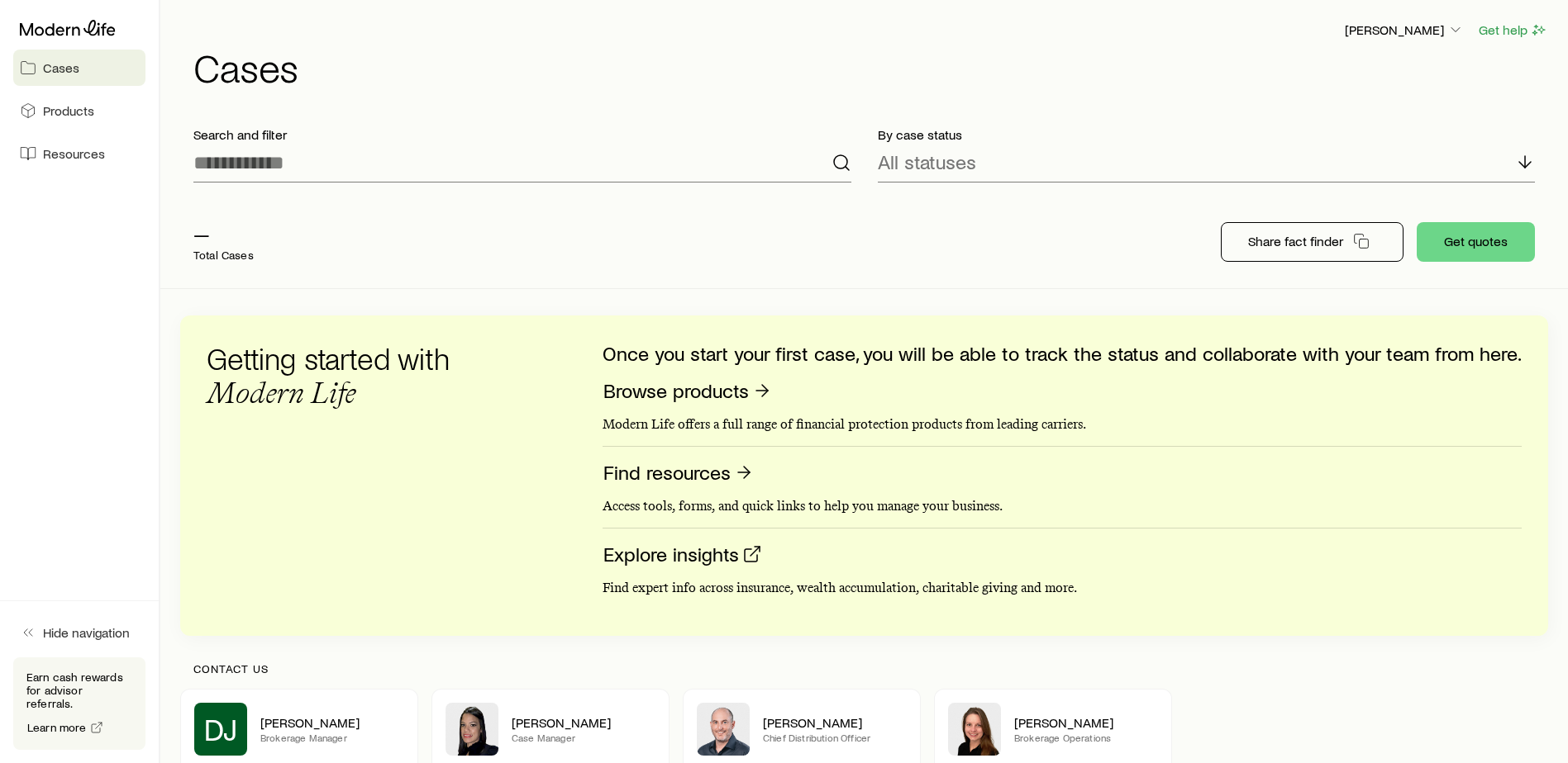
click at [658, 58] on h1 "Cases" at bounding box center [870, 67] width 1355 height 39
click at [685, 223] on div "— Total Cases" at bounding box center [444, 241] width 529 height 66
click at [347, 229] on div "— Total Cases" at bounding box center [444, 241] width 529 height 66
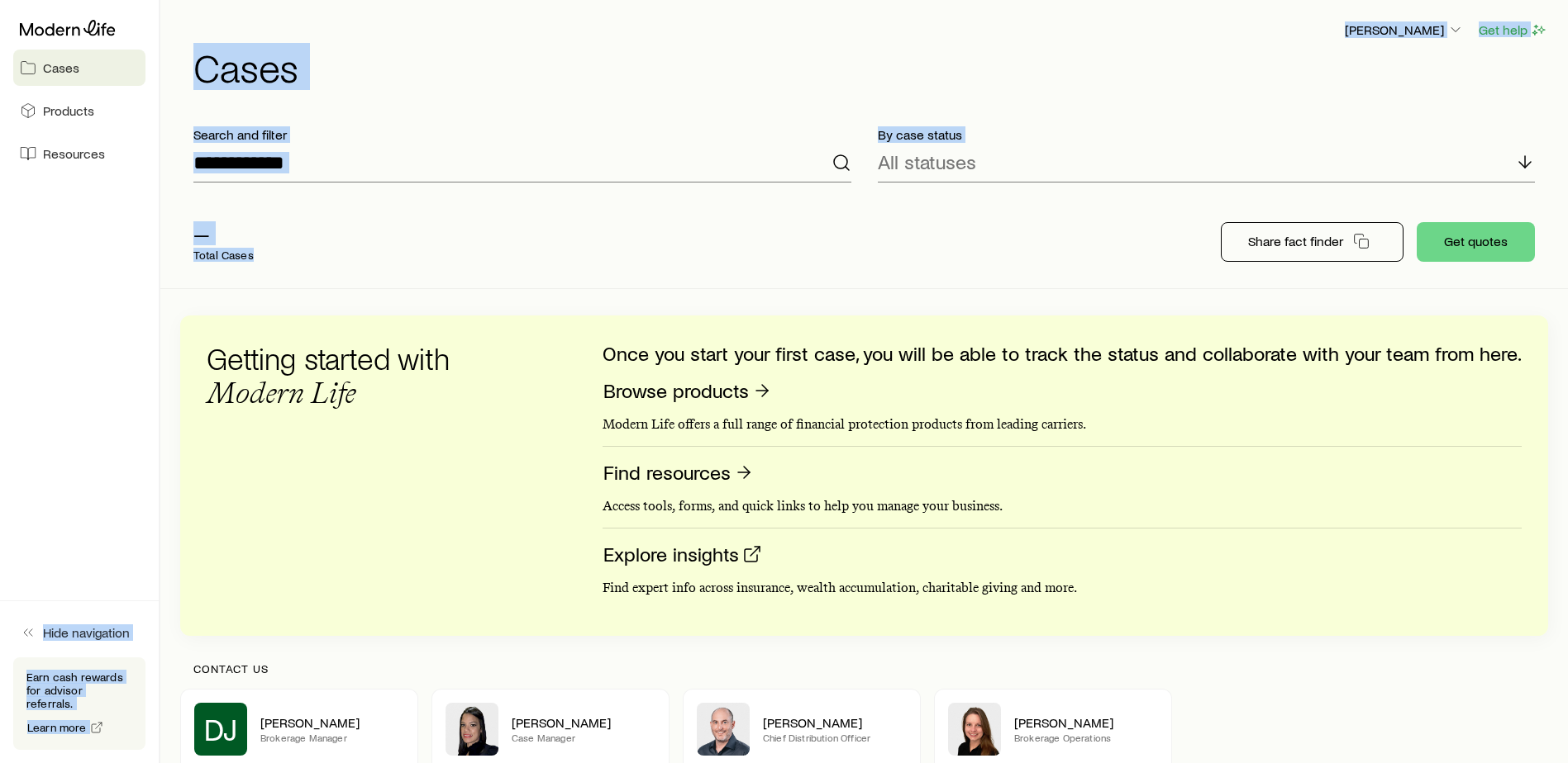
drag, startPoint x: 271, startPoint y: 251, endPoint x: 149, endPoint y: 226, distance: 124.5
click at [149, 226] on div "Cases Products Resources Hide navigation Earn cash rewards for advisor referral…" at bounding box center [784, 488] width 1568 height 978
drag, startPoint x: 149, startPoint y: 226, endPoint x: 260, endPoint y: 223, distance: 111.0
click at [260, 231] on div "— Total Cases" at bounding box center [444, 241] width 529 height 66
click at [271, 250] on div "— Total Cases" at bounding box center [444, 241] width 529 height 66
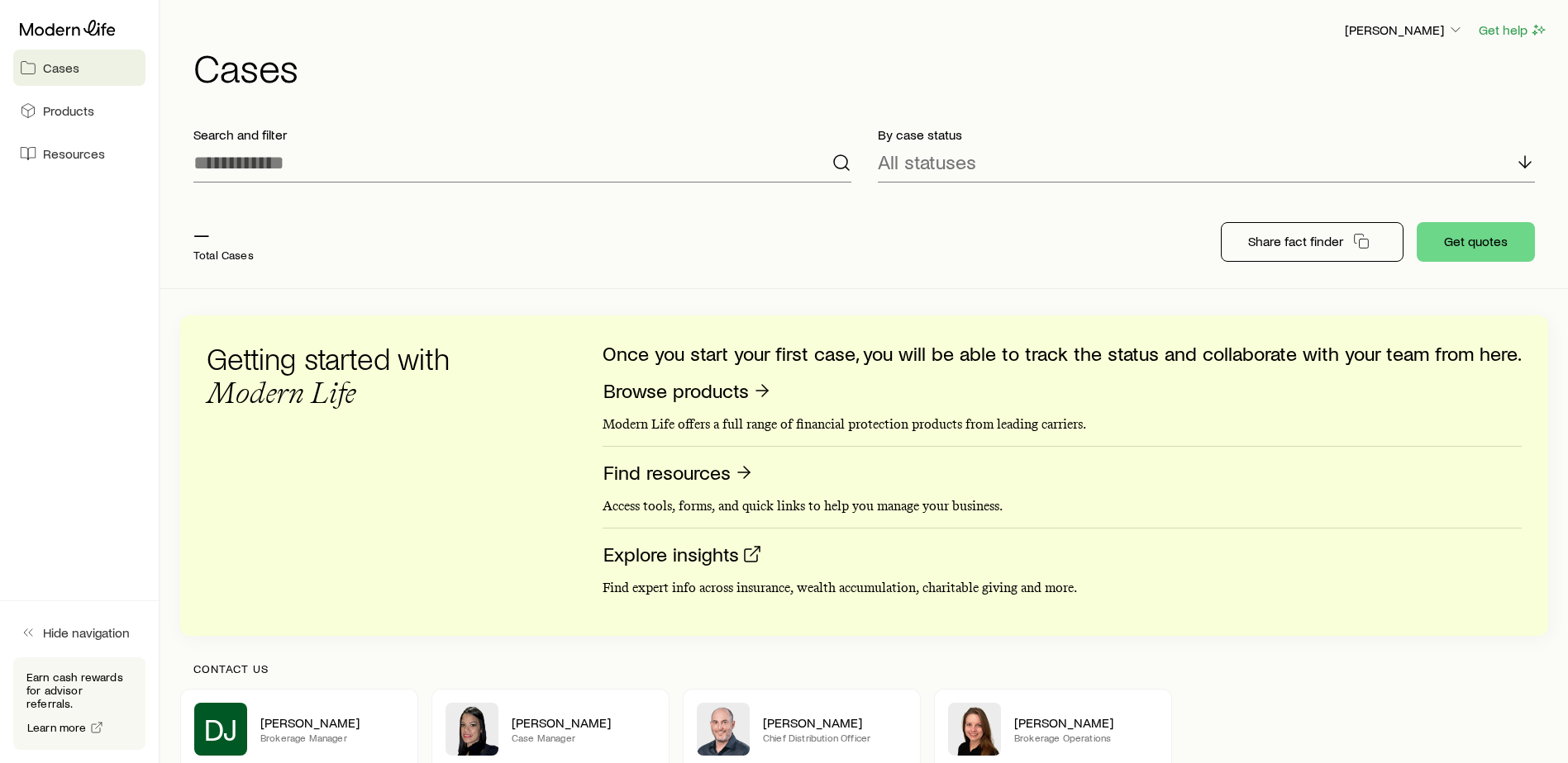
click at [87, 222] on aside "Cases Products Resources Hide navigation Earn cash rewards for advisor referral…" at bounding box center [79, 382] width 160 height 763
click at [396, 249] on div "— Total Cases" at bounding box center [444, 241] width 529 height 66
drag, startPoint x: 260, startPoint y: 249, endPoint x: 173, endPoint y: 237, distance: 87.8
click at [173, 237] on div "Search and filter By case status All statuses — Total Cases Share fact finder G…" at bounding box center [863, 200] width 1408 height 176
drag, startPoint x: 173, startPoint y: 237, endPoint x: 383, endPoint y: 268, distance: 212.3
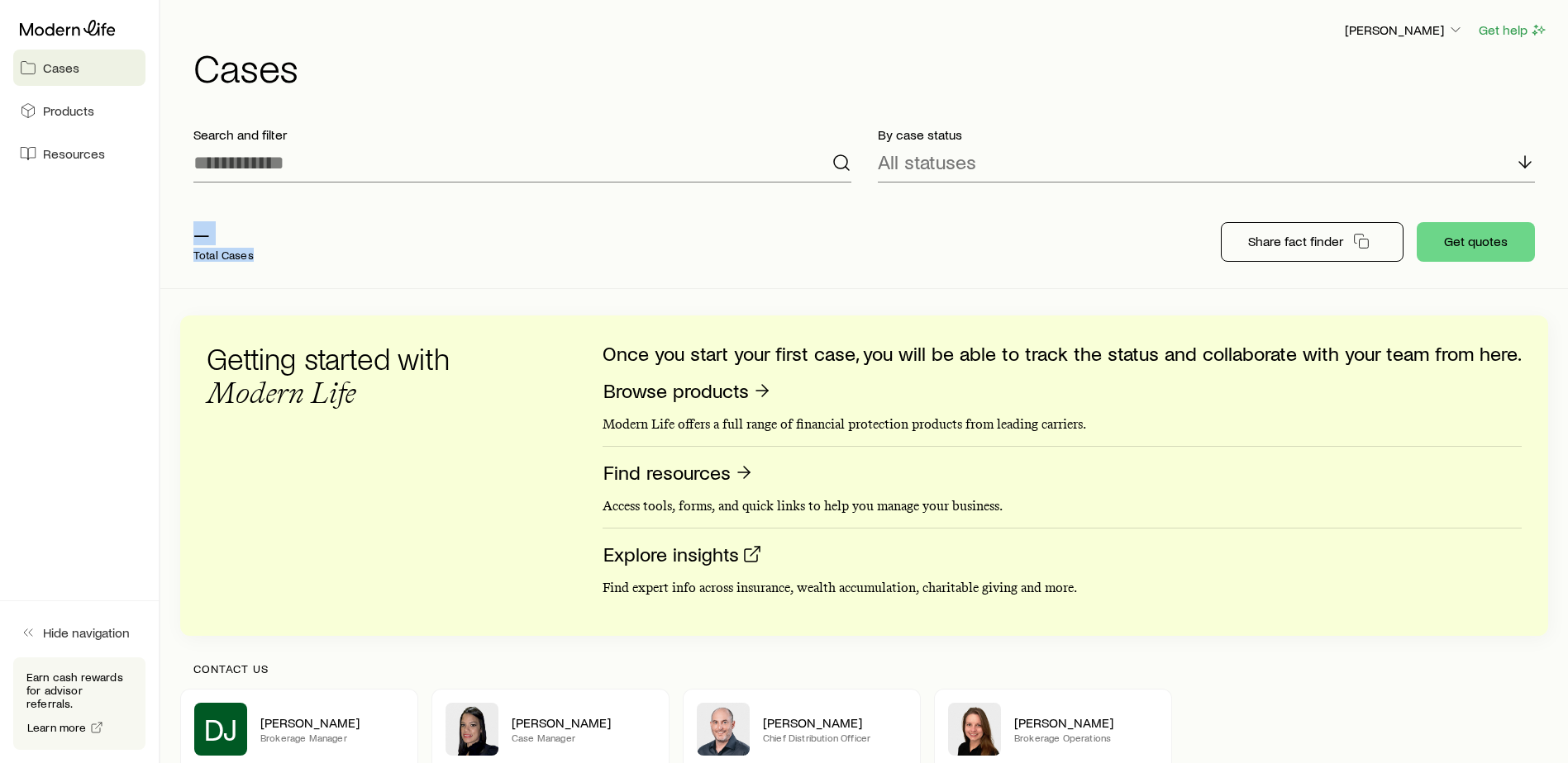
click at [383, 268] on div "— Total Cases" at bounding box center [444, 241] width 529 height 66
click at [102, 109] on link "Products" at bounding box center [78, 110] width 132 height 36
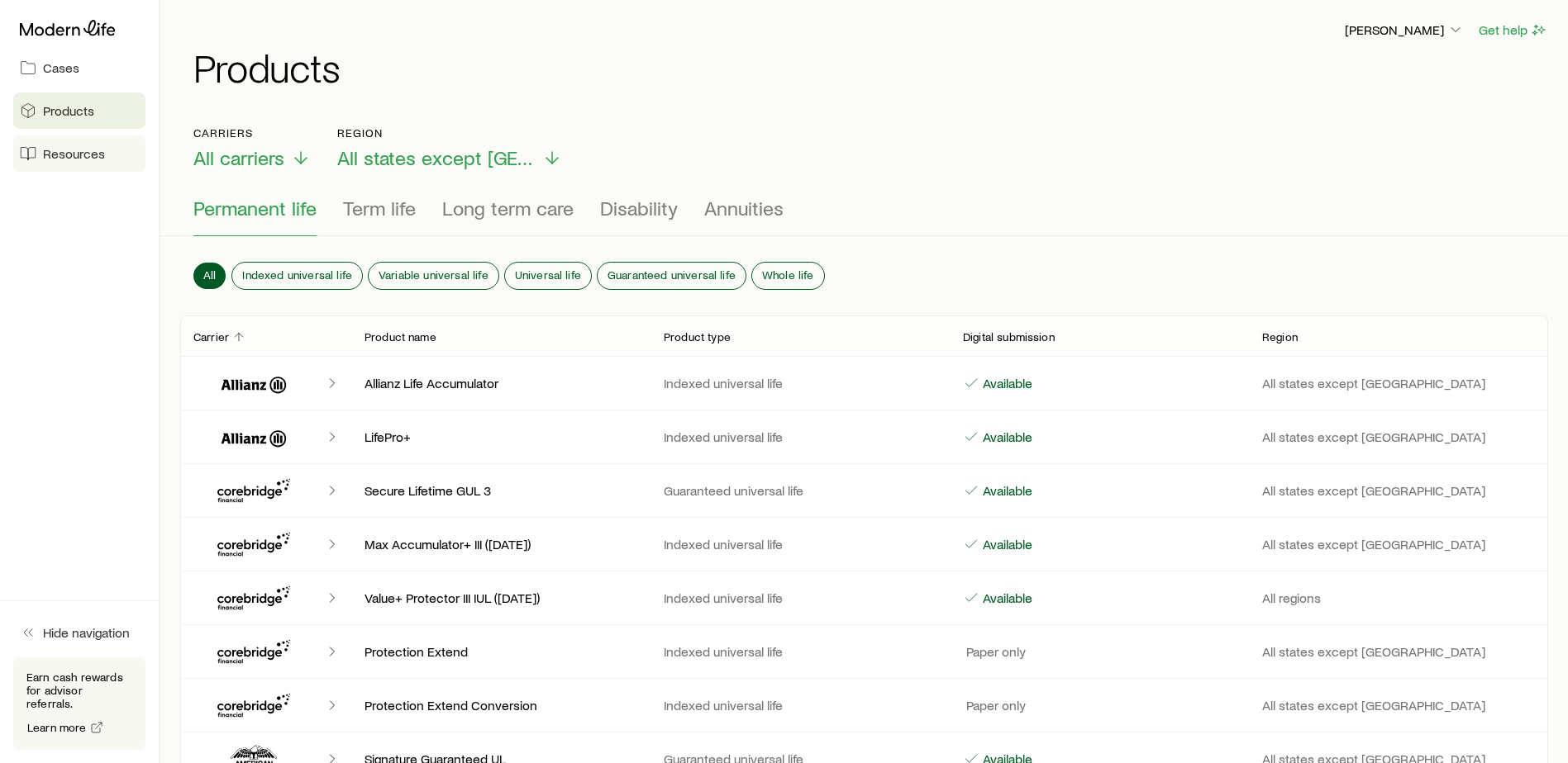
click at [66, 155] on span "Resources" at bounding box center [74, 153] width 62 height 17
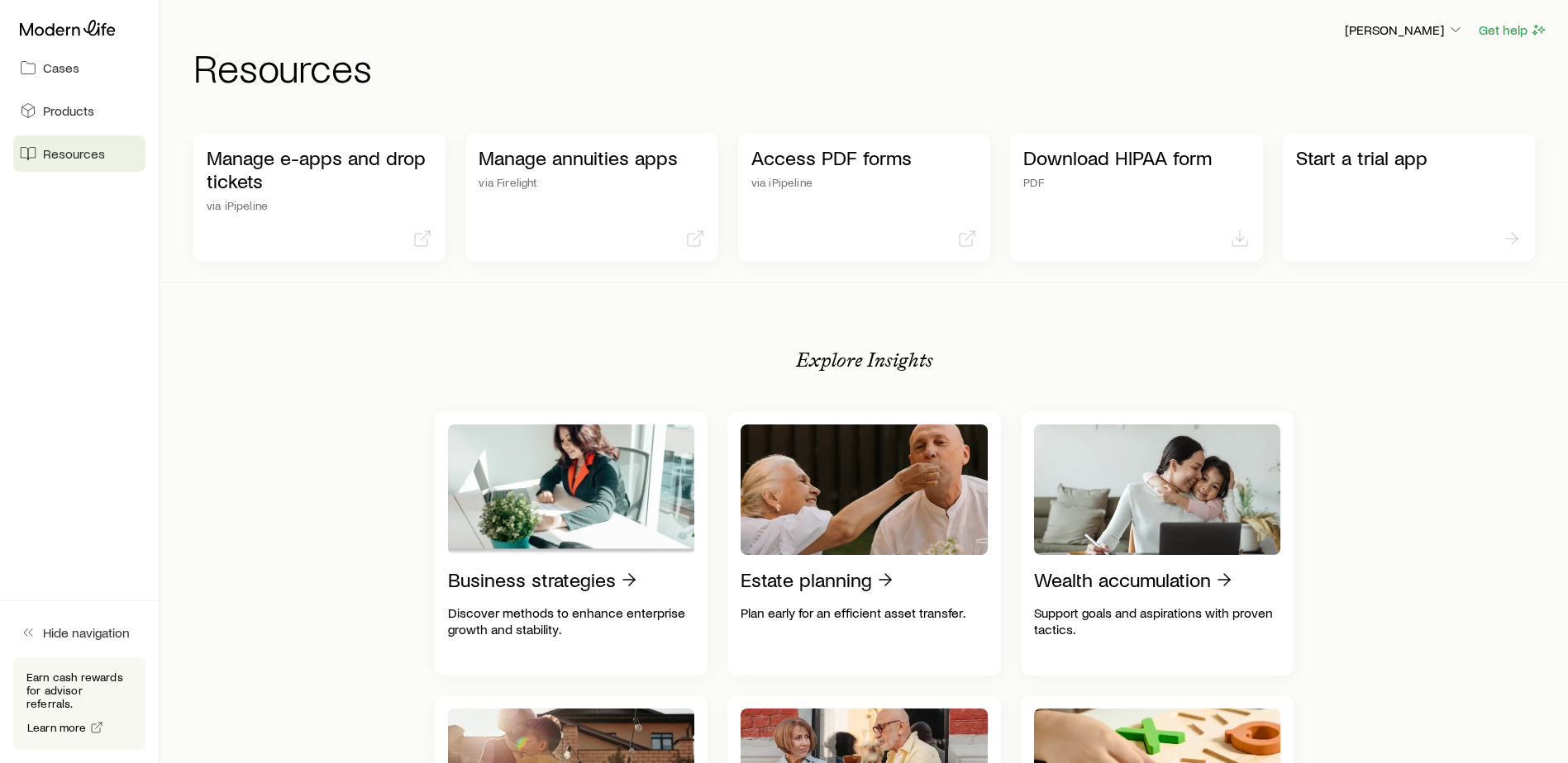
click at [70, 49] on div "Cases Products Resources" at bounding box center [79, 92] width 159 height 185
click at [70, 72] on span "Cases" at bounding box center [61, 68] width 36 height 17
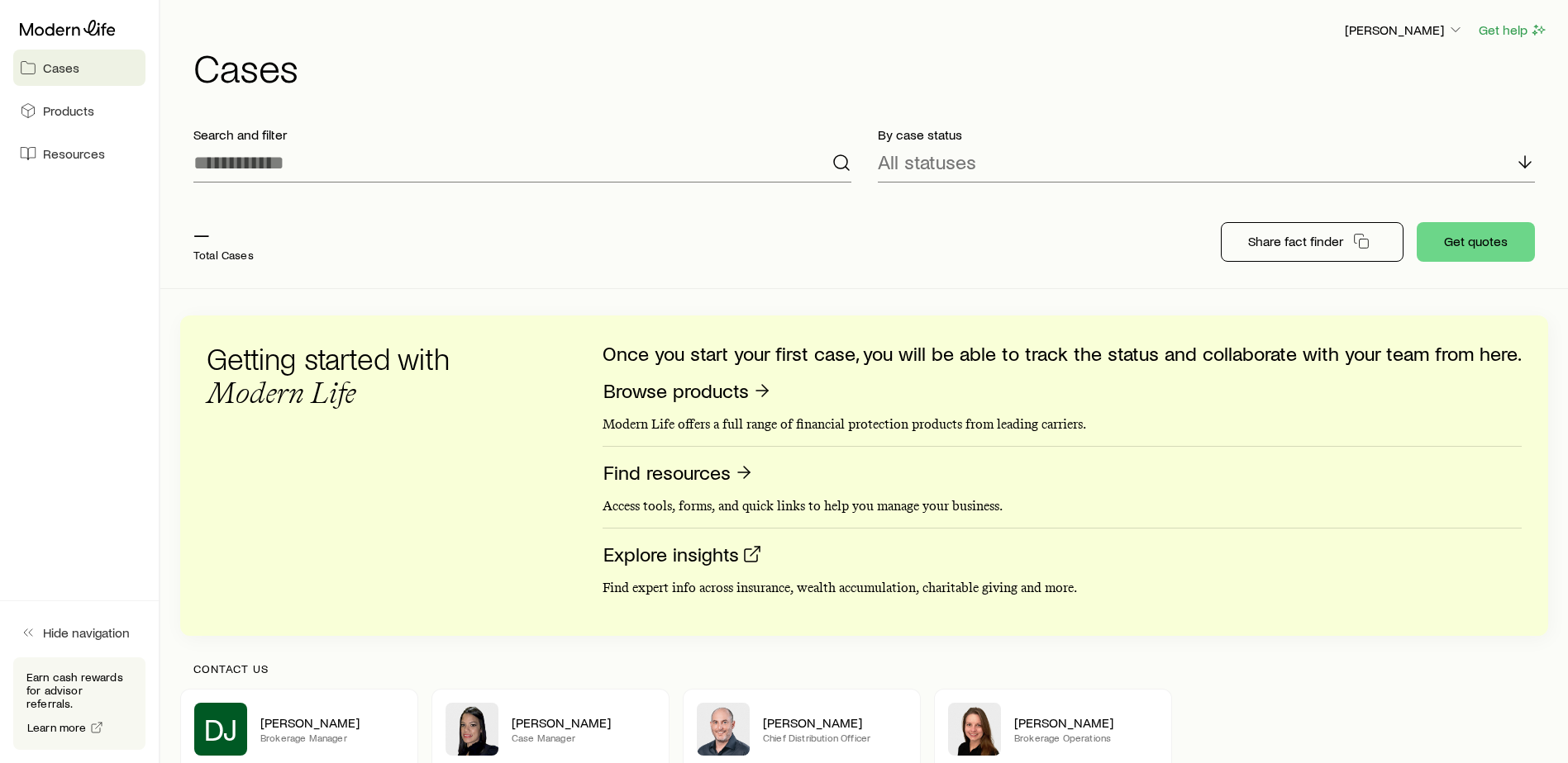
click at [387, 263] on div "— Total Cases" at bounding box center [444, 241] width 529 height 66
click at [1398, 37] on p "[PERSON_NAME]" at bounding box center [1404, 29] width 119 height 17
click at [1386, 109] on span "Commission schedule" at bounding box center [1367, 111] width 128 height 17
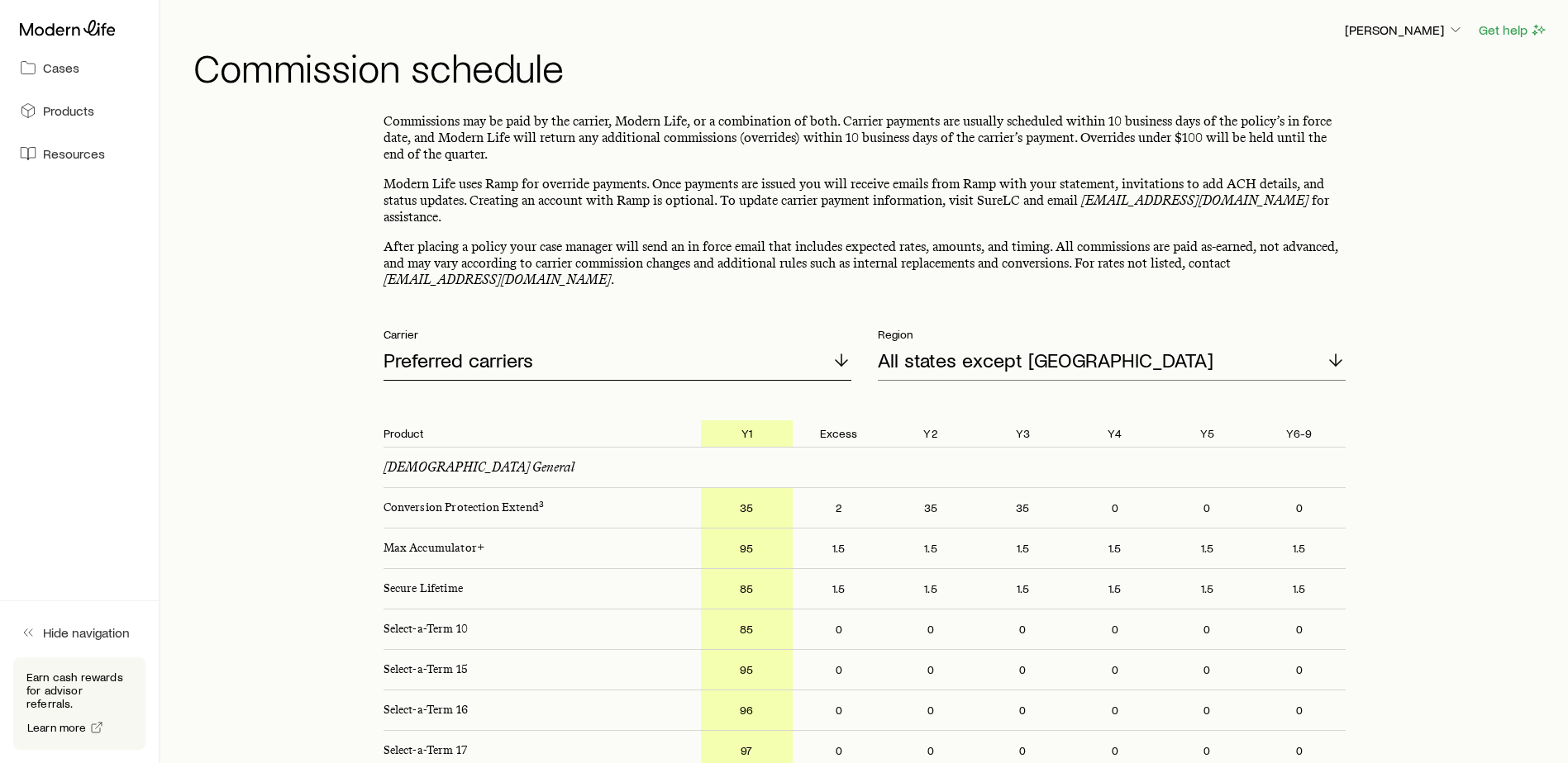
click at [710, 353] on div "Preferred carriers" at bounding box center [617, 361] width 468 height 39
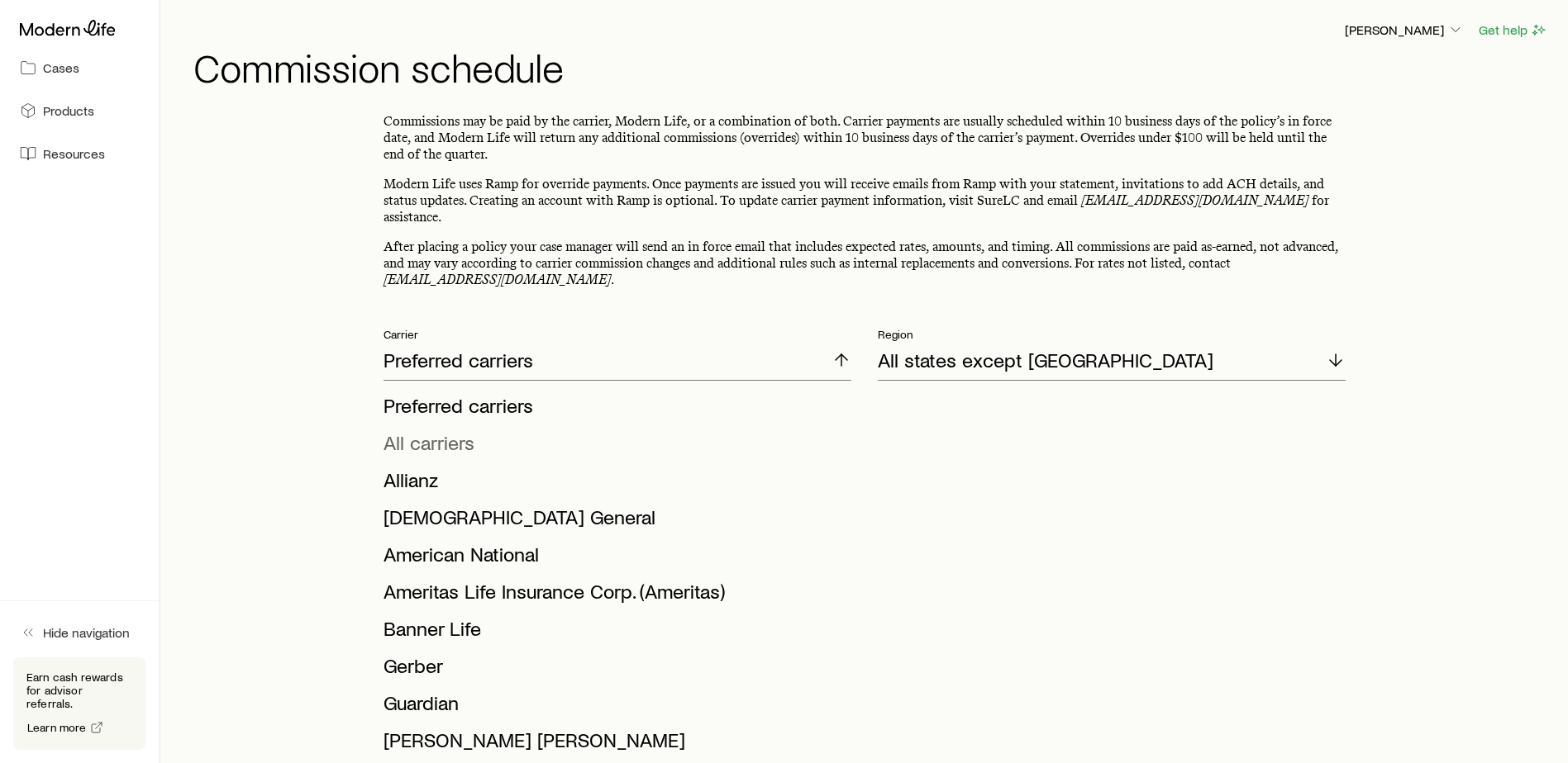
click at [419, 432] on span "All carriers" at bounding box center [429, 442] width 91 height 24
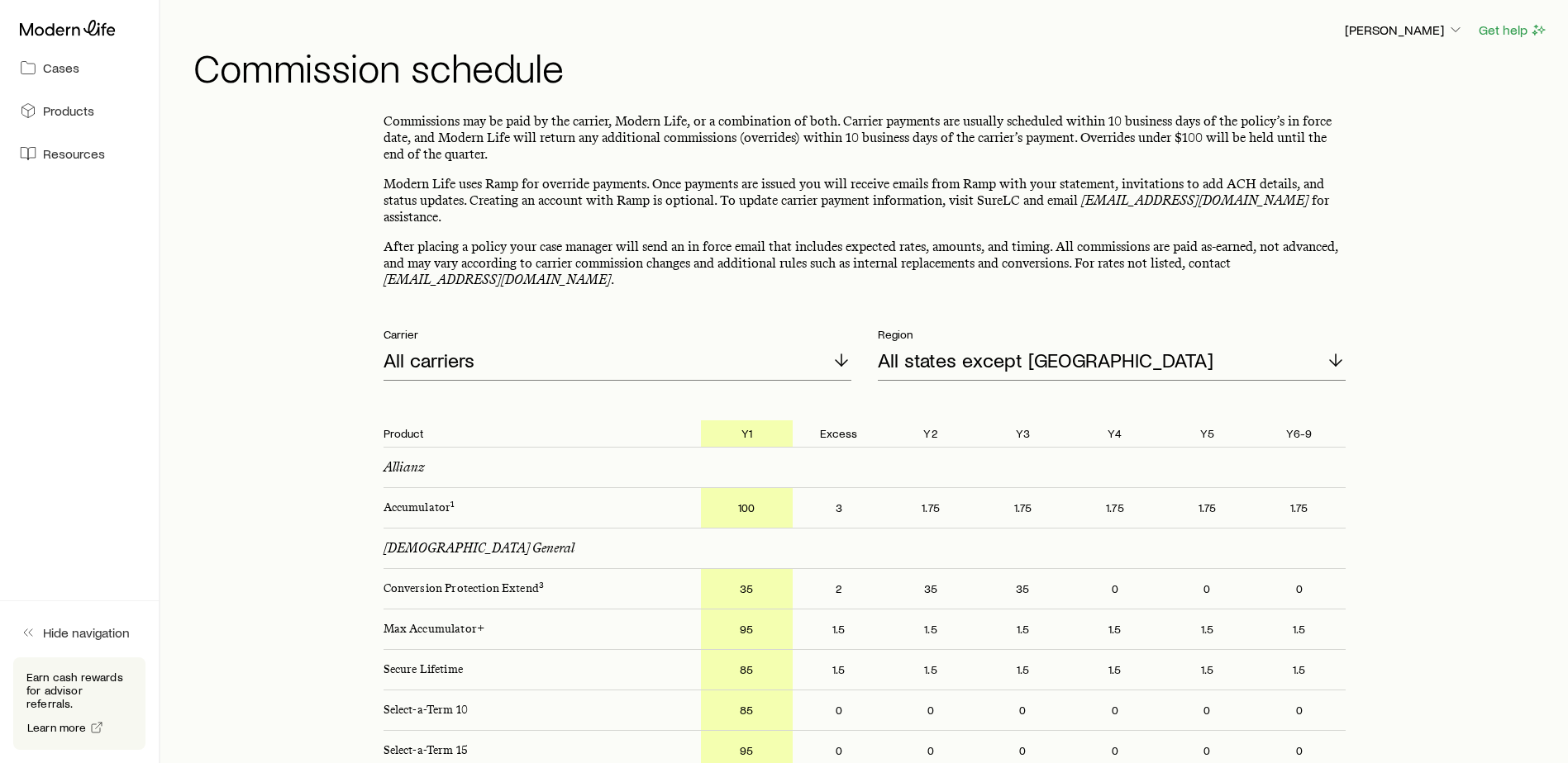
click at [855, 421] on p "Excess" at bounding box center [839, 433] width 92 height 26
click at [941, 421] on p "Y2" at bounding box center [930, 433] width 92 height 26
